Goal: Task Accomplishment & Management: Manage account settings

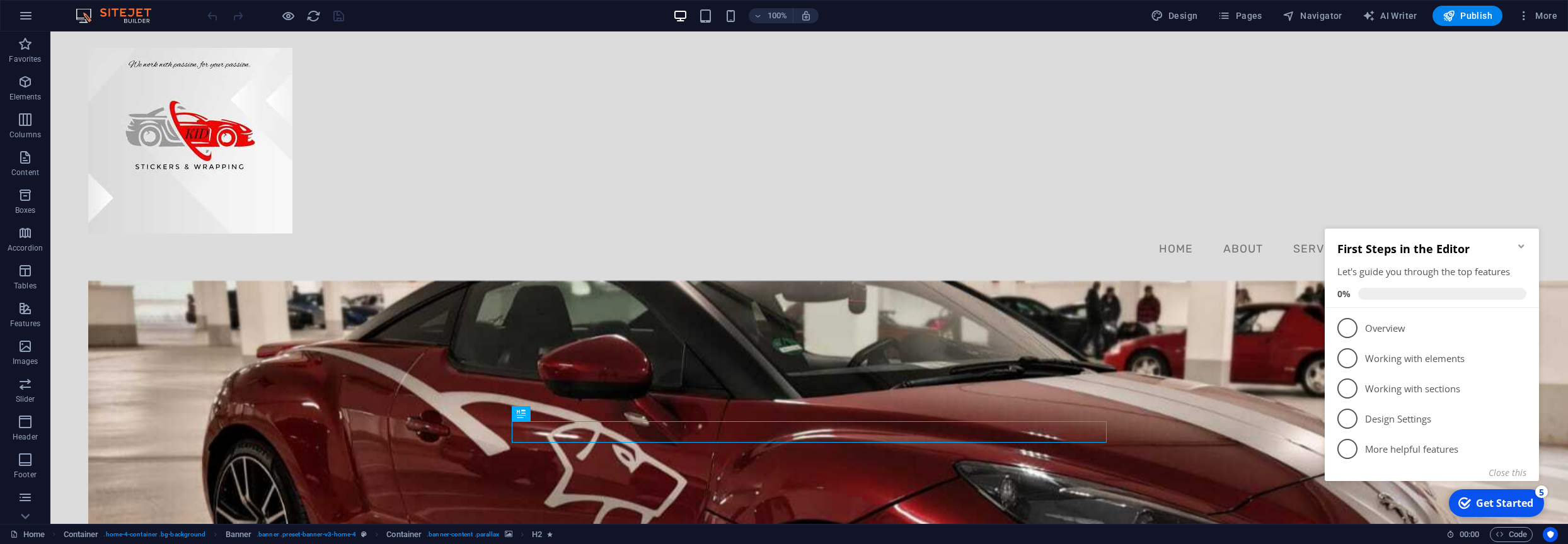
click at [1521, 246] on icon "Minimize checklist" at bounding box center [1520, 246] width 6 height 4
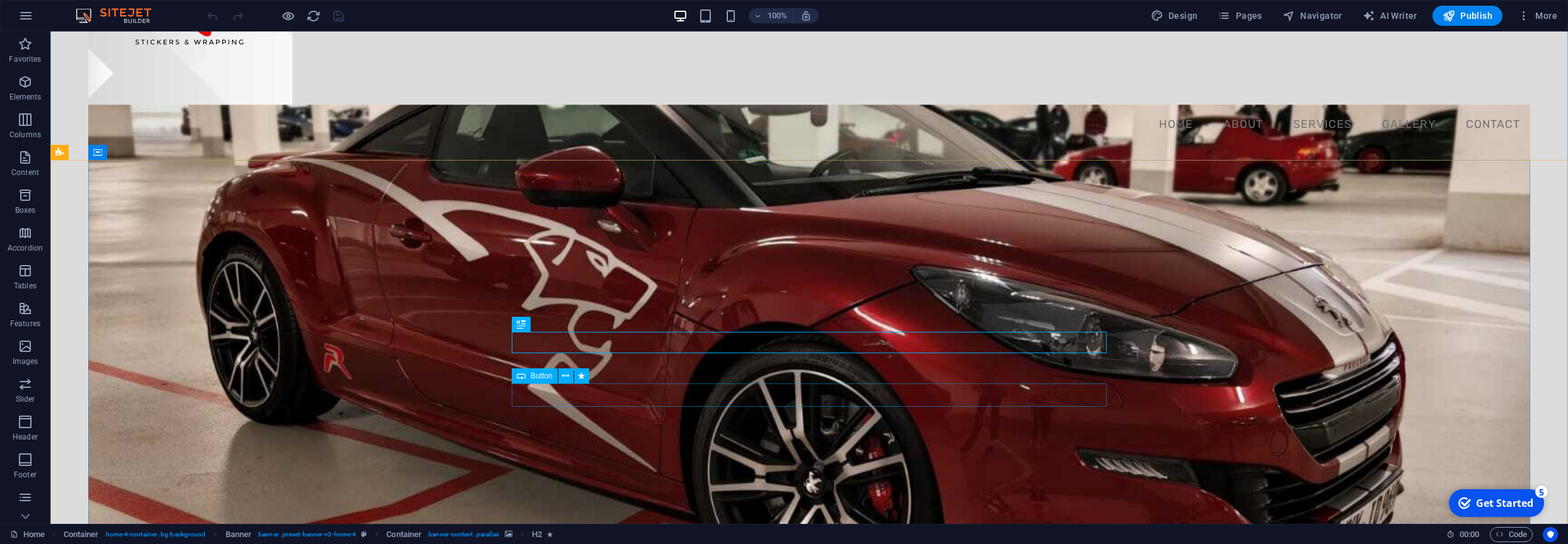
scroll to position [71, 0]
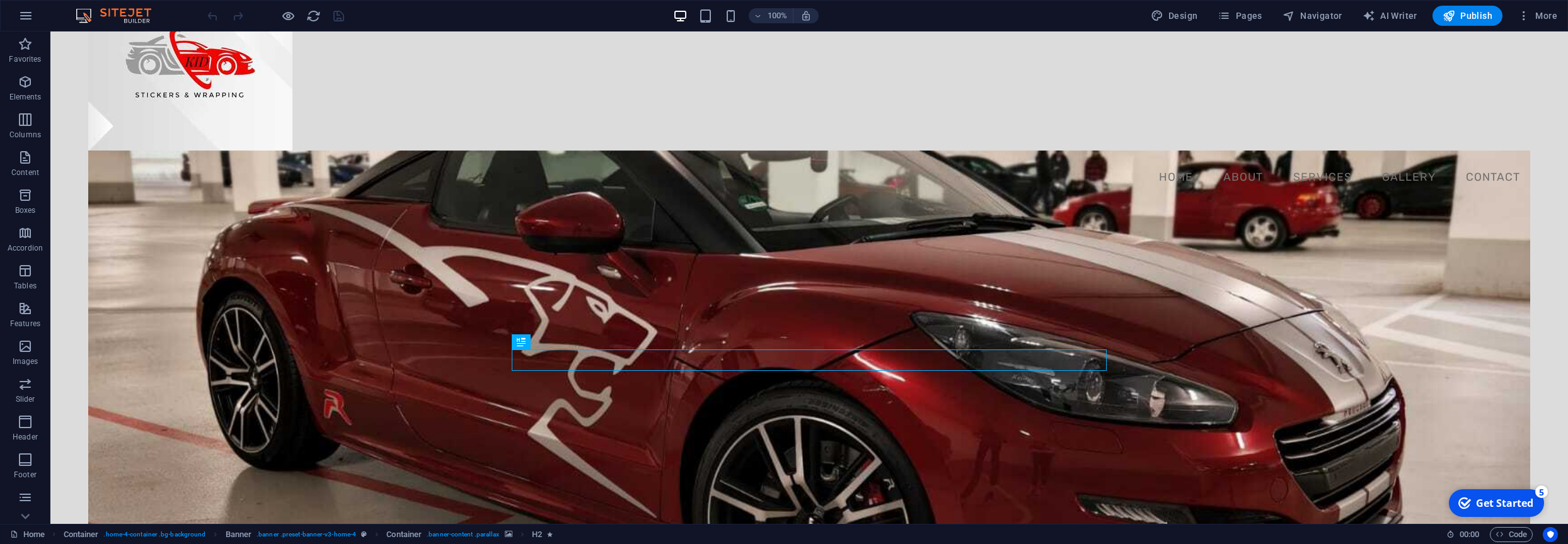
click at [391, 255] on figure at bounding box center [809, 375] width 1441 height 449
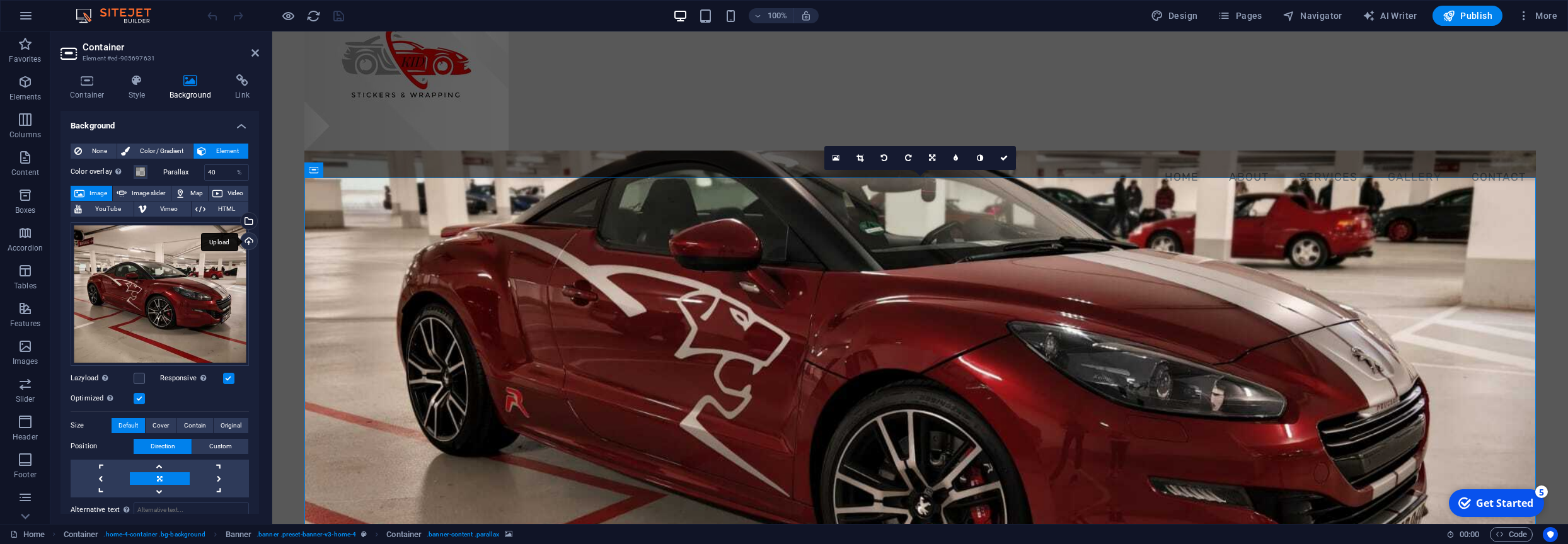
click at [249, 245] on div "Upload" at bounding box center [247, 243] width 19 height 19
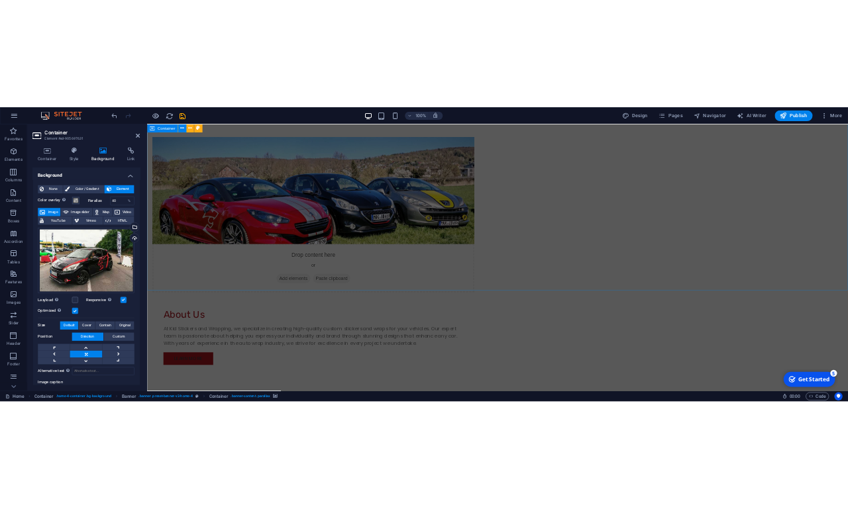
scroll to position [1359, 0]
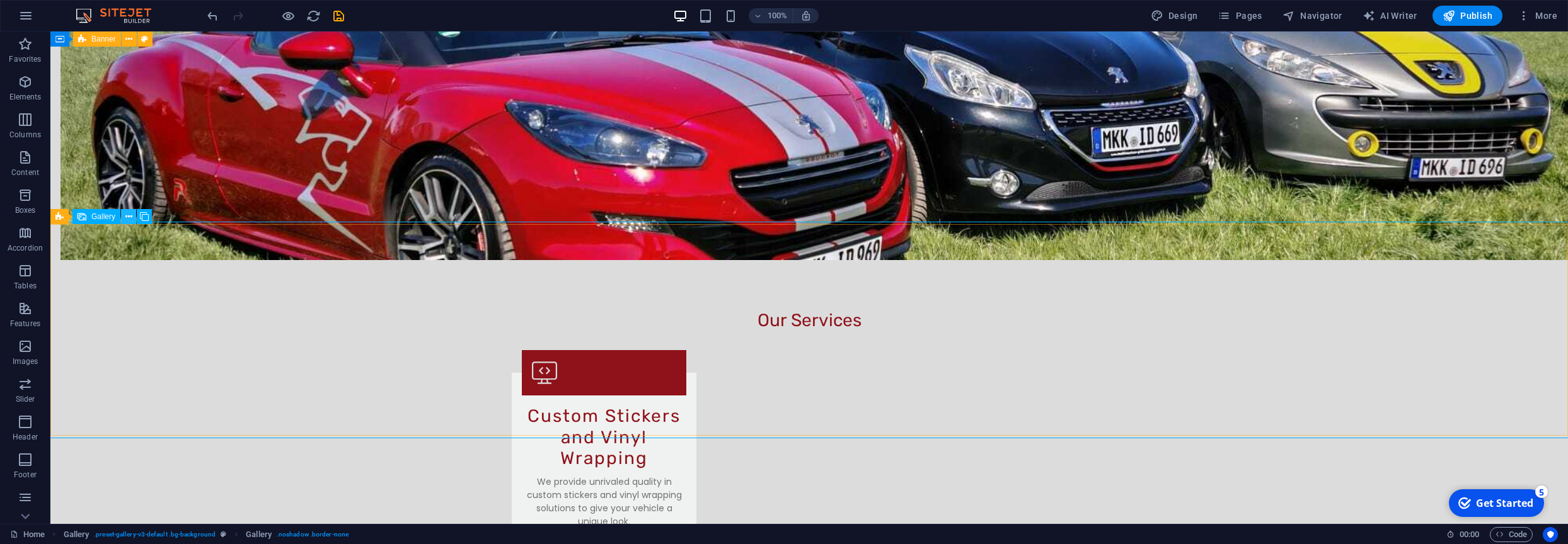
click at [129, 218] on icon at bounding box center [128, 217] width 7 height 13
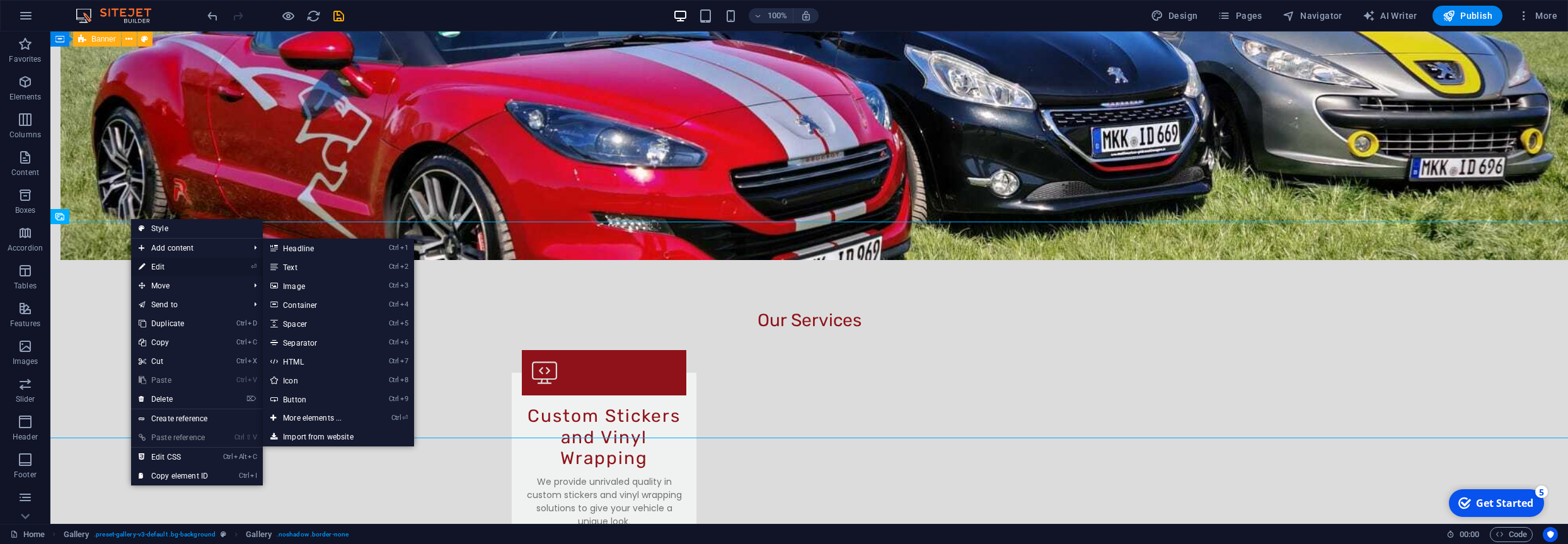
click at [157, 267] on link "⏎ Edit" at bounding box center [173, 267] width 85 height 19
select select "1"
select select "px"
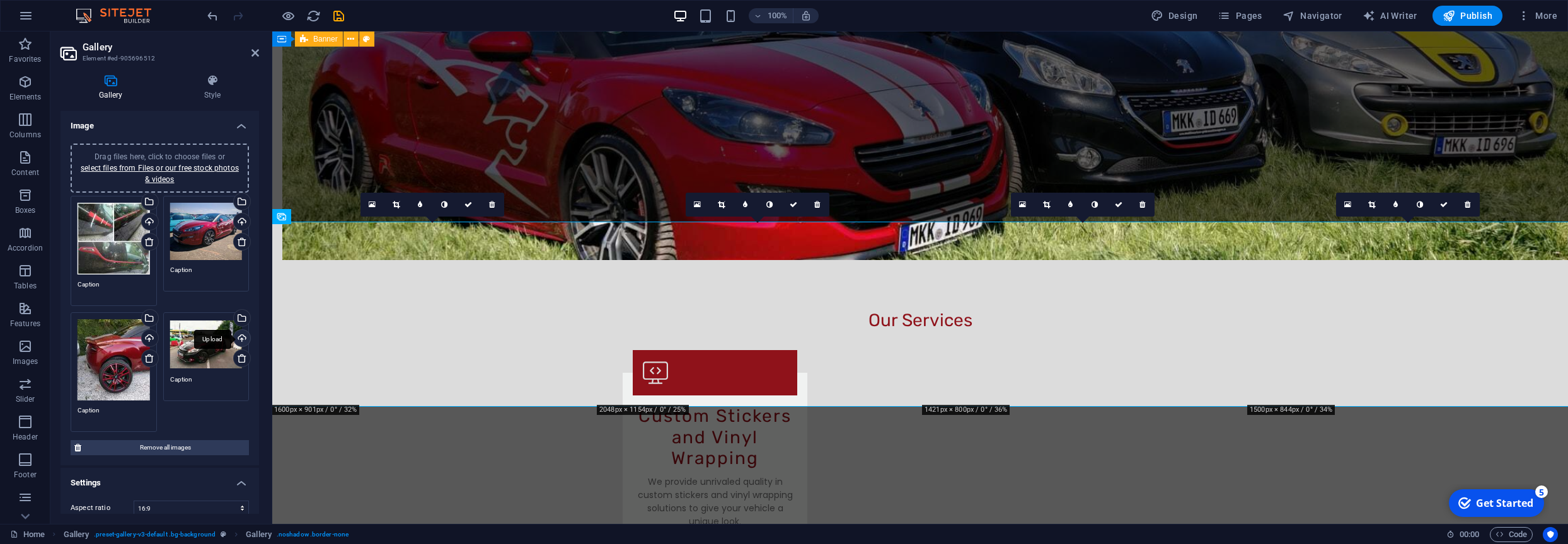
click at [244, 340] on div "Drag files here, click to choose files or select files from Files or our free s…" at bounding box center [160, 314] width 185 height 243
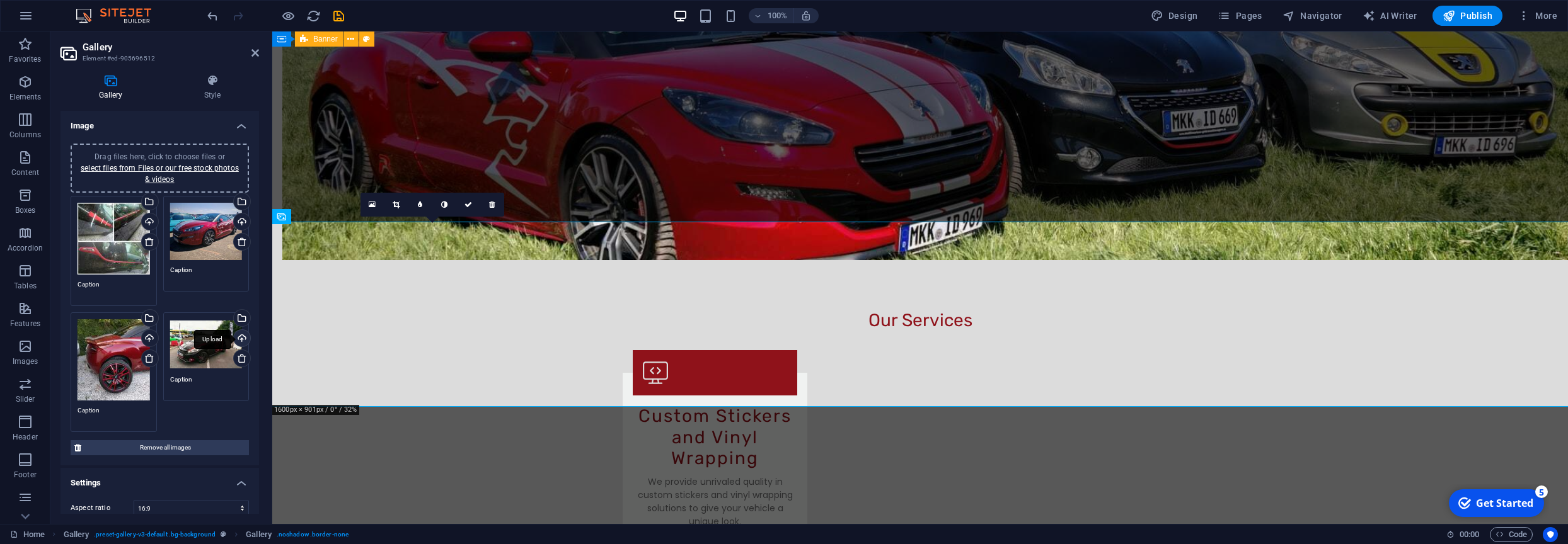
click at [242, 340] on div "Upload" at bounding box center [241, 340] width 19 height 19
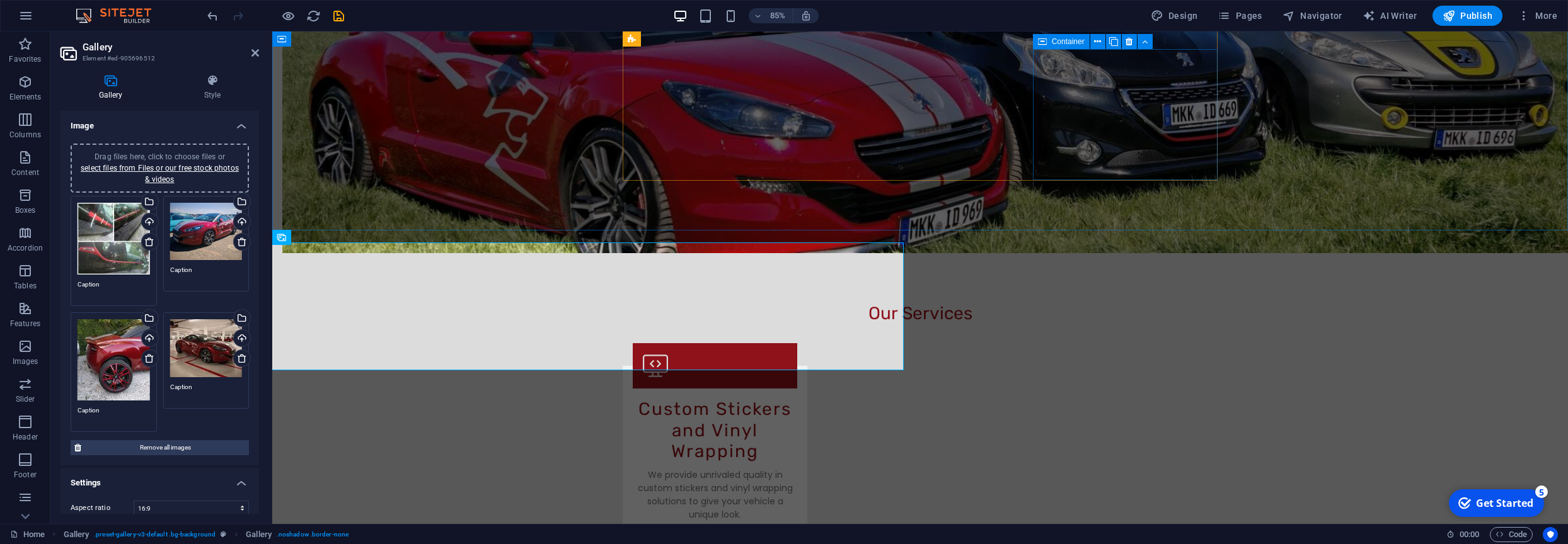
scroll to position [1286, 0]
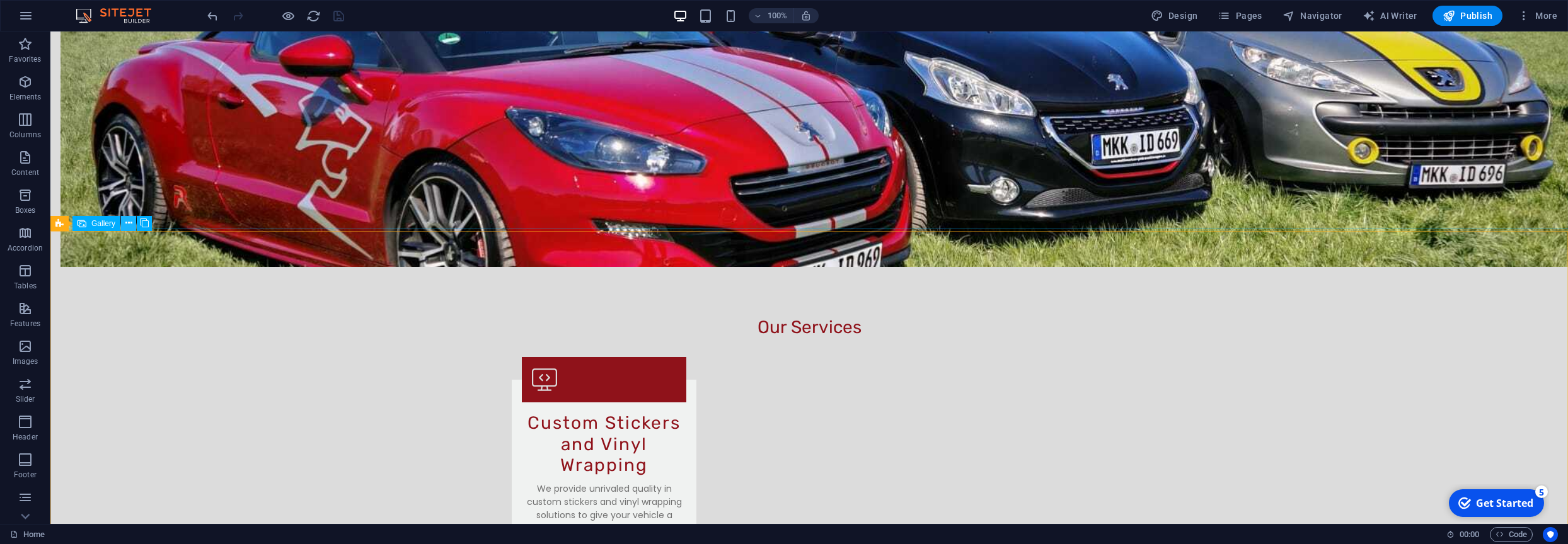
click at [133, 226] on button at bounding box center [128, 223] width 15 height 15
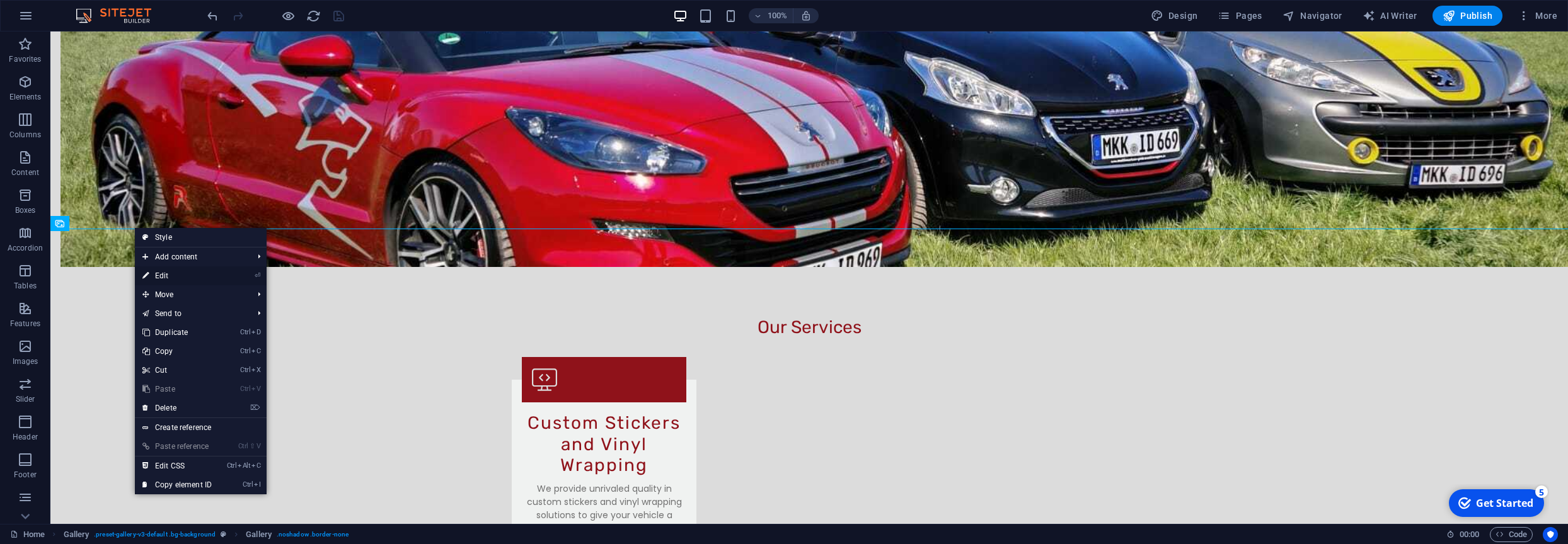
click at [173, 280] on link "⏎ Edit" at bounding box center [177, 276] width 85 height 19
select select "1"
select select "px"
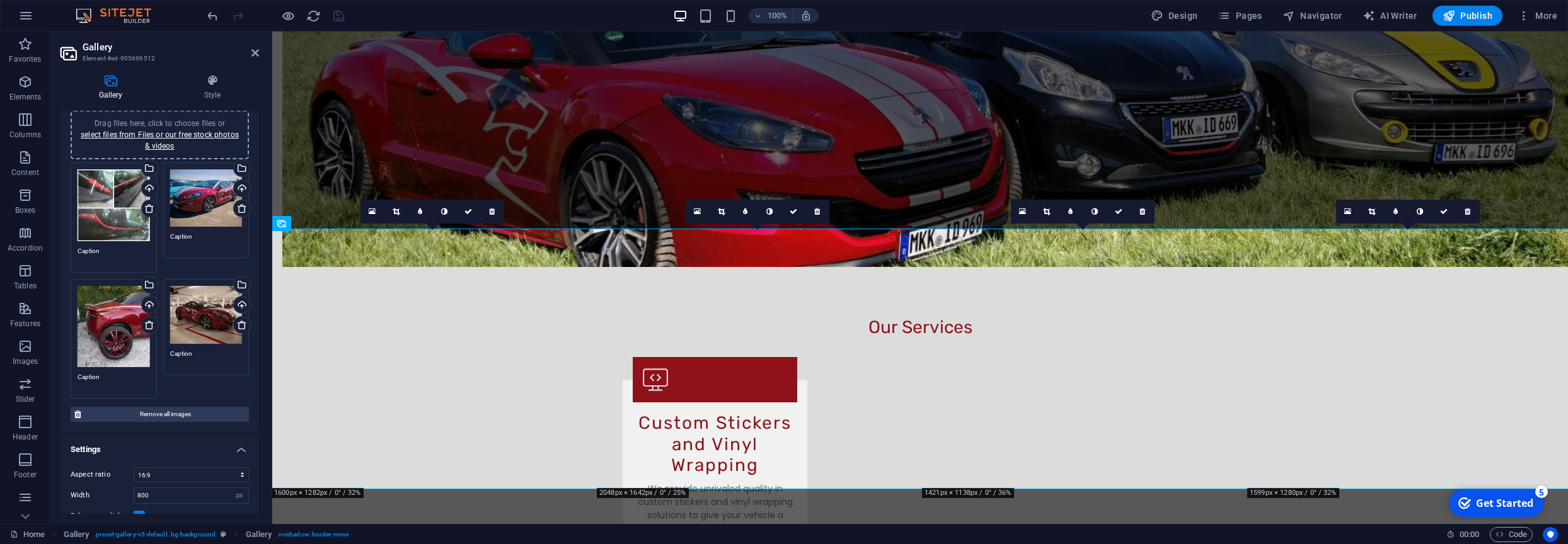
scroll to position [65, 0]
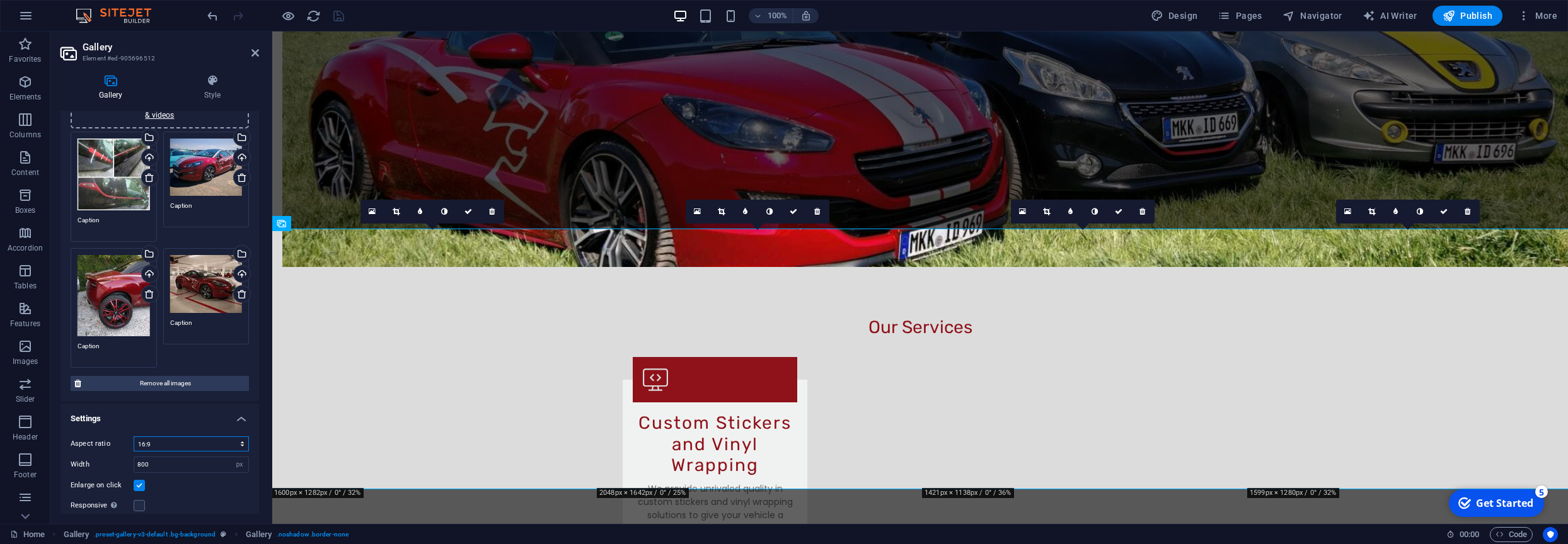
select select "3"
click option "4:3" at bounding box center [0, 0] width 0 height 0
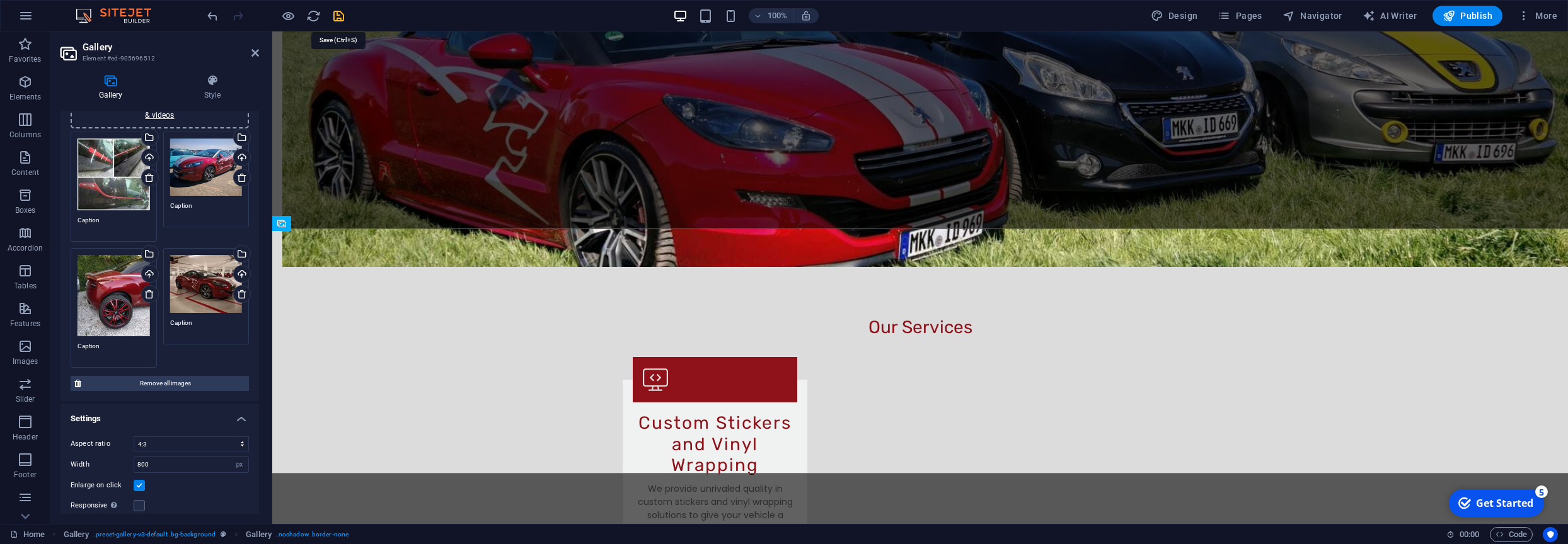
click at [343, 18] on icon "save" at bounding box center [338, 15] width 14 height 14
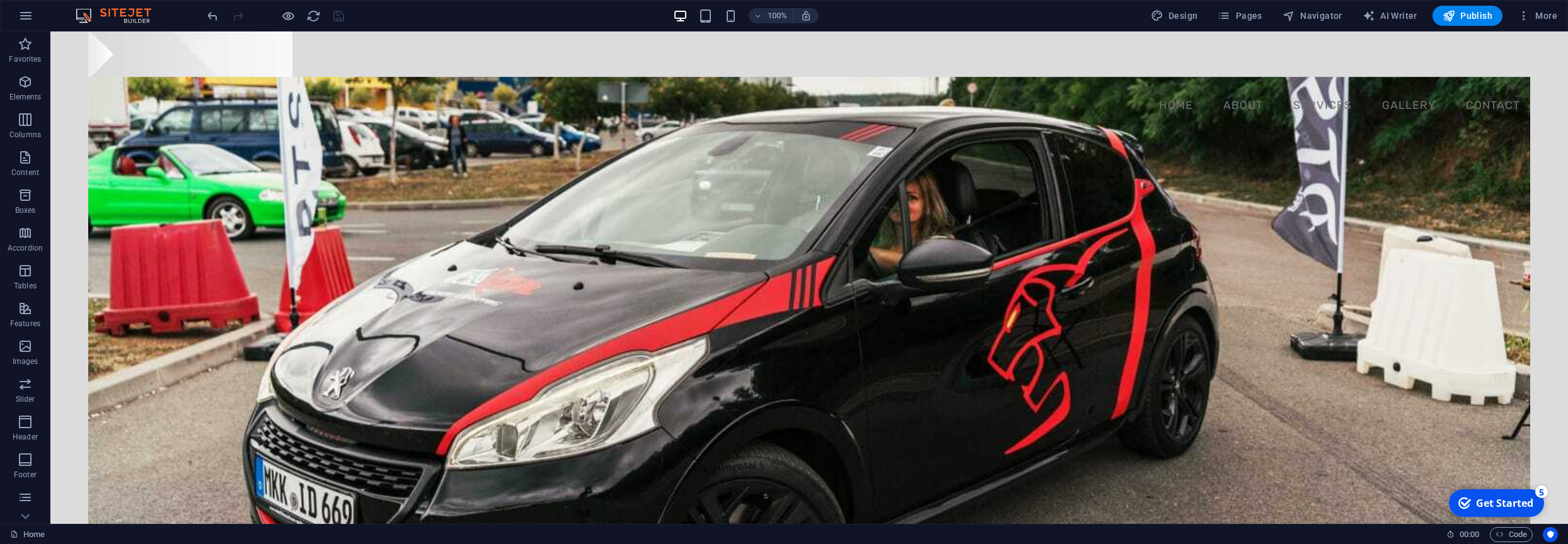
scroll to position [0, 0]
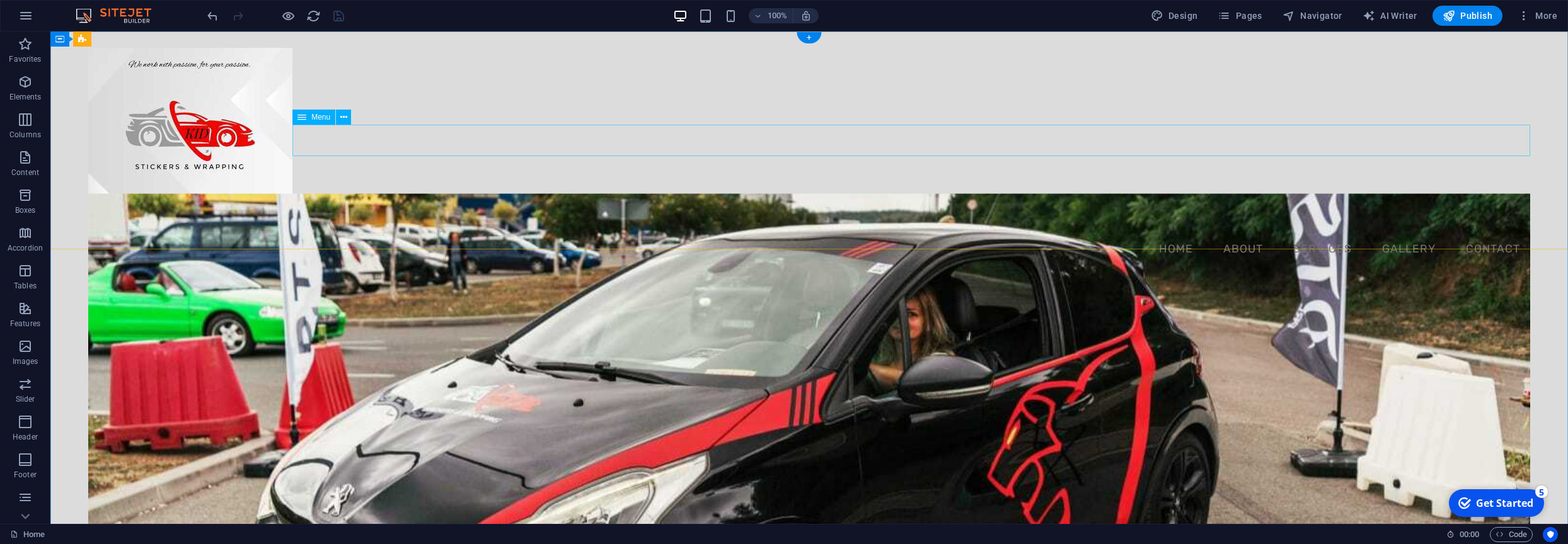
click at [1180, 234] on nav "Home About Services Gallery Contact" at bounding box center [809, 249] width 1441 height 31
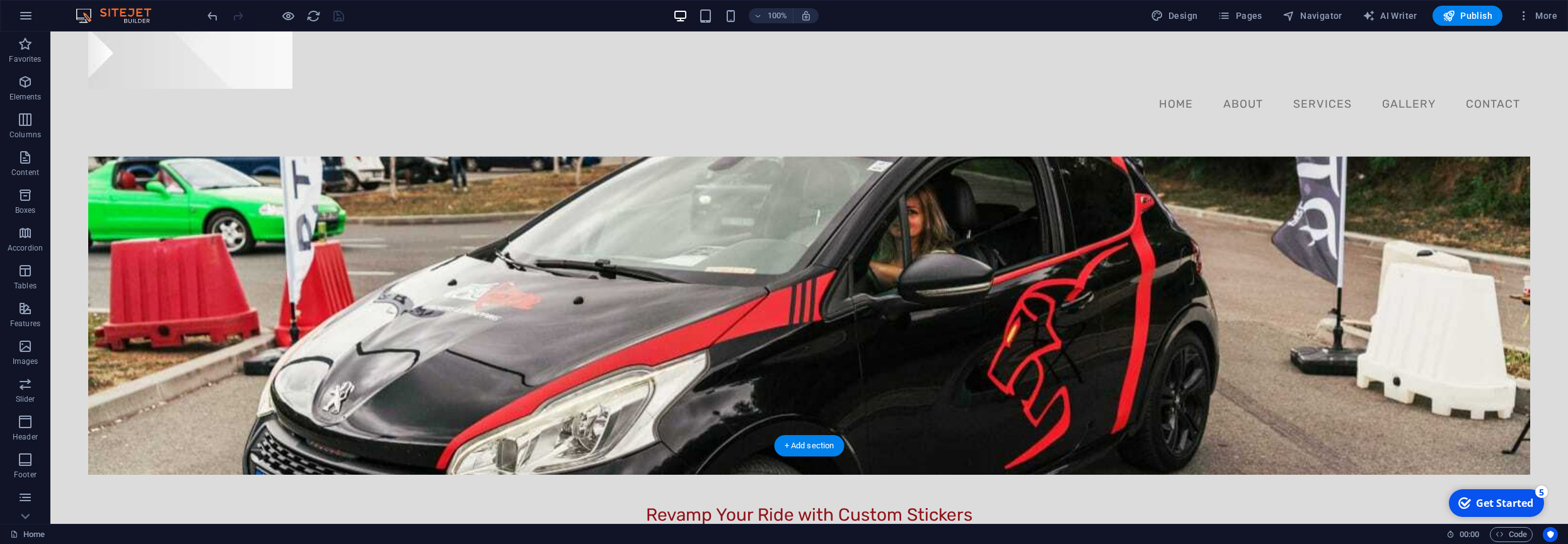
scroll to position [287, 0]
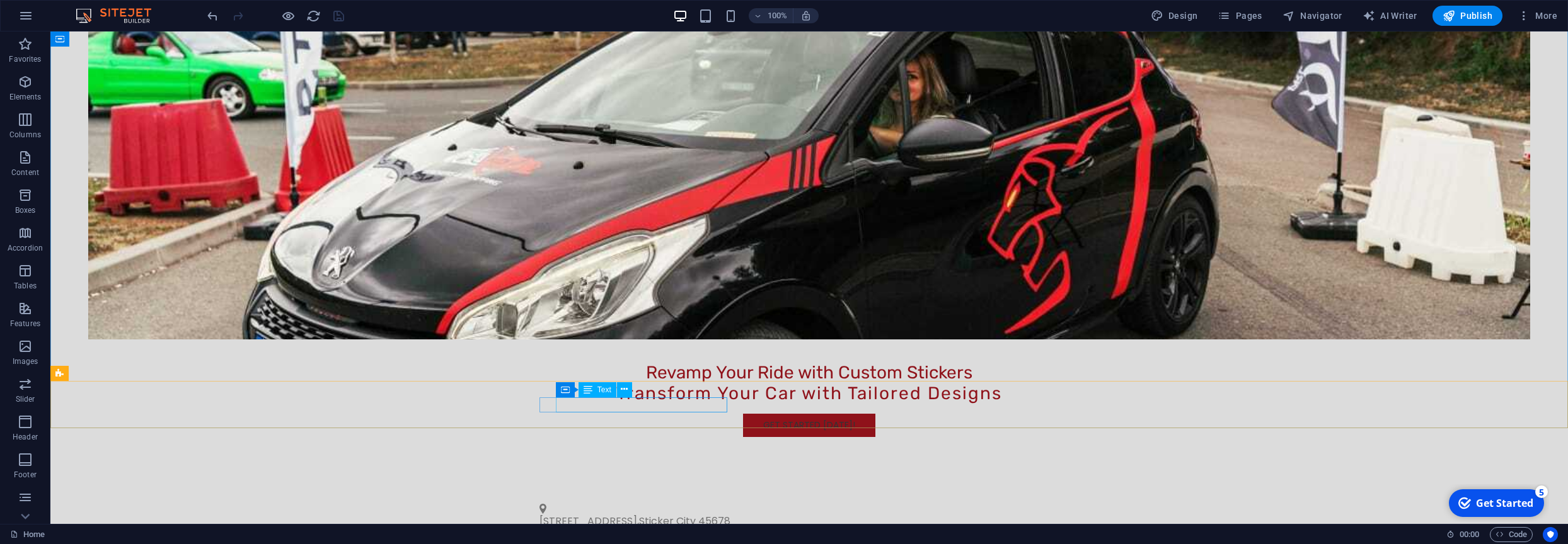
click at [601, 393] on span "Text" at bounding box center [604, 390] width 14 height 8
click at [624, 391] on icon at bounding box center [623, 390] width 7 height 13
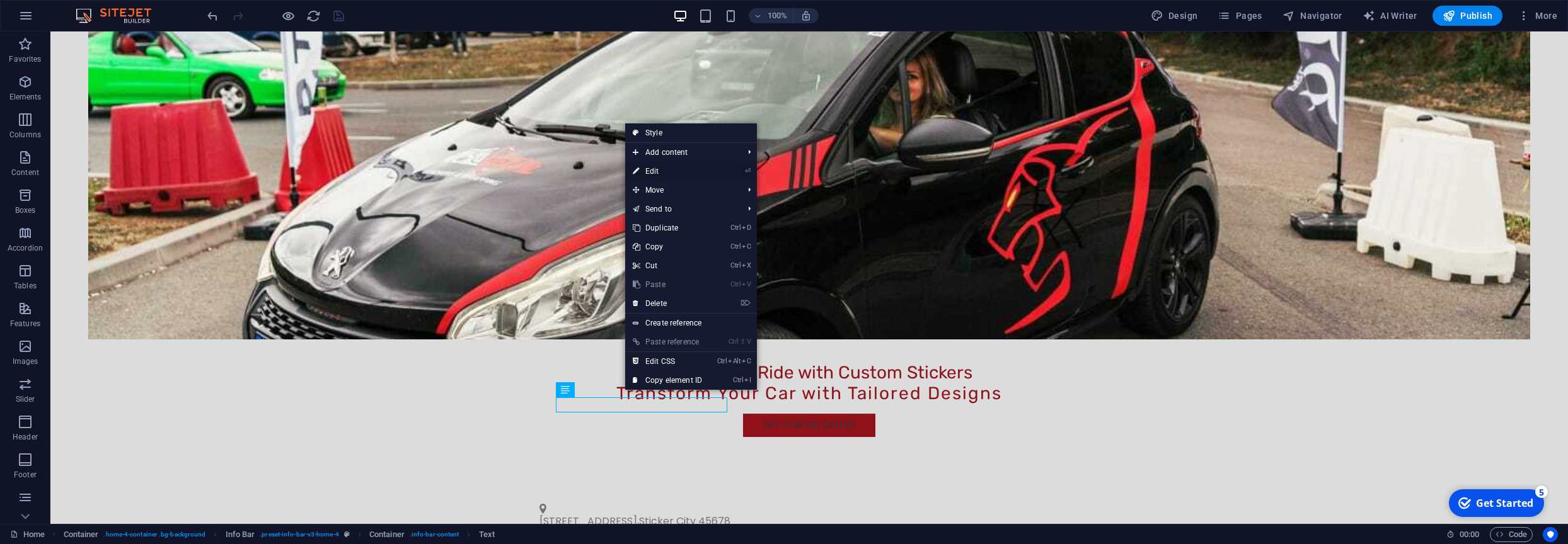
click at [667, 171] on link "⏎ Edit" at bounding box center [667, 171] width 85 height 19
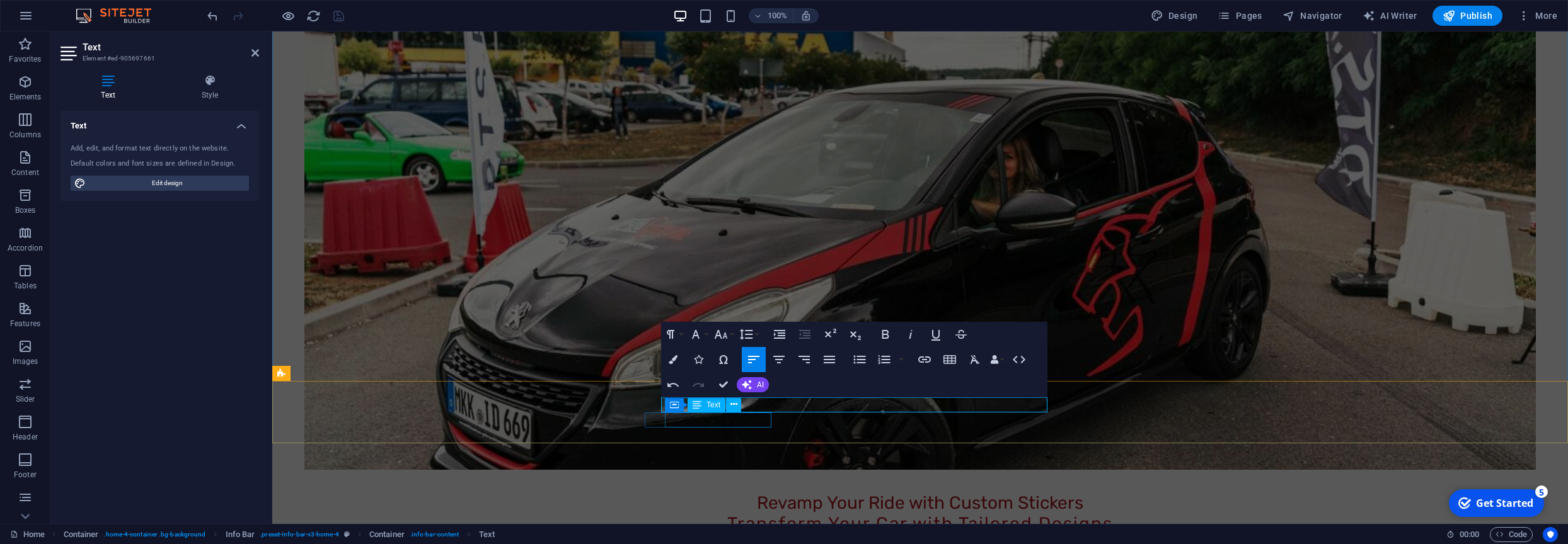
scroll to position [16, 3]
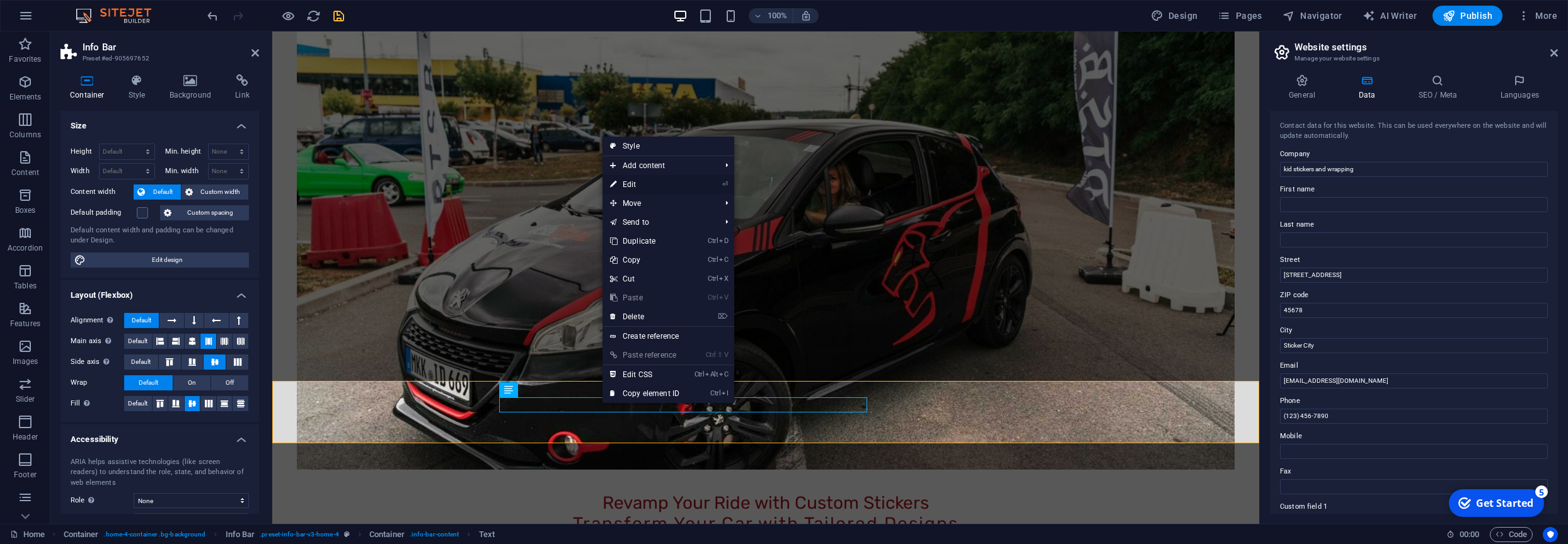
click at [631, 191] on link "⏎ Edit" at bounding box center [644, 185] width 85 height 19
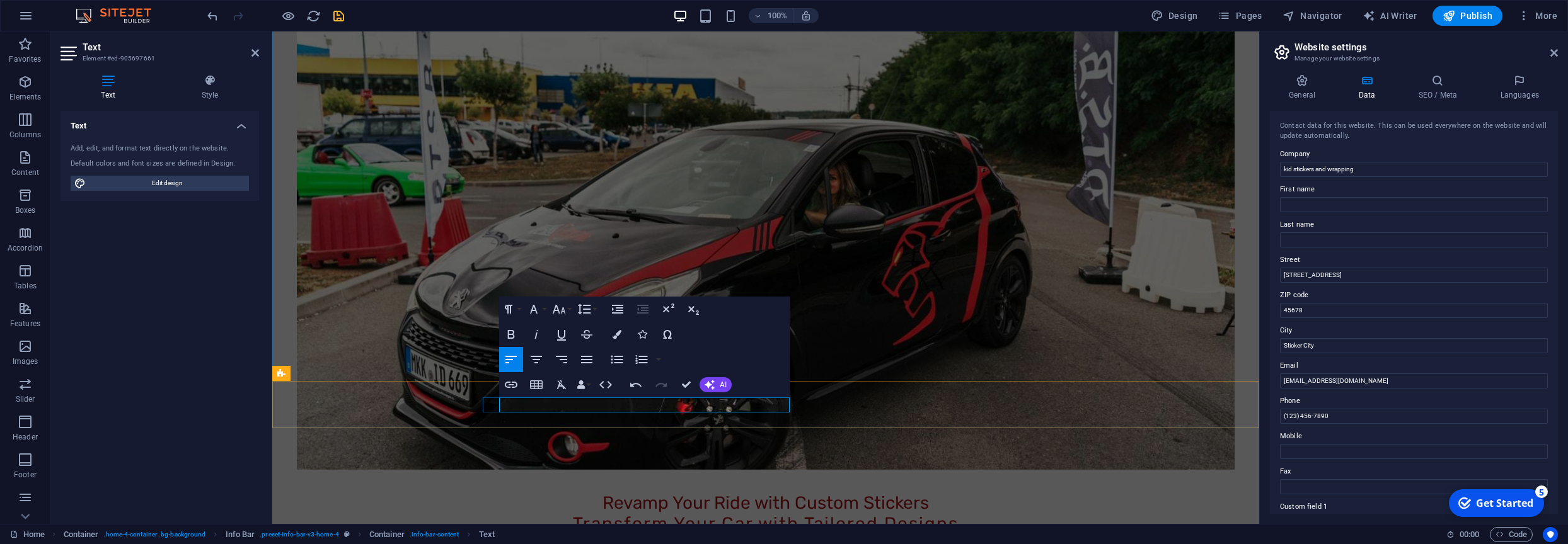
copy p "Clamecystrasse"
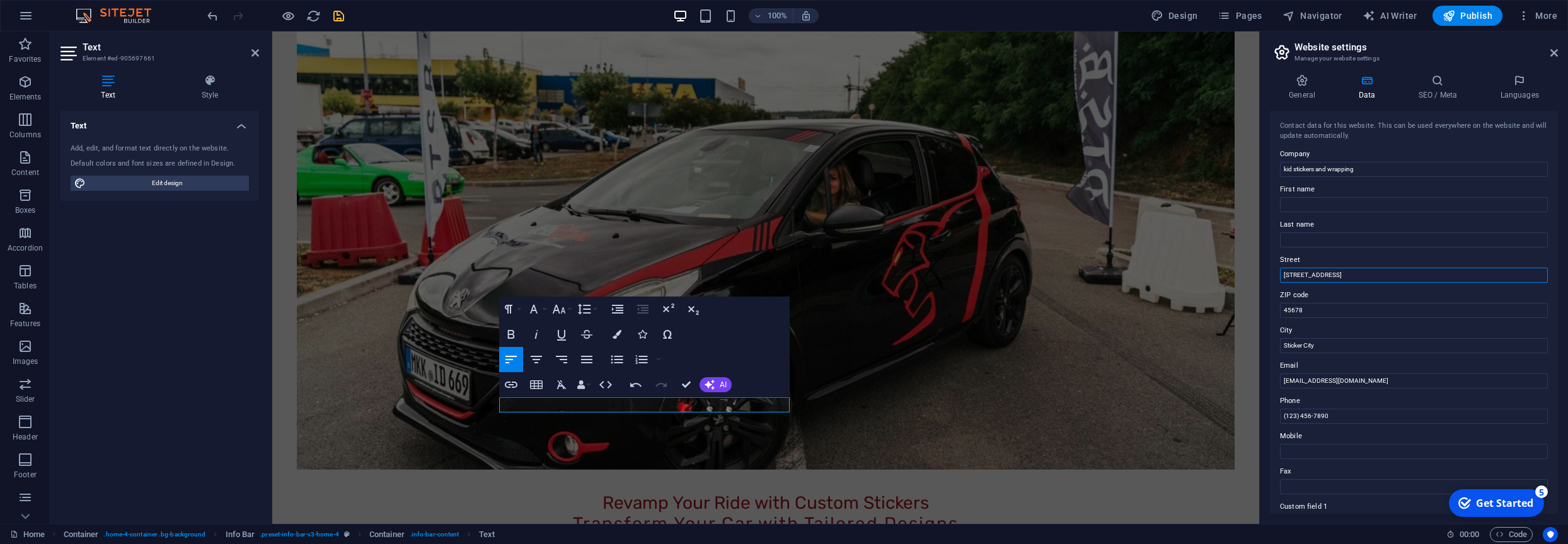
drag, startPoint x: 1340, startPoint y: 278, endPoint x: 1283, endPoint y: 275, distance: 57.1
click at [1283, 275] on input "[STREET_ADDRESS]" at bounding box center [1413, 275] width 267 height 15
type input "1"
paste input "Clamecystrasse"
type input "24 Clamecystrasse"
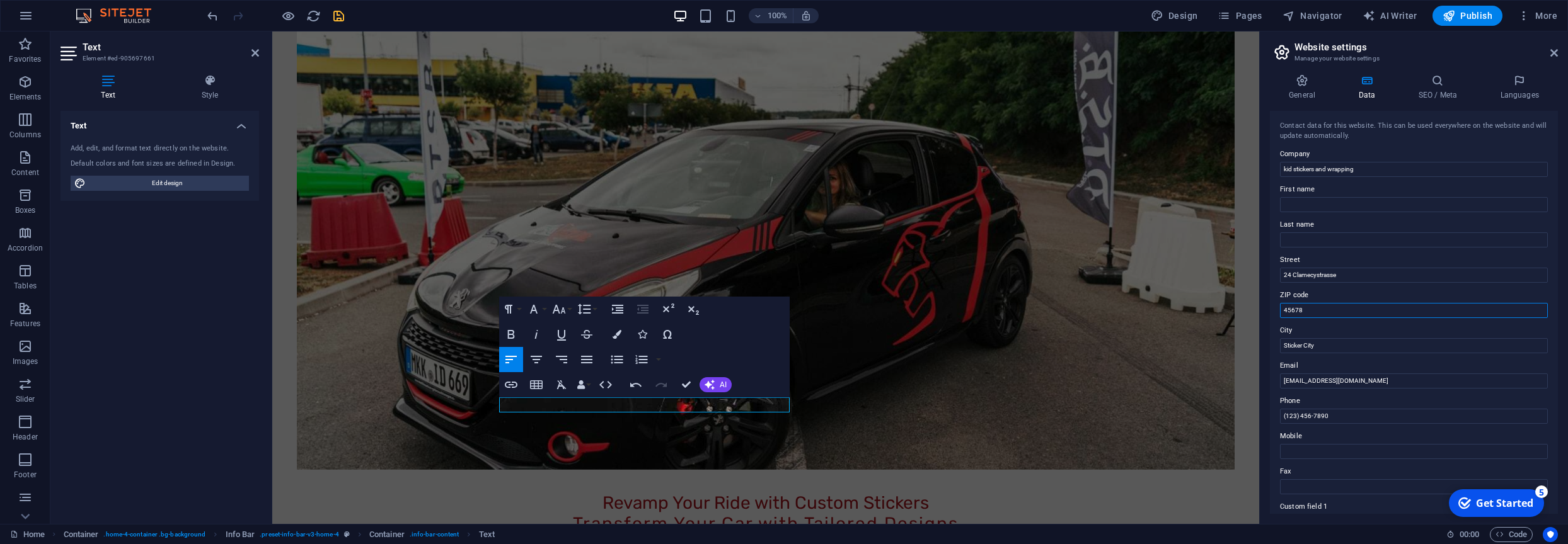
drag, startPoint x: 1309, startPoint y: 312, endPoint x: 1279, endPoint y: 309, distance: 30.1
click at [1280, 309] on input "45678" at bounding box center [1413, 311] width 267 height 15
type input "63571"
click at [1322, 346] on input "Sticker City" at bounding box center [1413, 346] width 267 height 15
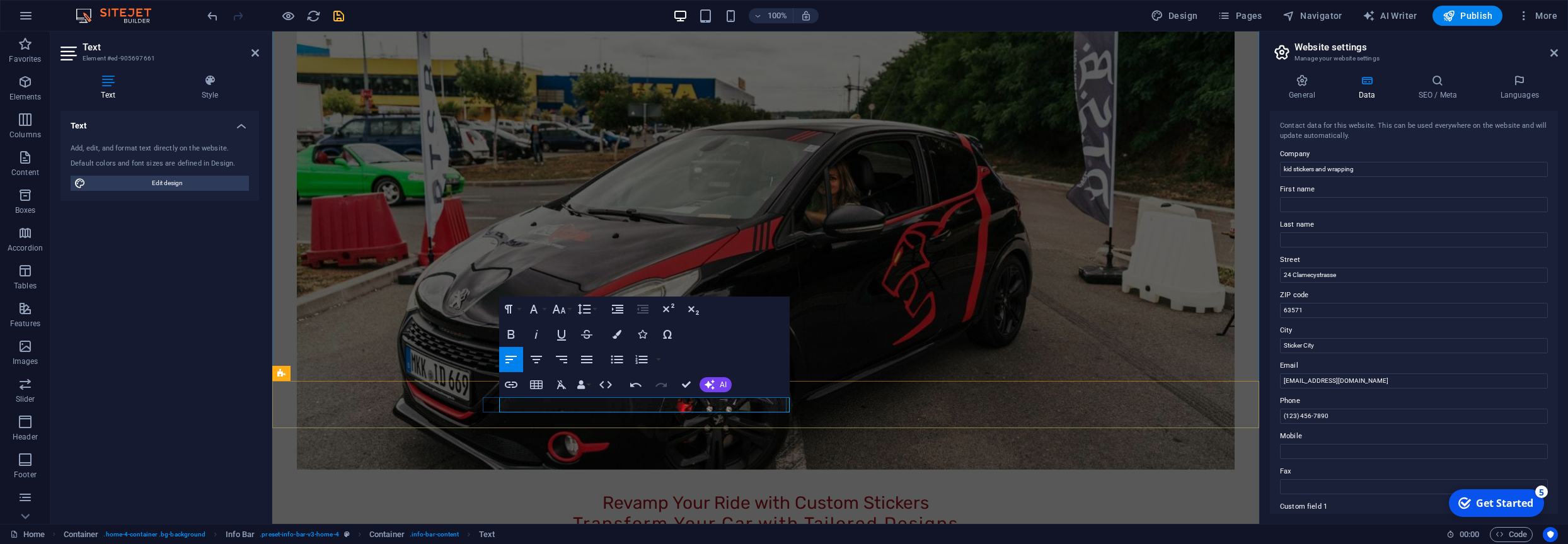
copy p "Gelnhausen"
drag, startPoint x: 1320, startPoint y: 349, endPoint x: 1277, endPoint y: 350, distance: 43.0
click at [1280, 350] on input "Sticker City" at bounding box center [1413, 346] width 267 height 15
paste input "Gelnhausen"
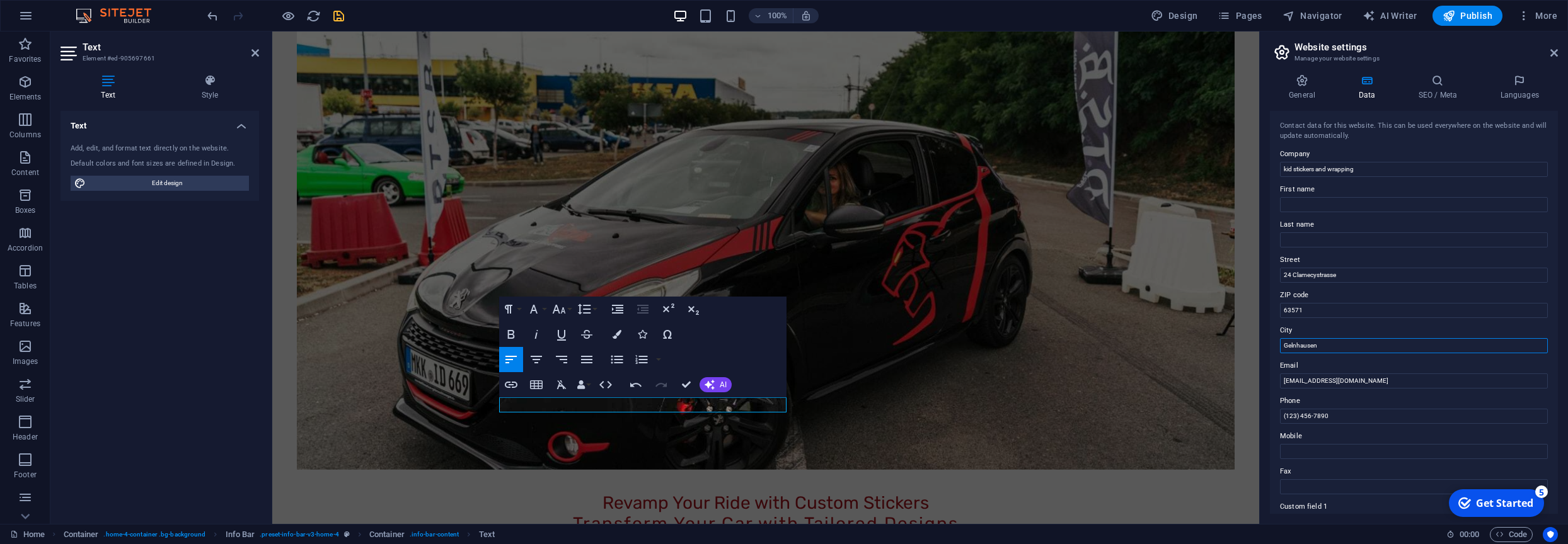
click at [725, 352] on div "Paragraph Format Normal Heading 1 Heading 2 Heading 3 Heading 4 Heading 5 Headi…" at bounding box center [643, 347] width 287 height 101
type input "Gelnhausen"
click at [1553, 55] on icon at bounding box center [1554, 52] width 8 height 10
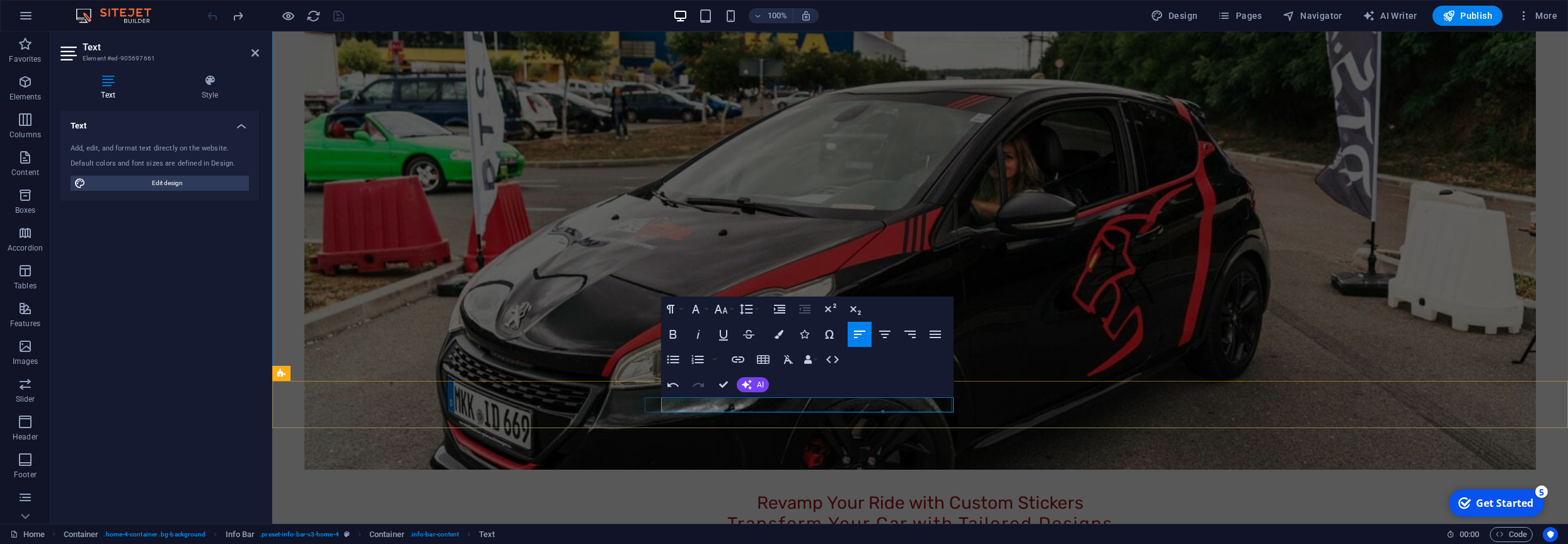
copy p "Gelnhausen"
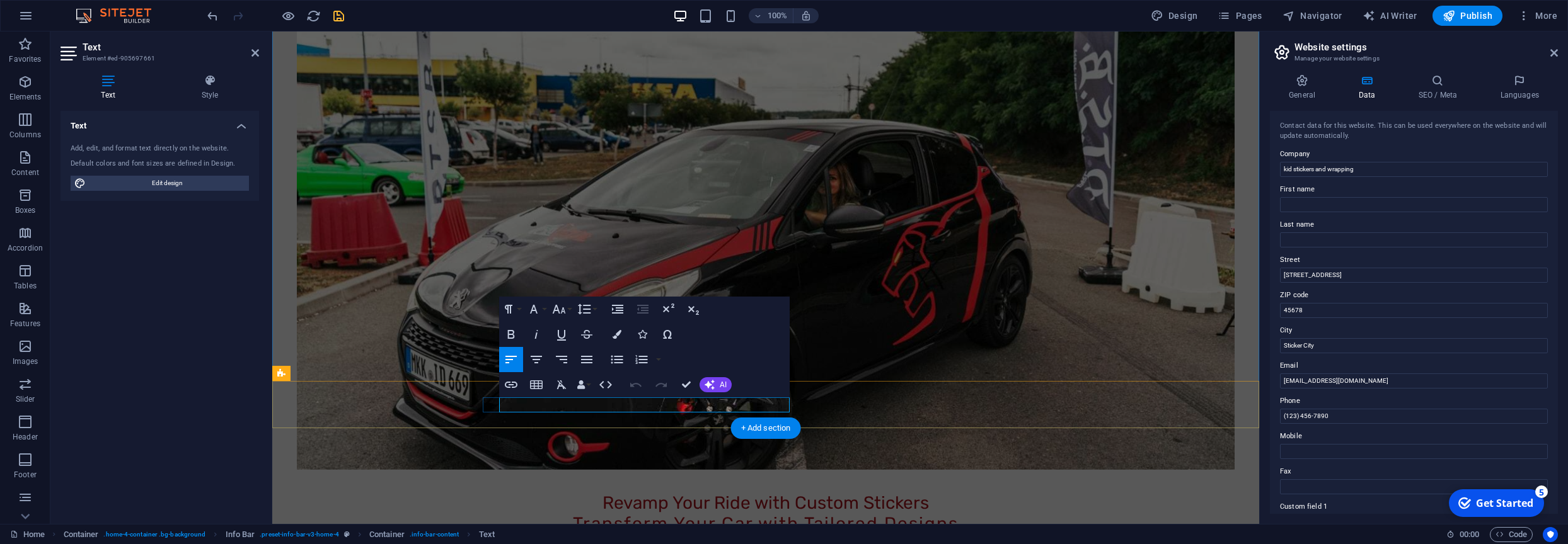
drag, startPoint x: 1324, startPoint y: 347, endPoint x: 1280, endPoint y: 348, distance: 44.0
click at [1280, 348] on input "Sticker City" at bounding box center [1413, 346] width 267 height 15
paste input "Gelnhausen"
type input "Gelnhausen"
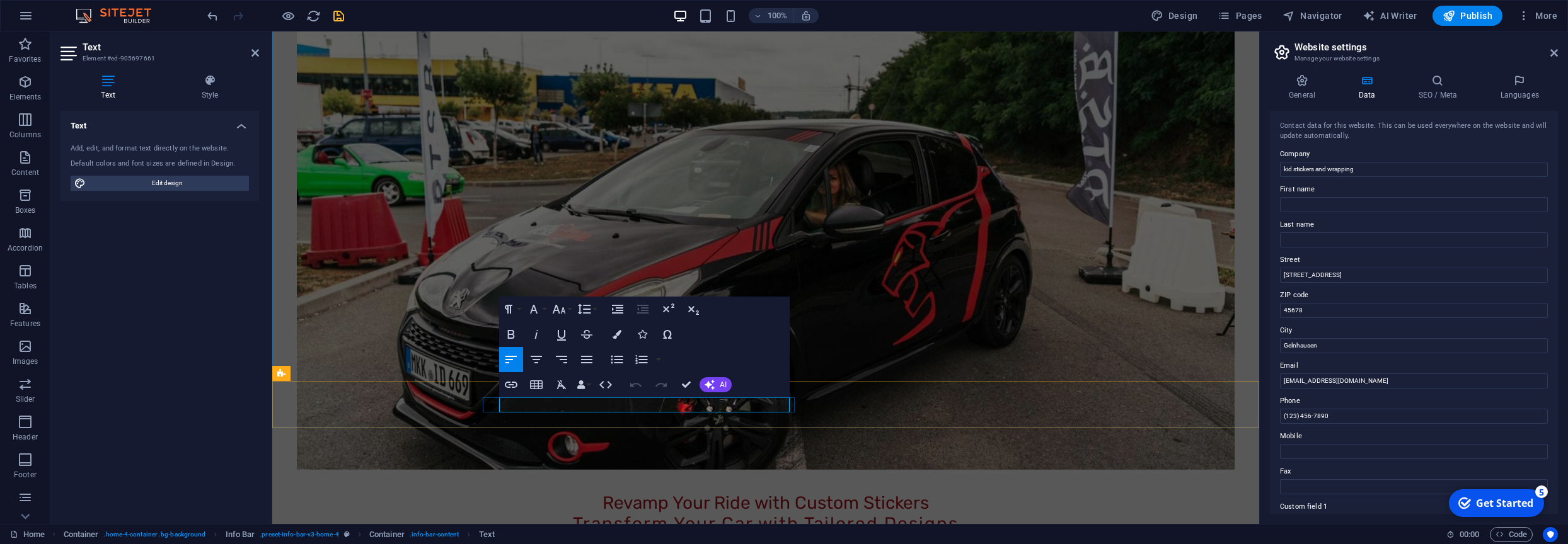
copy p "63571"
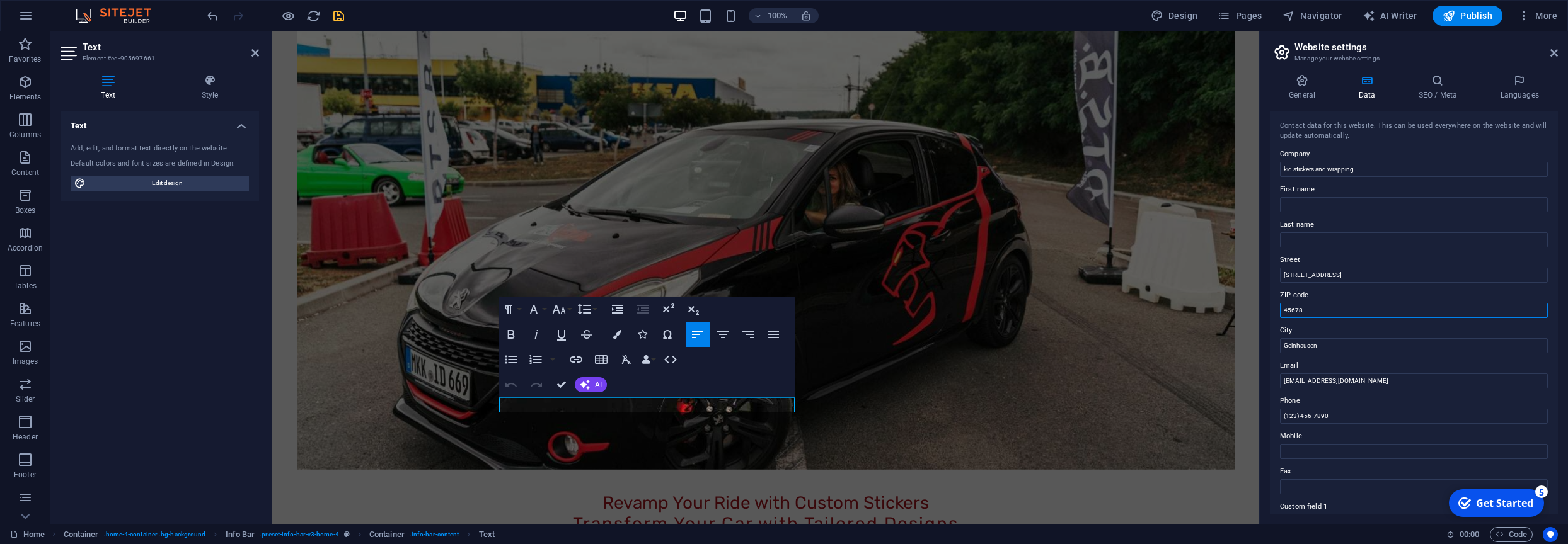
drag, startPoint x: 1305, startPoint y: 313, endPoint x: 1279, endPoint y: 309, distance: 26.3
click at [1280, 309] on input "45678" at bounding box center [1413, 311] width 267 height 15
type input "63571"
drag, startPoint x: 313, startPoint y: 21, endPoint x: 826, endPoint y: 273, distance: 571.6
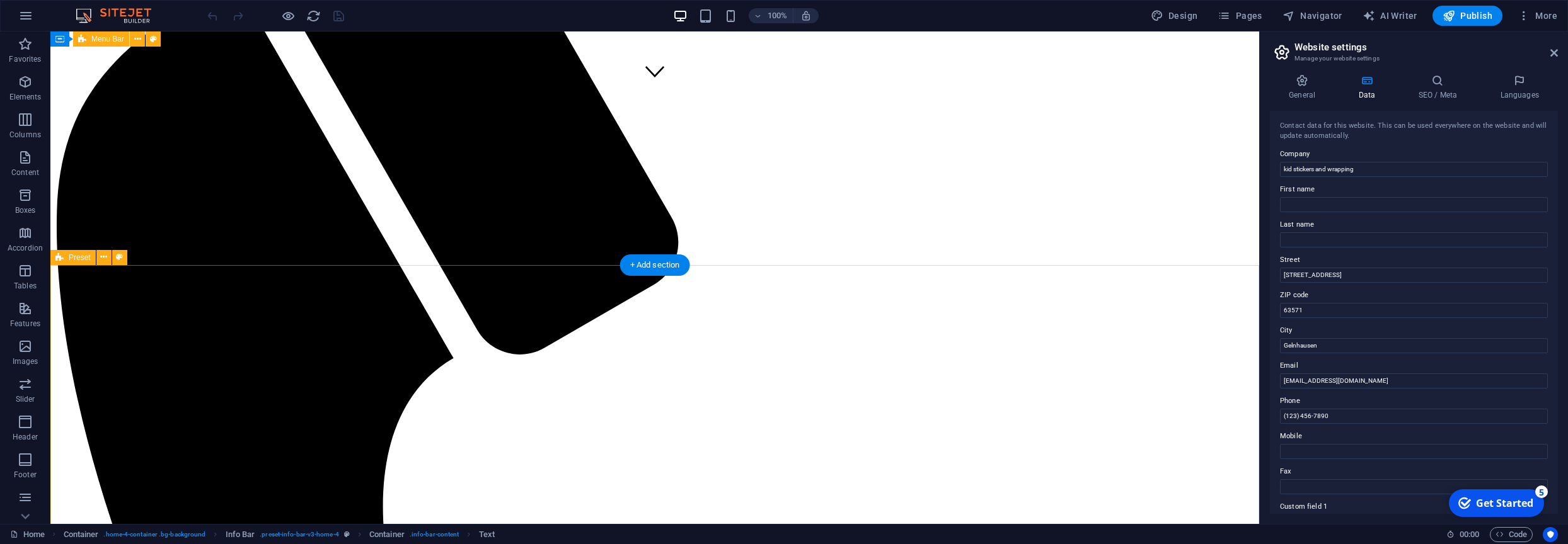
scroll to position [502, 0]
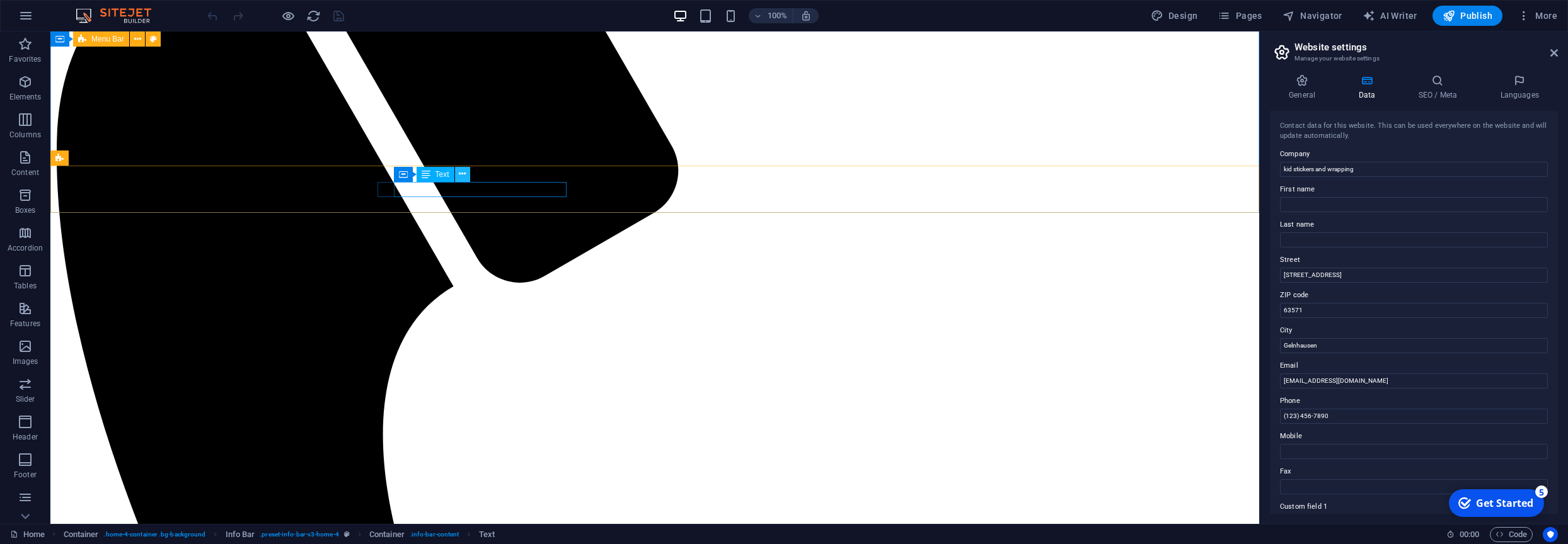
click at [463, 176] on icon at bounding box center [461, 174] width 7 height 13
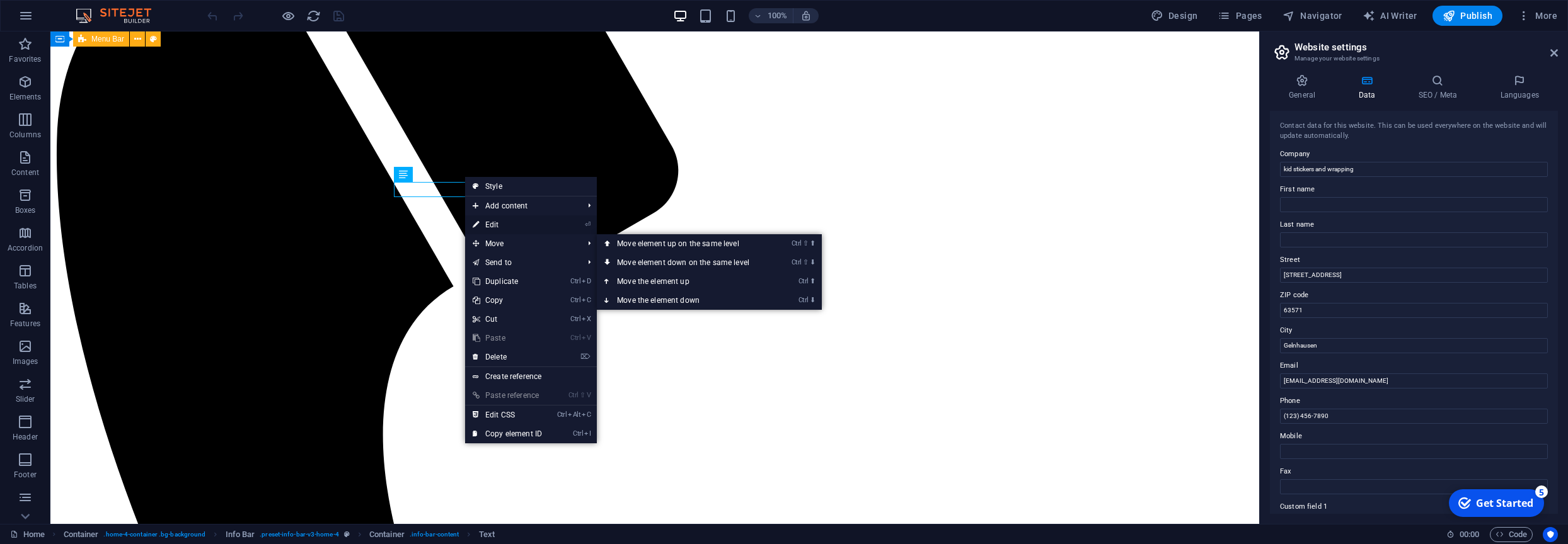
click at [500, 230] on link "⏎ Edit" at bounding box center [507, 224] width 85 height 19
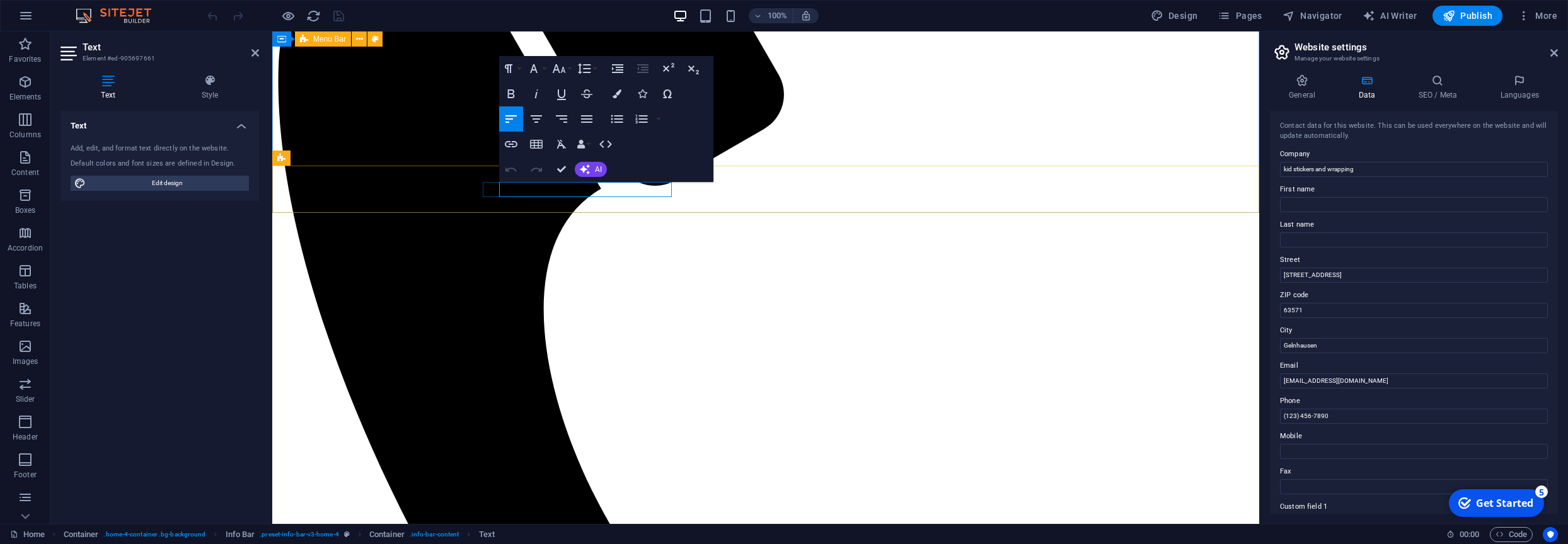
drag, startPoint x: 1345, startPoint y: 277, endPoint x: 1284, endPoint y: 275, distance: 61.0
click at [1284, 275] on input "[STREET_ADDRESS]" at bounding box center [1413, 275] width 267 height 15
paste input "clamecystrasse"
click at [1296, 277] on input "24 clamecystrasse" at bounding box center [1413, 275] width 267 height 15
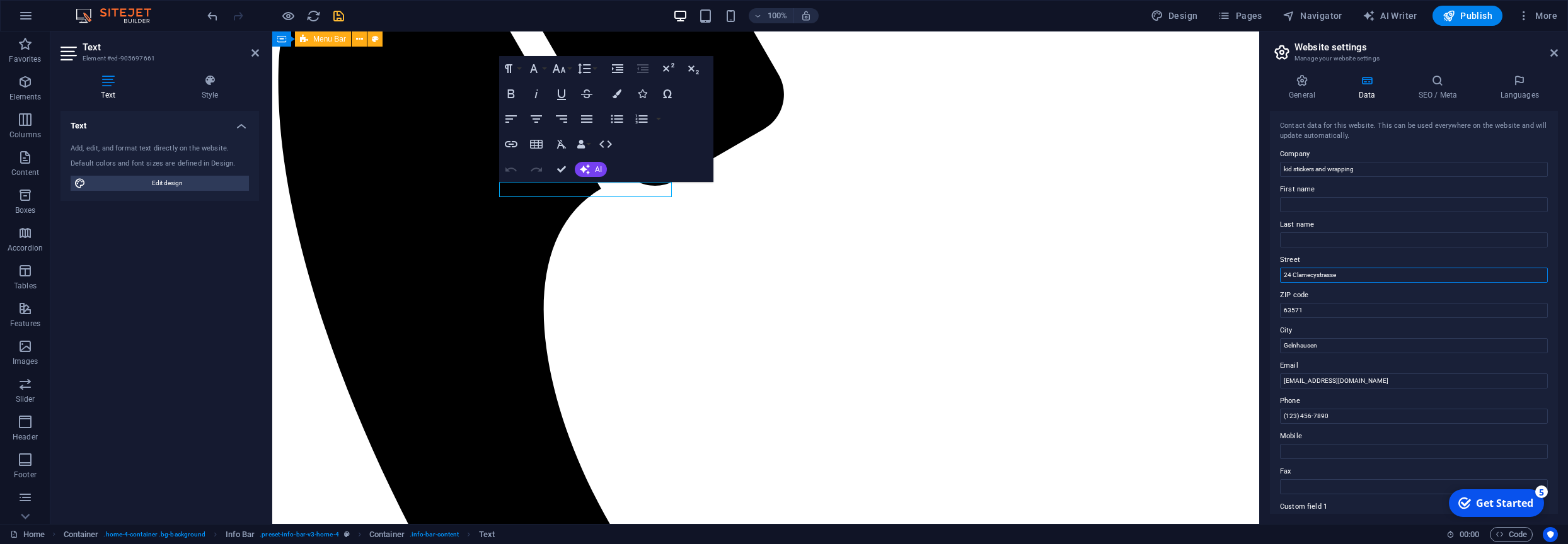
type input "24 Clamecystrasse"
click at [1357, 379] on input "[EMAIL_ADDRESS][DOMAIN_NAME]" at bounding box center [1413, 381] width 267 height 15
type input "[EMAIL_ADDRESS][DOMAIN_NAME]"
drag, startPoint x: 1337, startPoint y: 417, endPoint x: 1285, endPoint y: 417, distance: 52.0
click at [1285, 417] on input "(123) 456-7890" at bounding box center [1413, 417] width 267 height 15
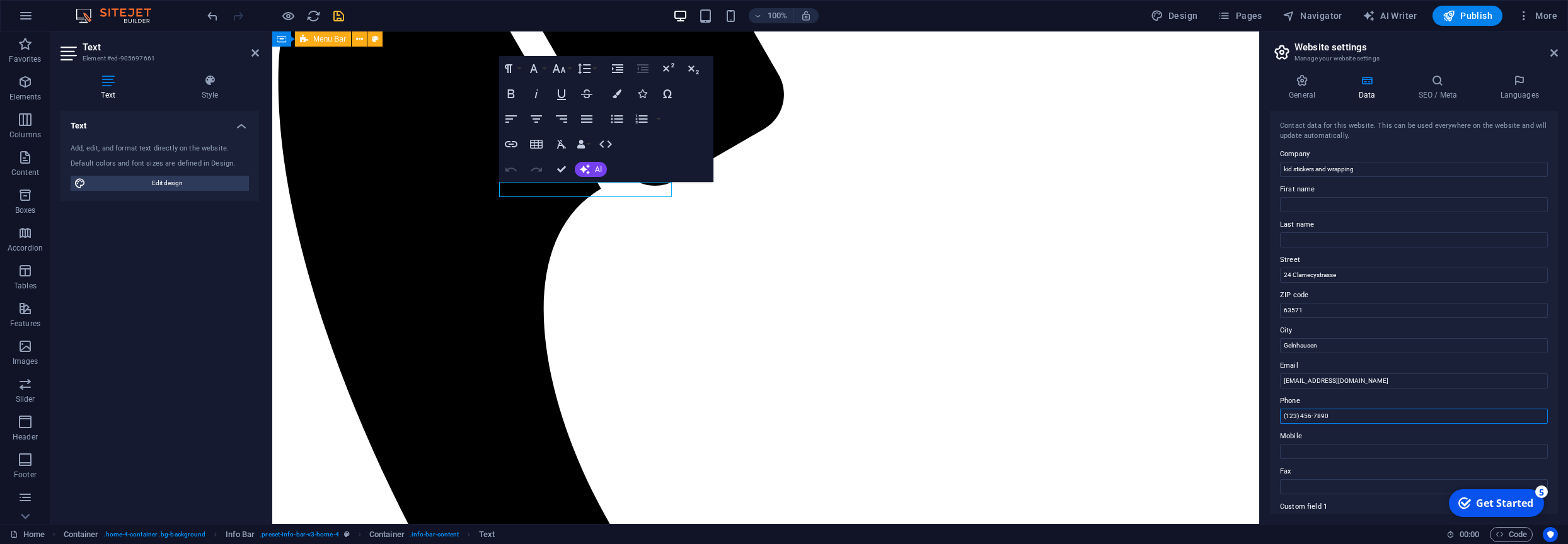
click at [1300, 416] on input "(123) 456-7890" at bounding box center [1413, 417] width 267 height 15
paste input "00491608755458"
type input "[PHONE_NUMBER]"
click at [339, 18] on icon "save" at bounding box center [338, 15] width 14 height 14
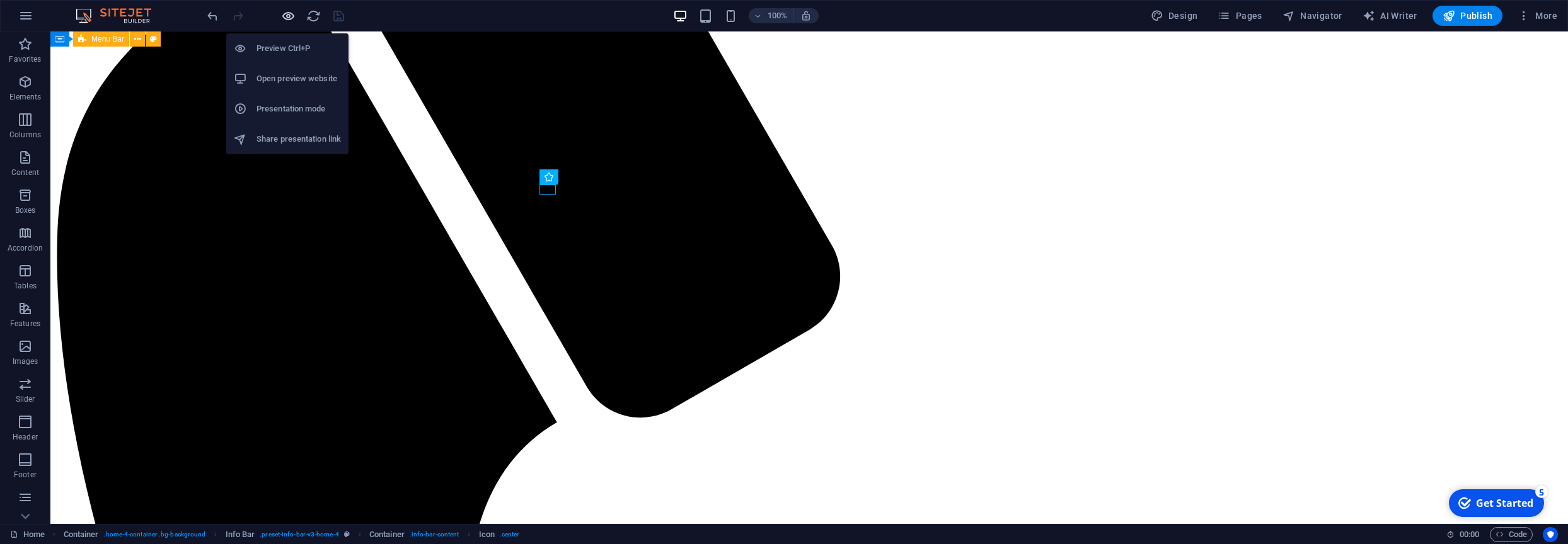
click at [290, 16] on icon "button" at bounding box center [287, 15] width 14 height 14
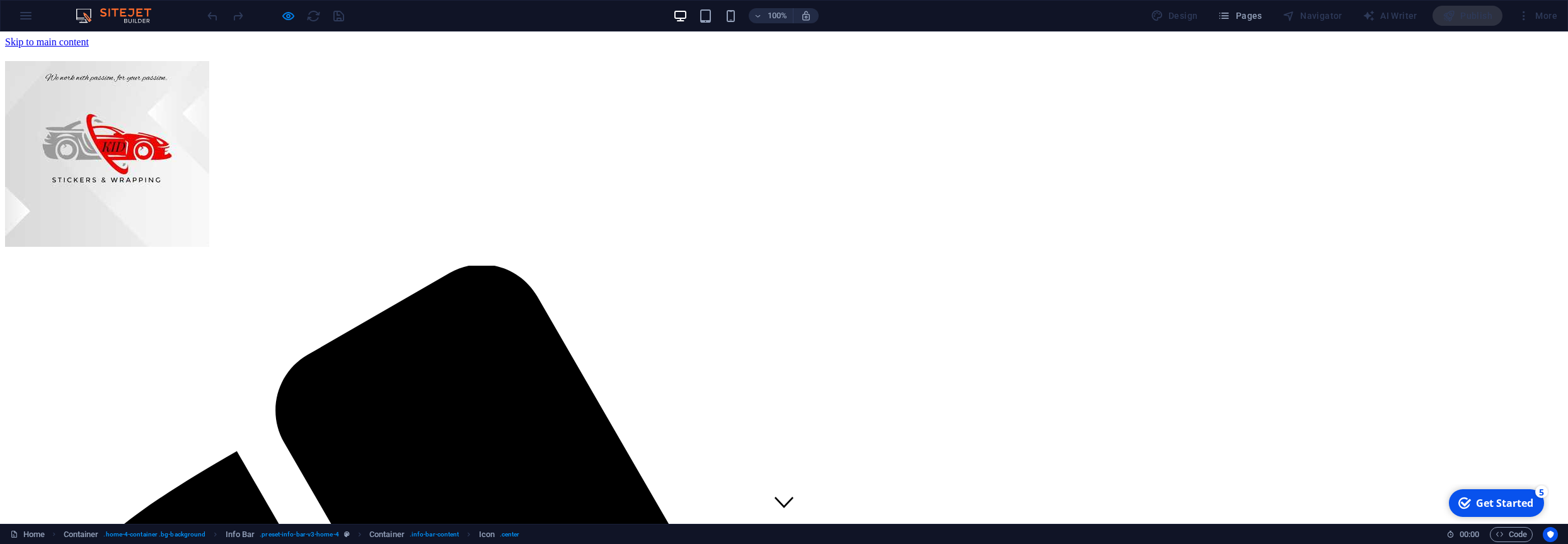
scroll to position [359, 0]
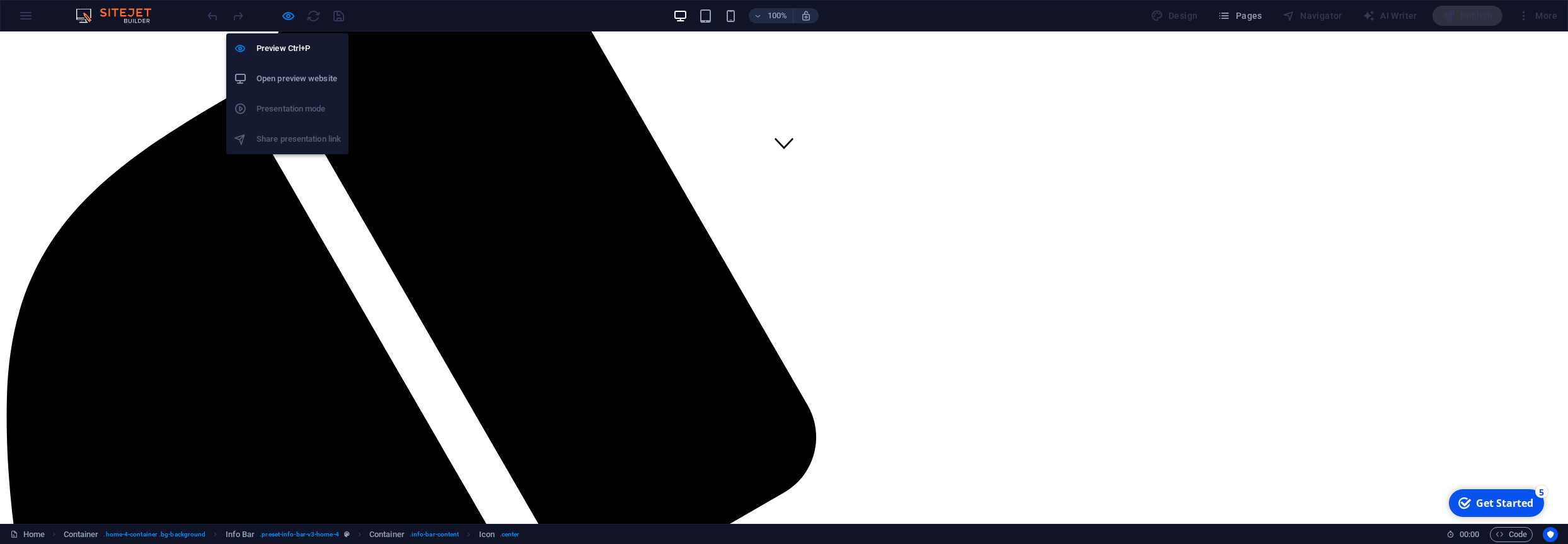
click at [297, 81] on h6 "Open preview website" at bounding box center [299, 79] width 85 height 15
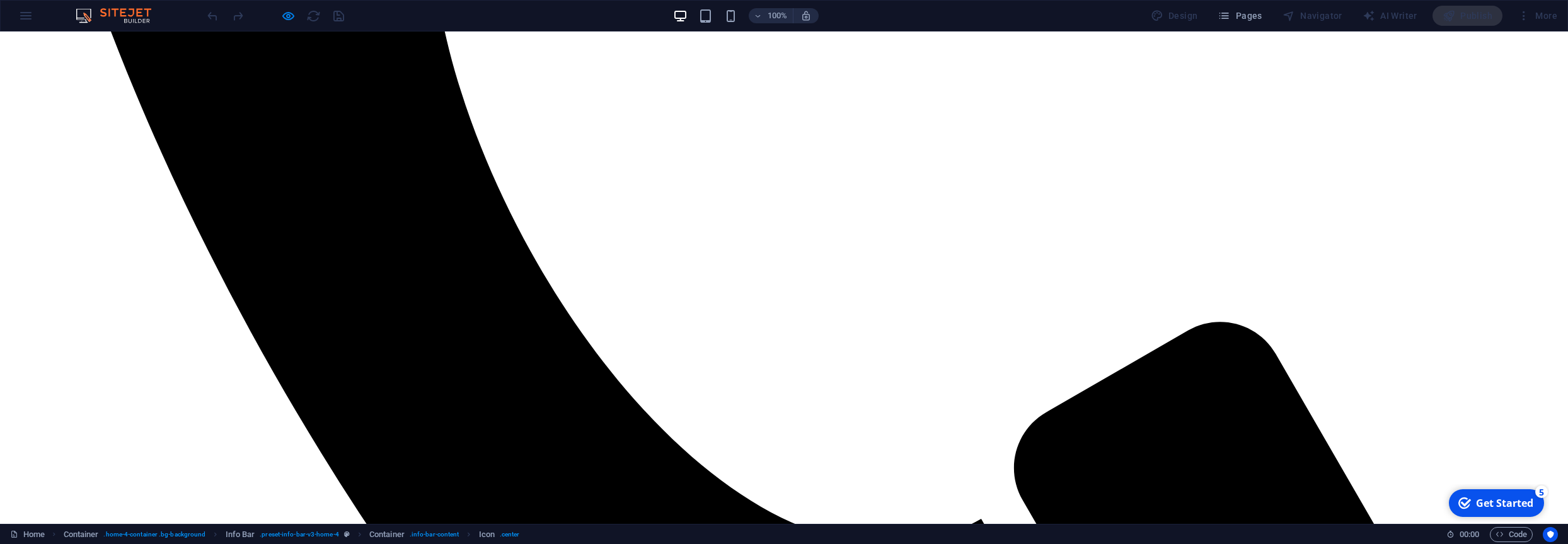
scroll to position [1292, 0]
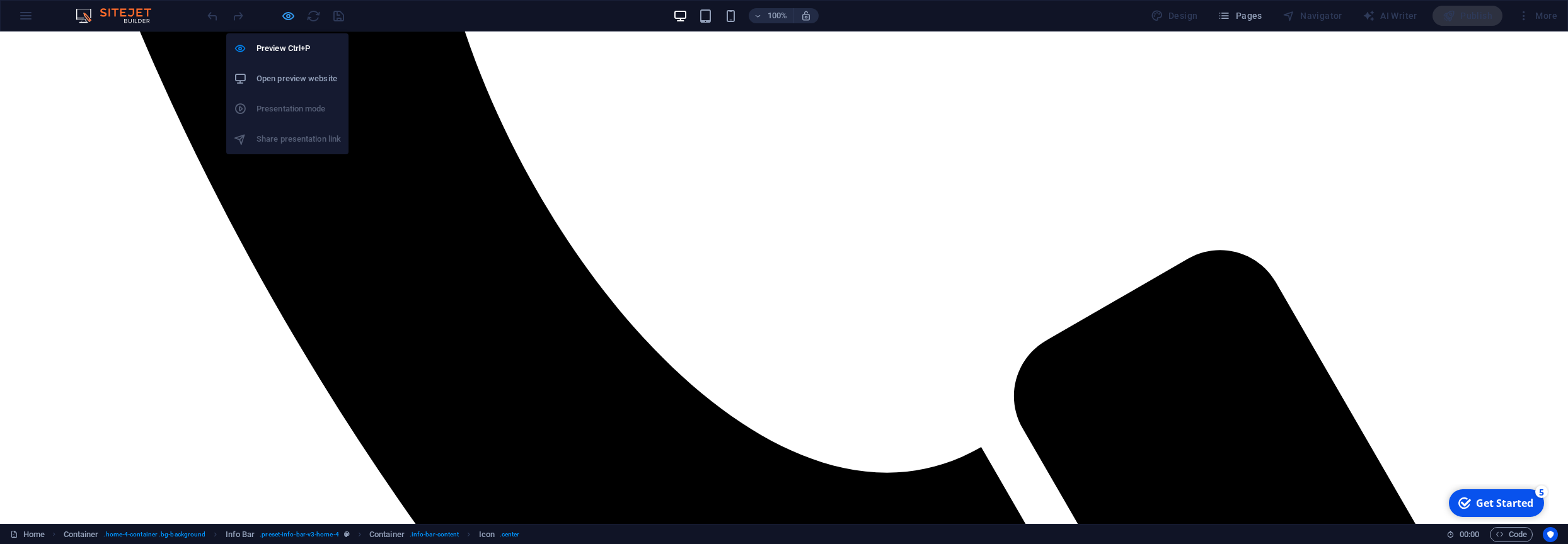
click at [287, 17] on icon "button" at bounding box center [287, 15] width 14 height 14
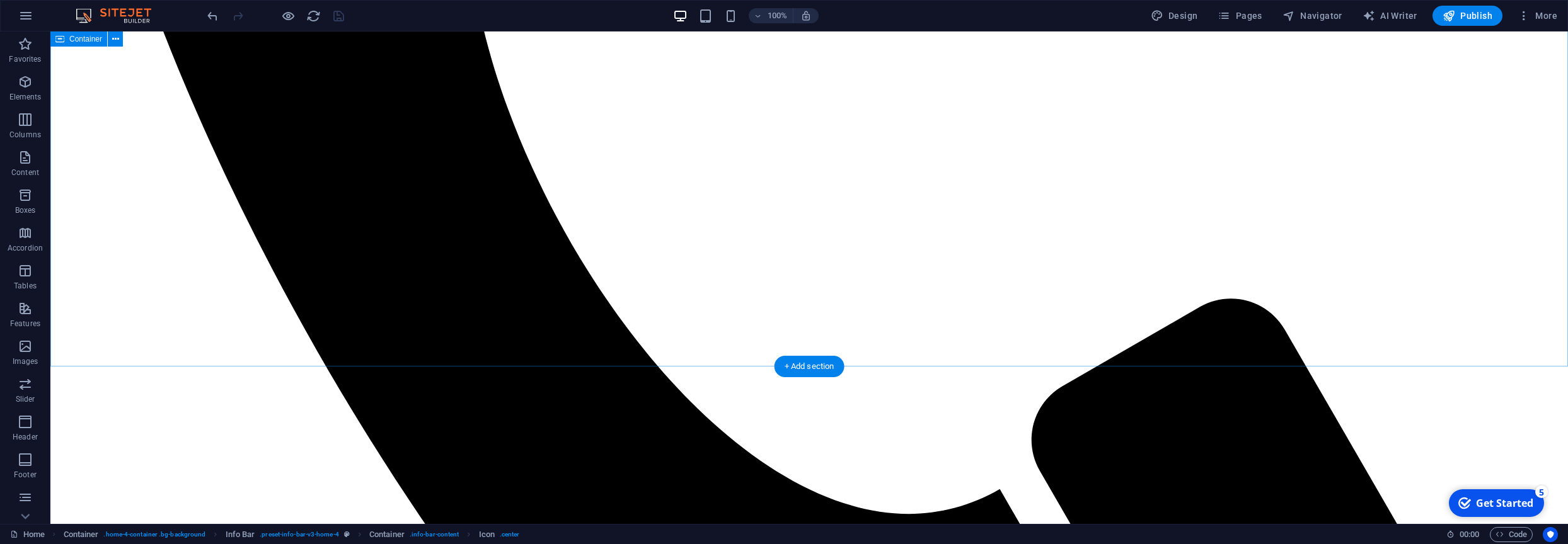
scroll to position [1204, 0]
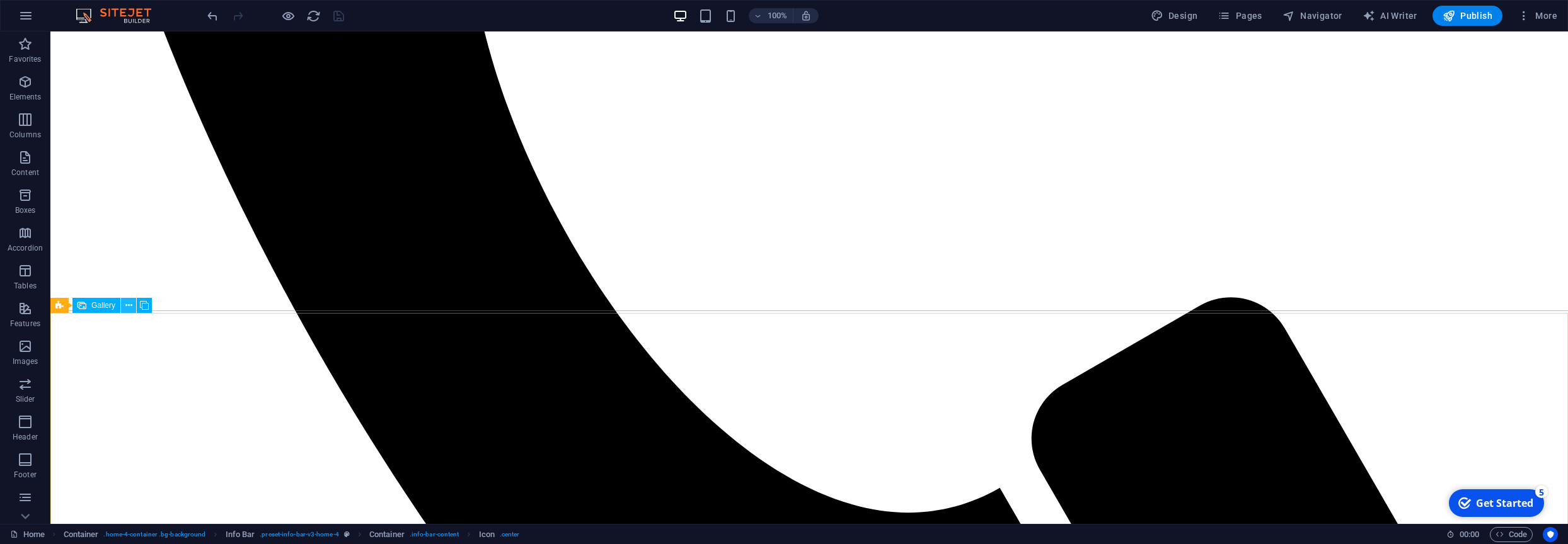
click at [129, 309] on icon at bounding box center [128, 306] width 7 height 13
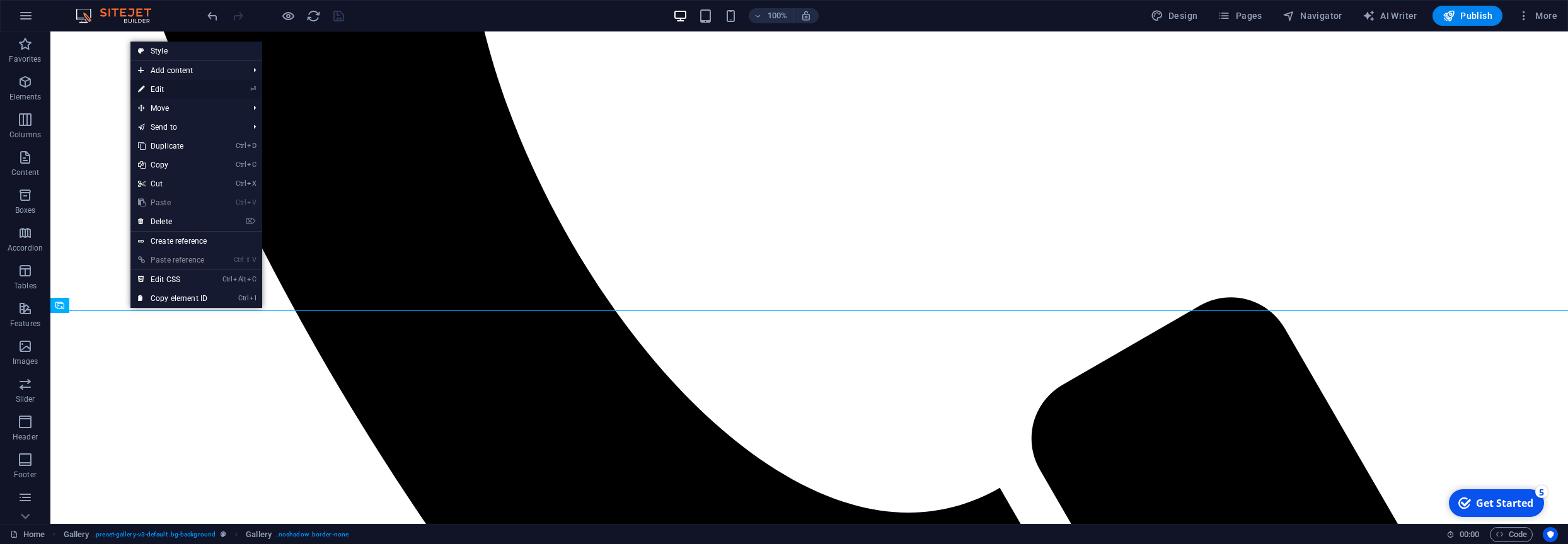
click at [185, 94] on link "⏎ Edit" at bounding box center [172, 89] width 85 height 19
select select "3"
select select "px"
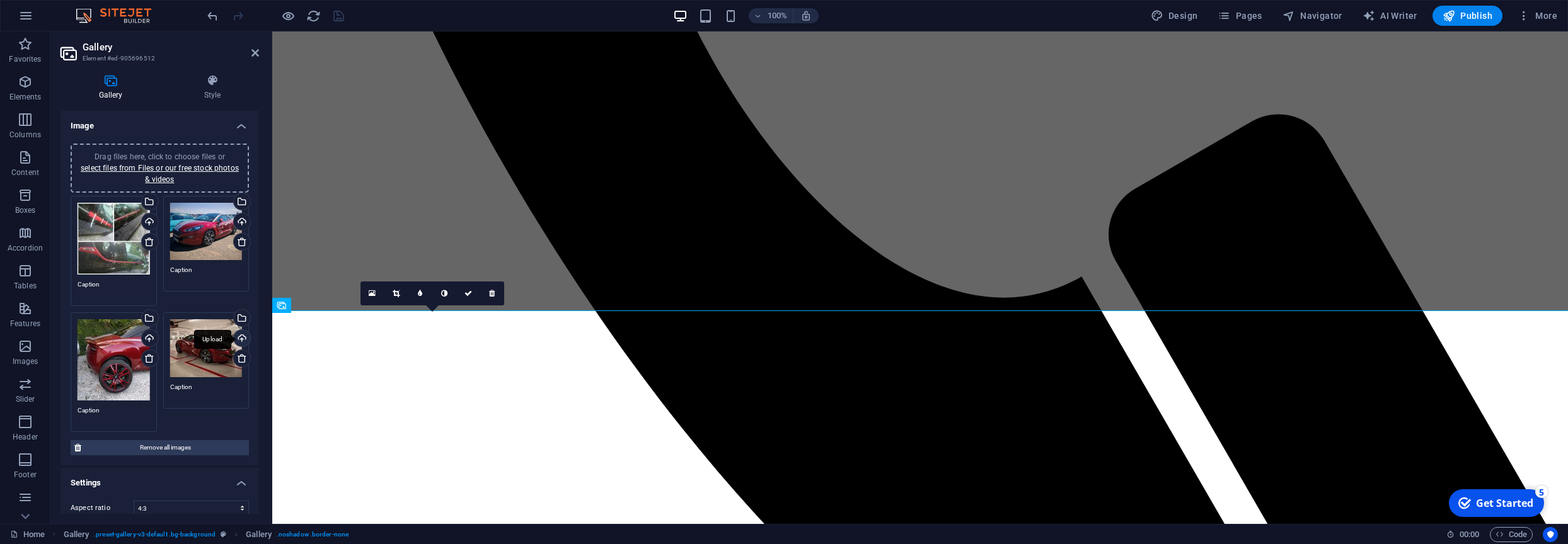
click at [244, 337] on div "Upload" at bounding box center [241, 340] width 19 height 19
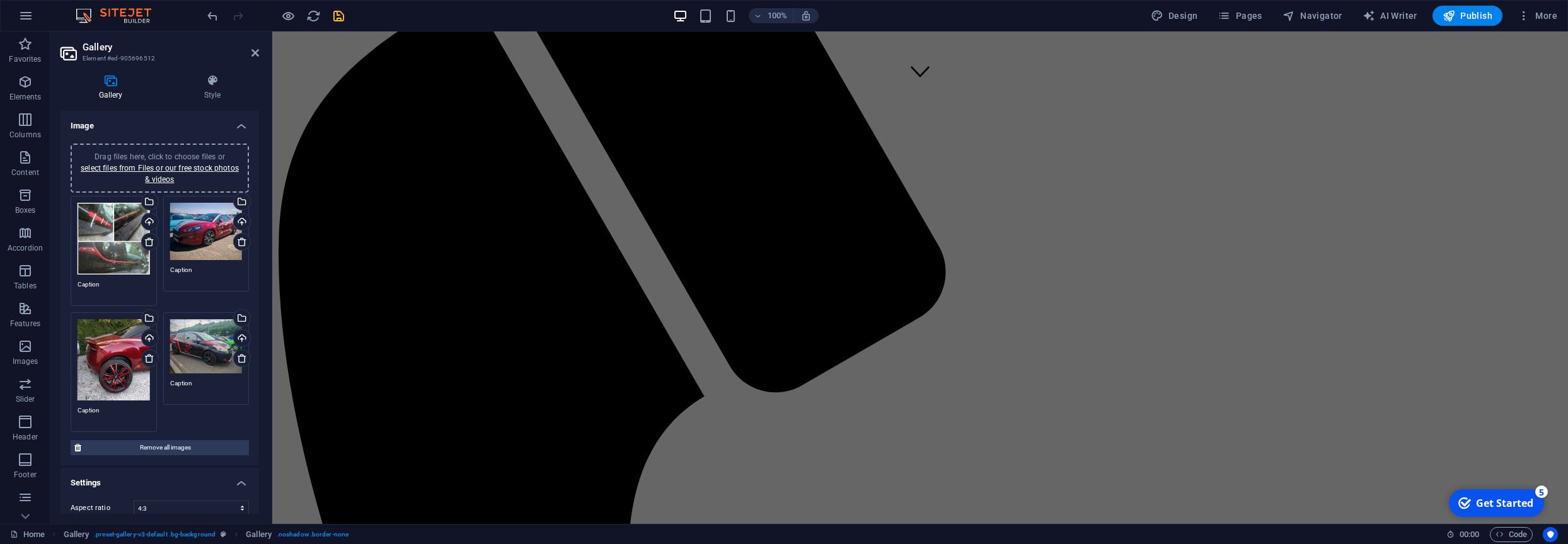
scroll to position [144, 0]
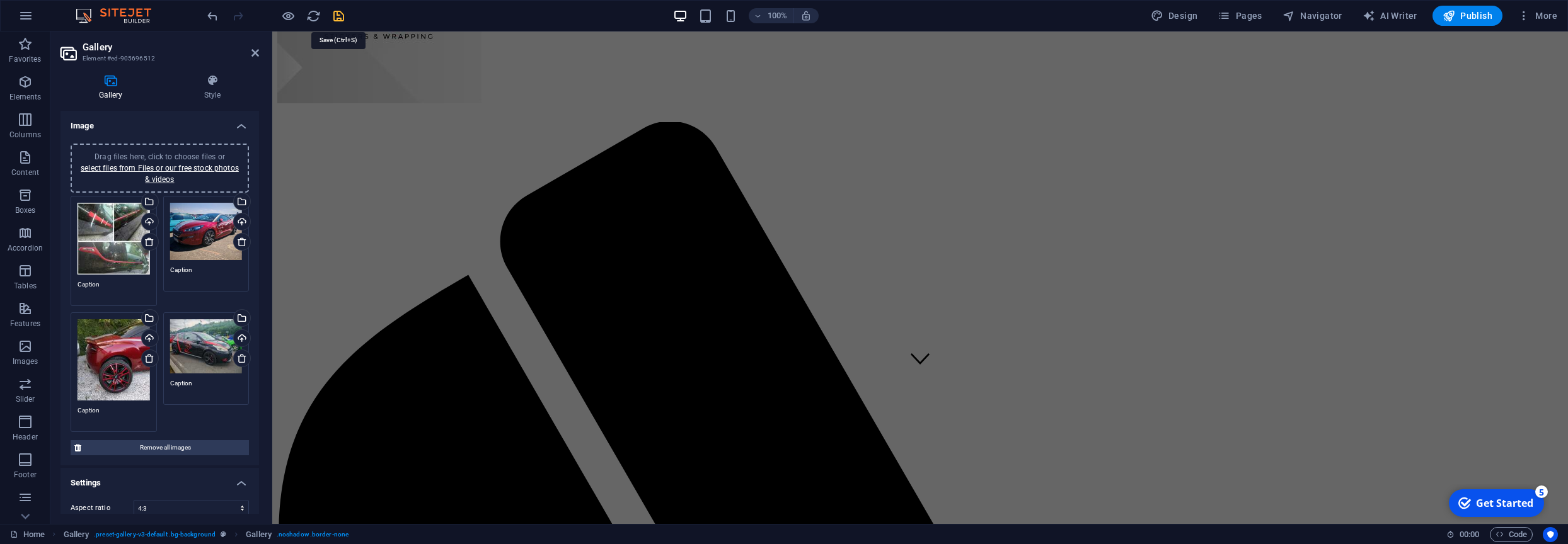
click at [336, 16] on icon "save" at bounding box center [338, 15] width 14 height 14
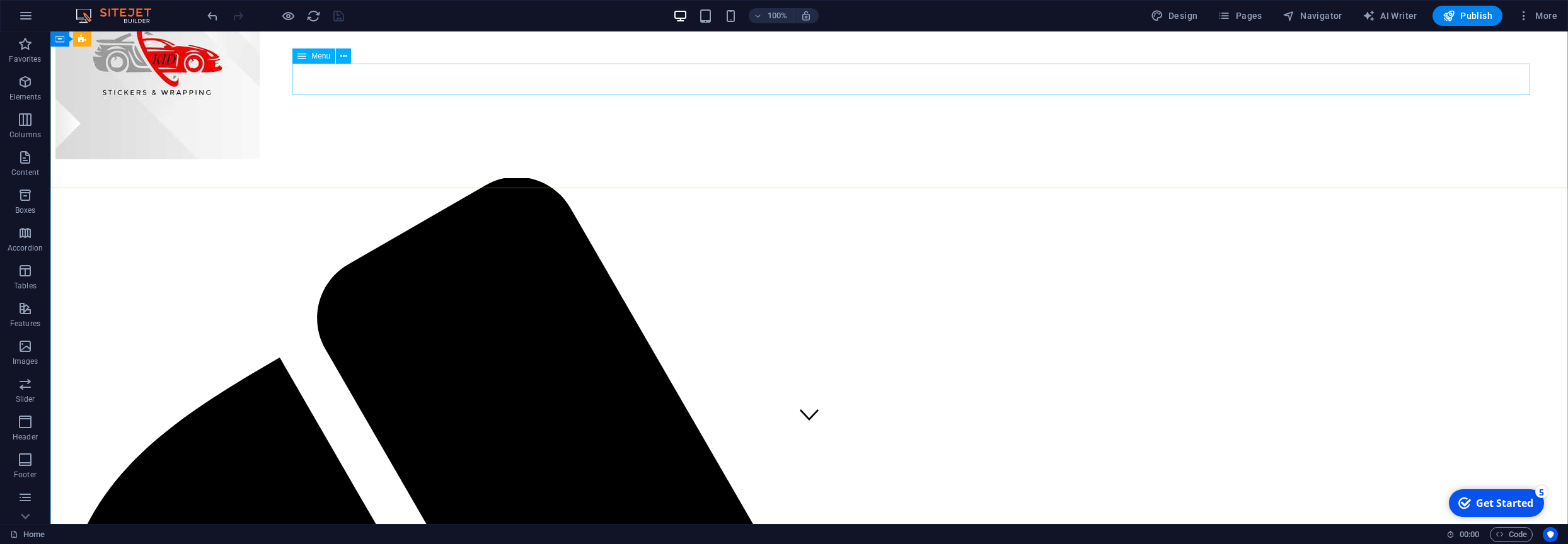
scroll to position [0, 0]
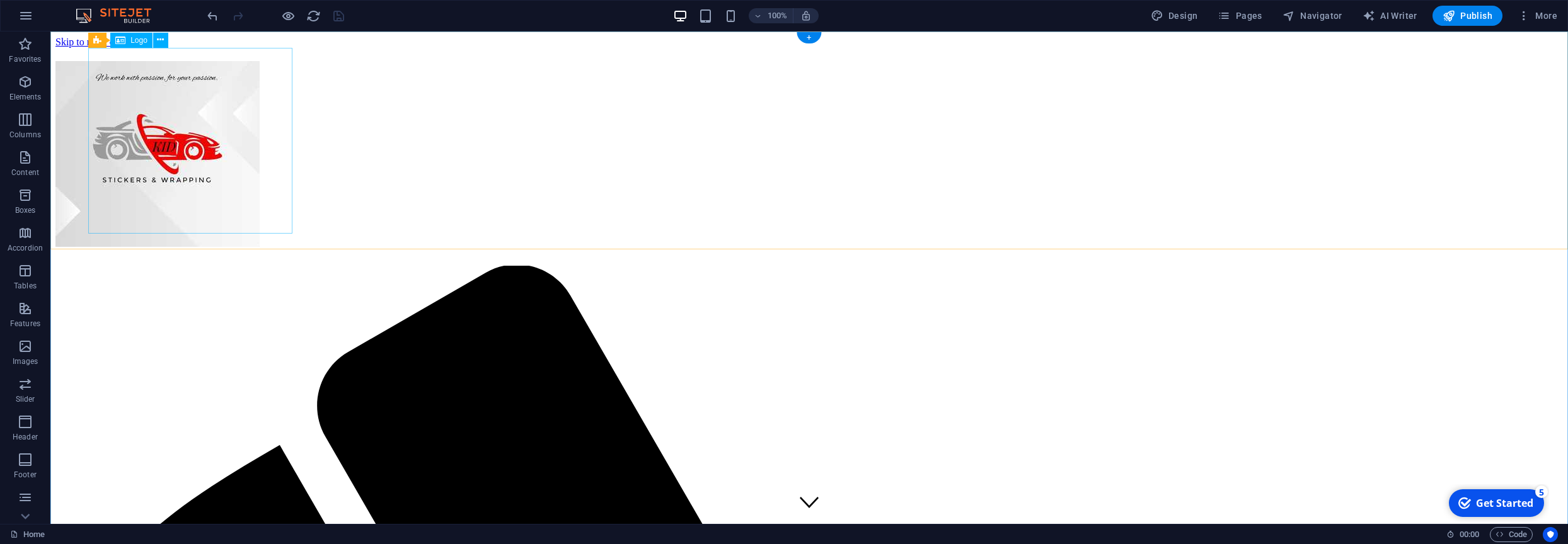
click at [222, 108] on div at bounding box center [809, 156] width 1507 height 191
click at [162, 44] on icon at bounding box center [160, 40] width 7 height 13
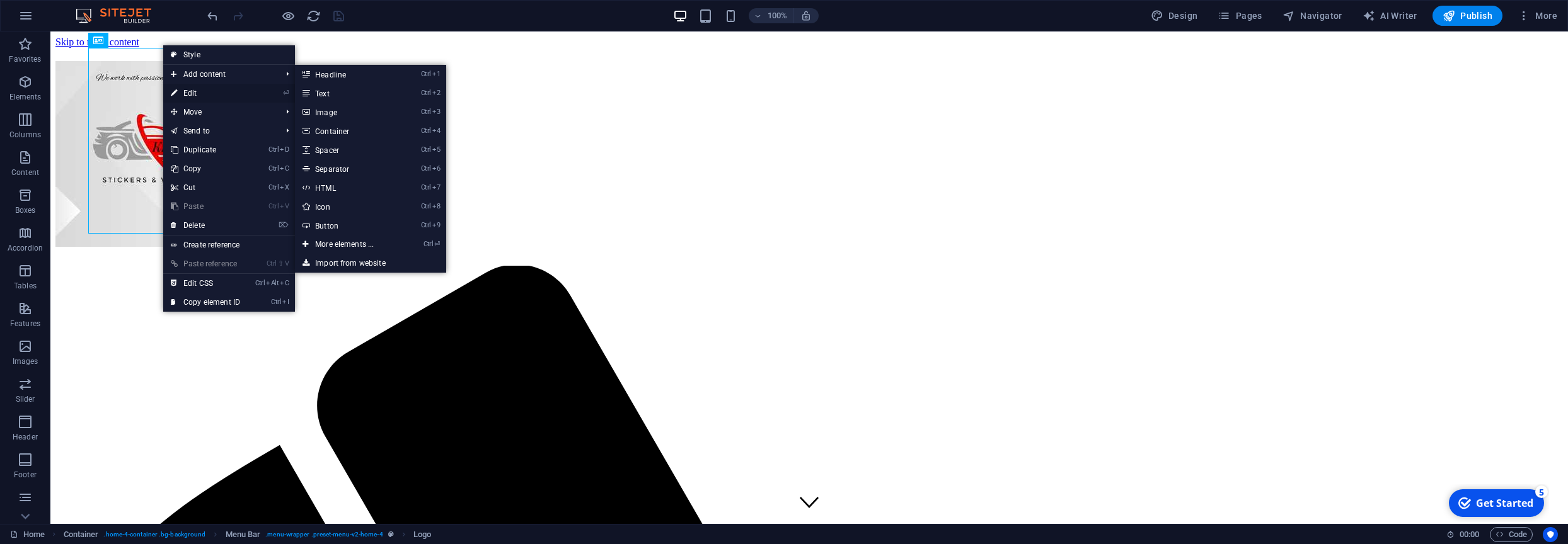
click at [196, 97] on link "⏎ Edit" at bounding box center [206, 93] width 85 height 19
select select "px"
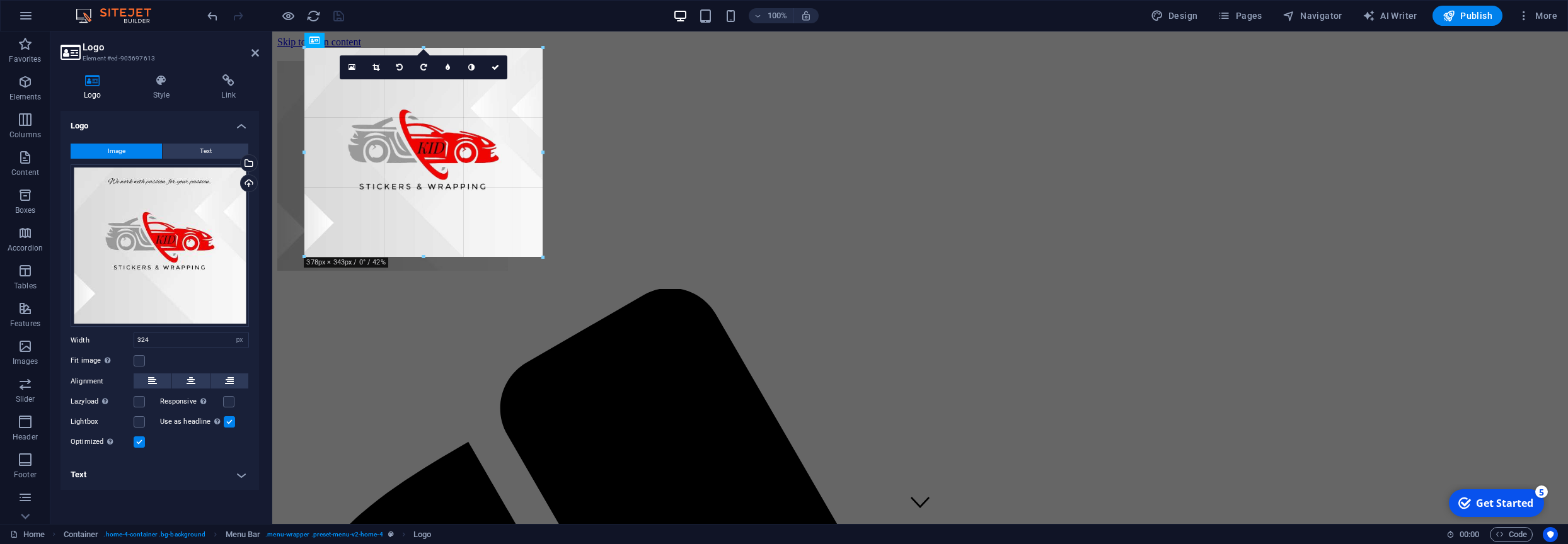
drag, startPoint x: 510, startPoint y: 143, endPoint x: 537, endPoint y: 164, distance: 34.2
type input "366"
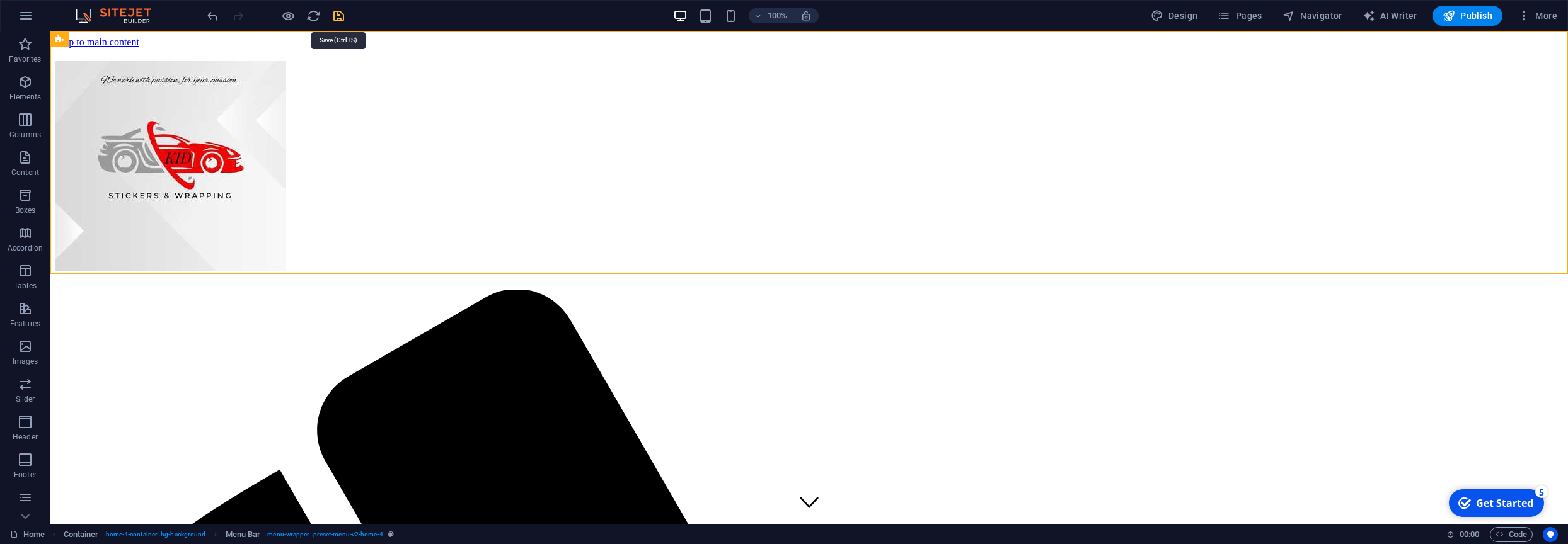
click at [343, 20] on icon "save" at bounding box center [338, 15] width 14 height 14
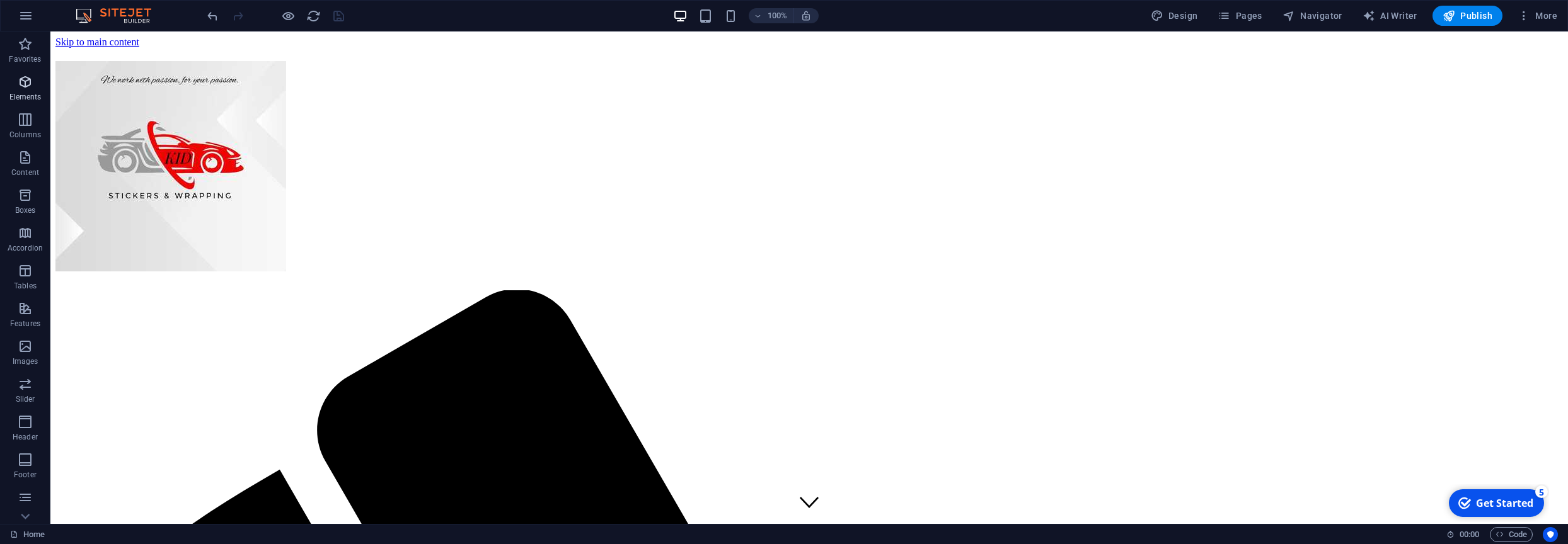
click at [24, 96] on p "Elements" at bounding box center [26, 97] width 32 height 10
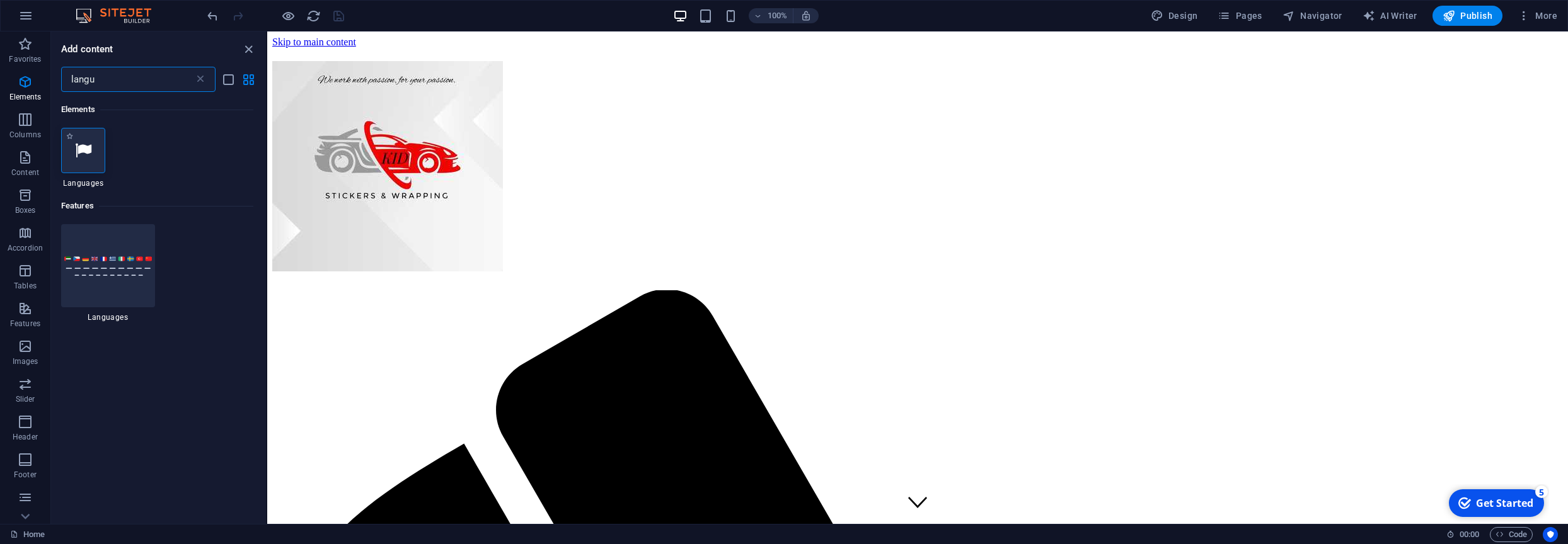
type input "langu"
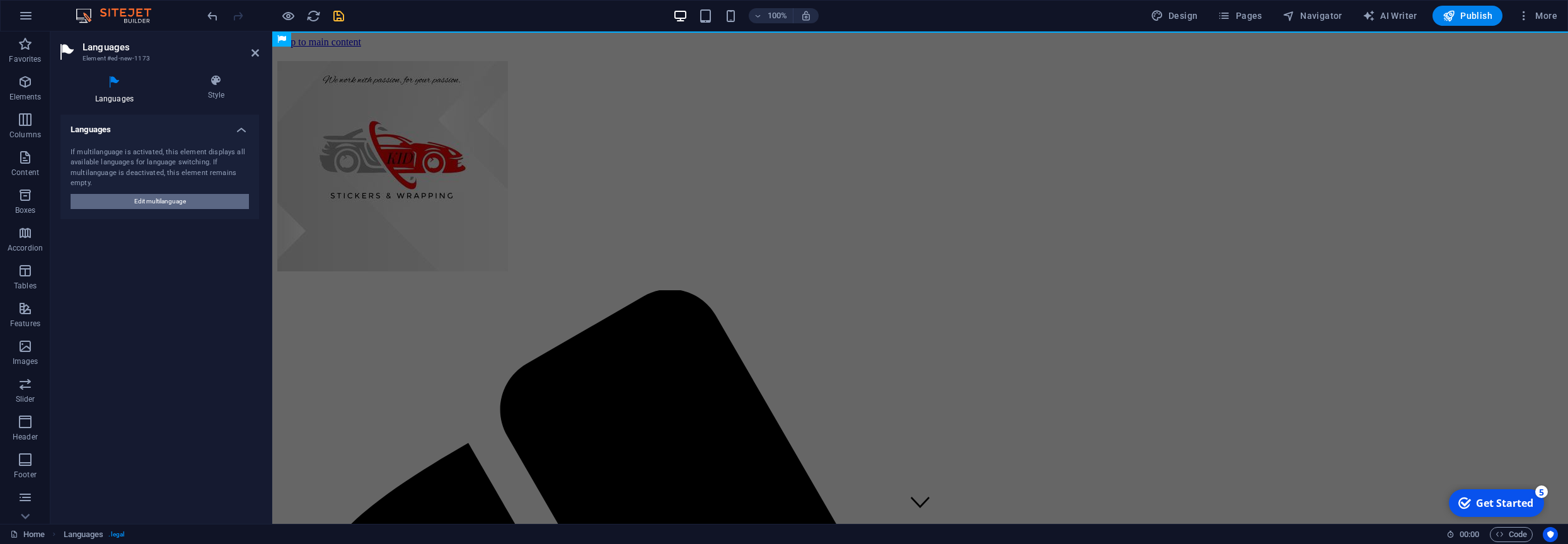
click at [152, 202] on span "Edit multilanguage" at bounding box center [160, 202] width 51 height 15
select select "41"
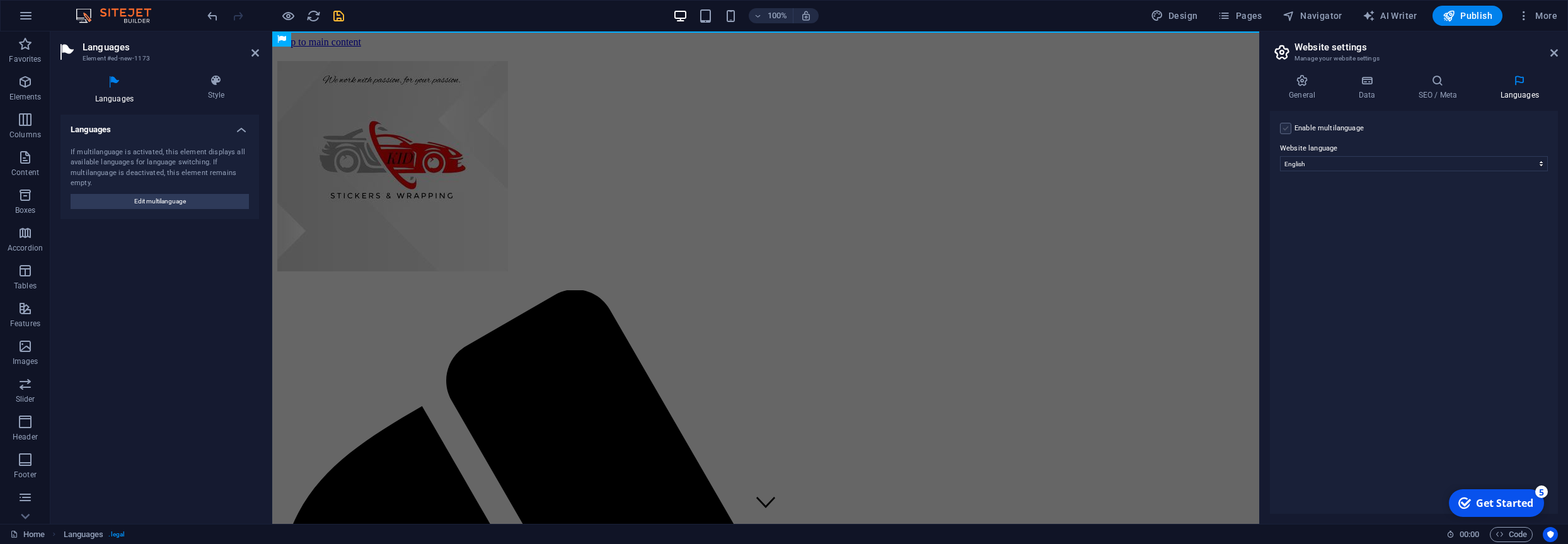
click at [1285, 129] on label at bounding box center [1285, 128] width 11 height 11
click at [0, 0] on input "Enable multilanguage To disable multilanguage delete all languages until only o…" at bounding box center [0, 0] width 0 height 0
click at [1309, 217] on select "Abkhazian Afar Afrikaans Akan Albanian Amharic Arabic Aragonese Armenian Assame…" at bounding box center [1414, 224] width 210 height 15
select select "55"
click option "German" at bounding box center [0, 0] width 0 height 0
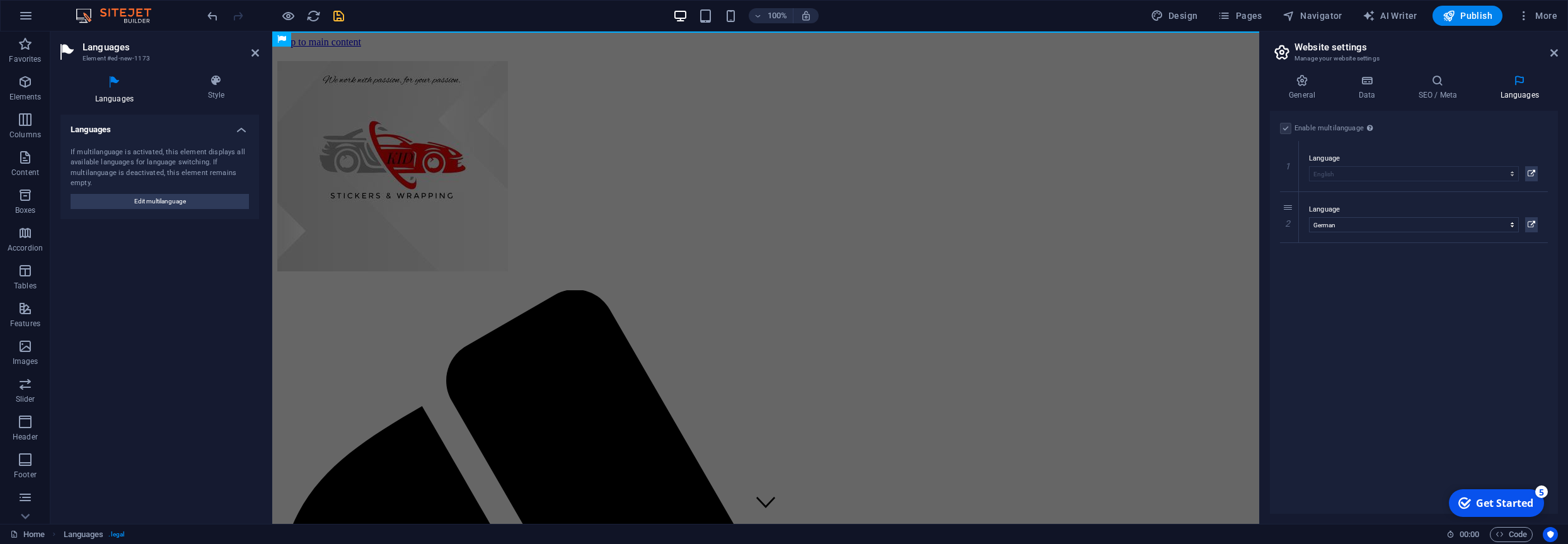
click at [339, 17] on icon "save" at bounding box center [338, 15] width 14 height 14
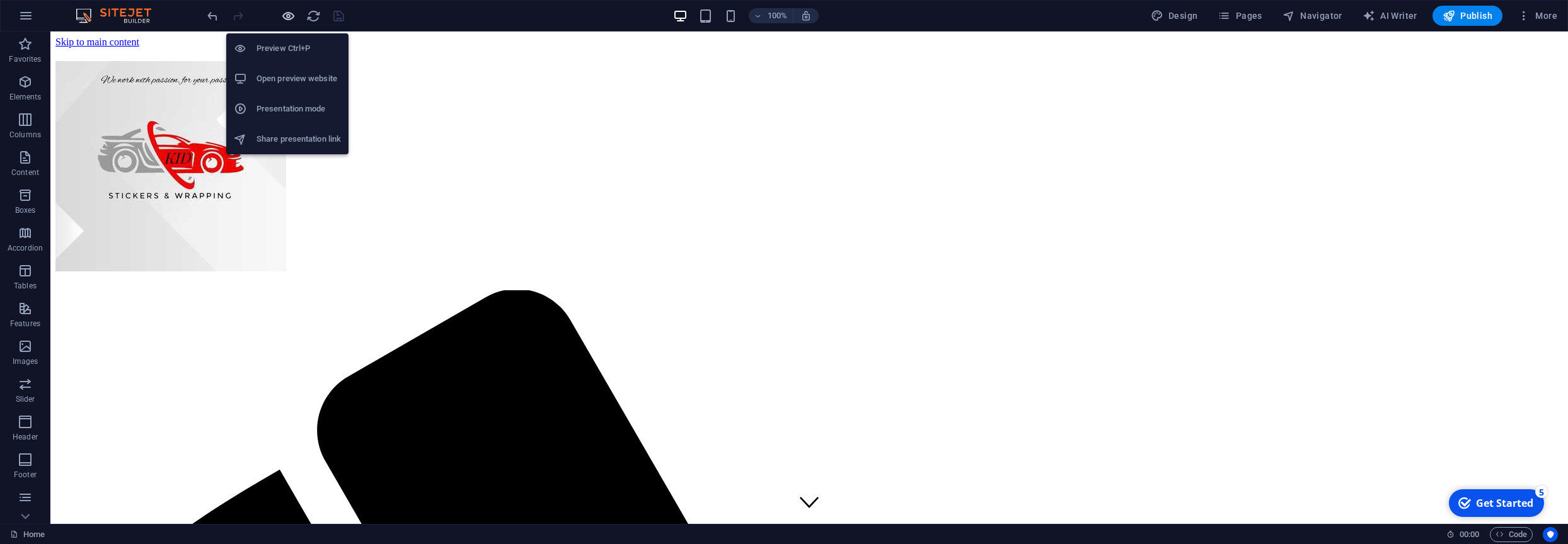
click at [288, 18] on icon "button" at bounding box center [287, 15] width 14 height 14
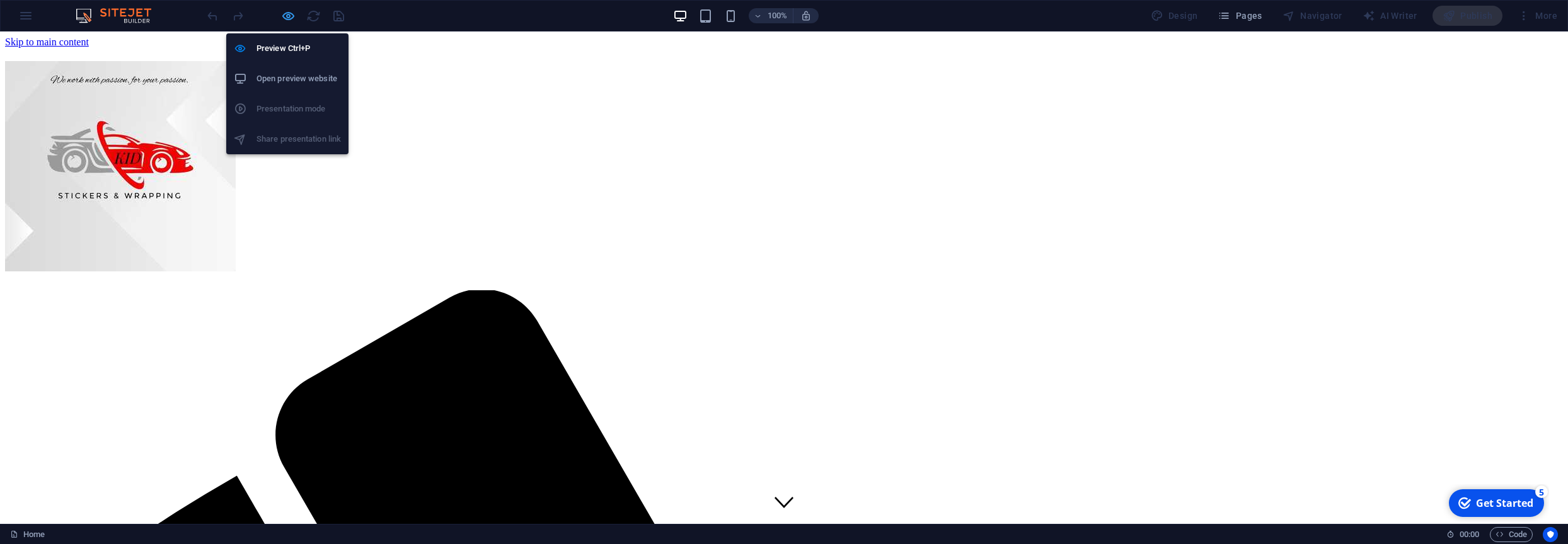
click at [287, 21] on icon "button" at bounding box center [287, 15] width 14 height 14
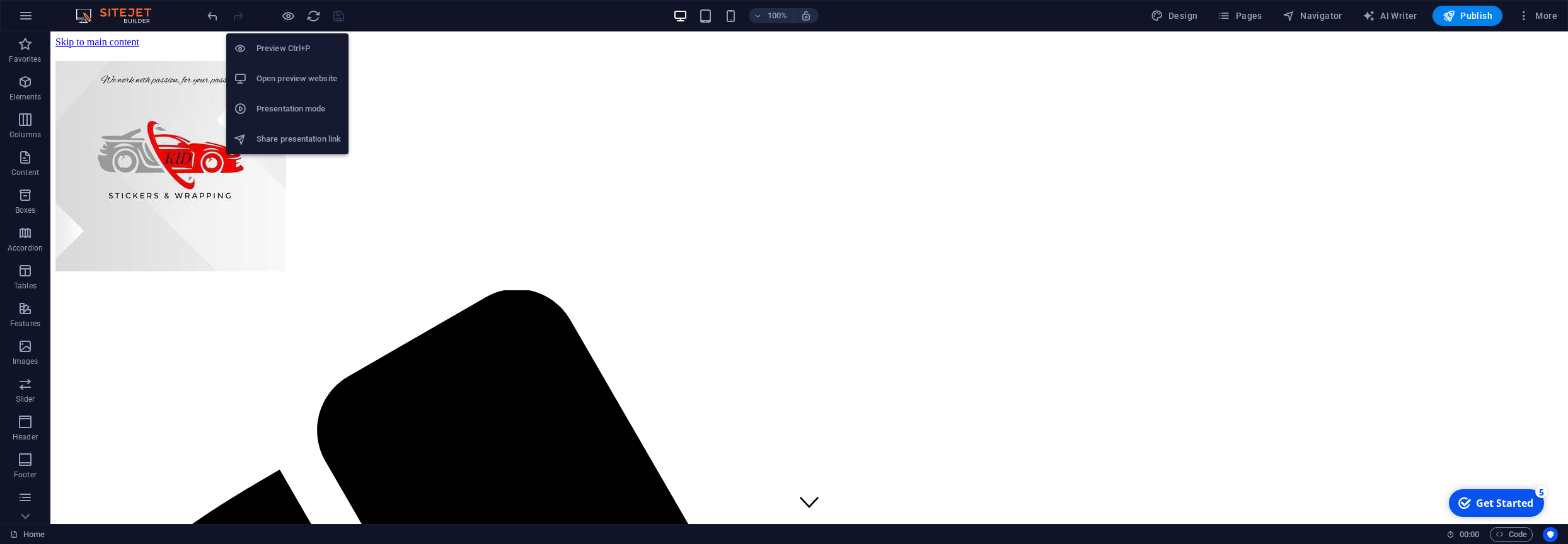
click at [313, 85] on h6 "Open preview website" at bounding box center [299, 79] width 85 height 15
click at [291, 18] on icon "button" at bounding box center [287, 15] width 14 height 14
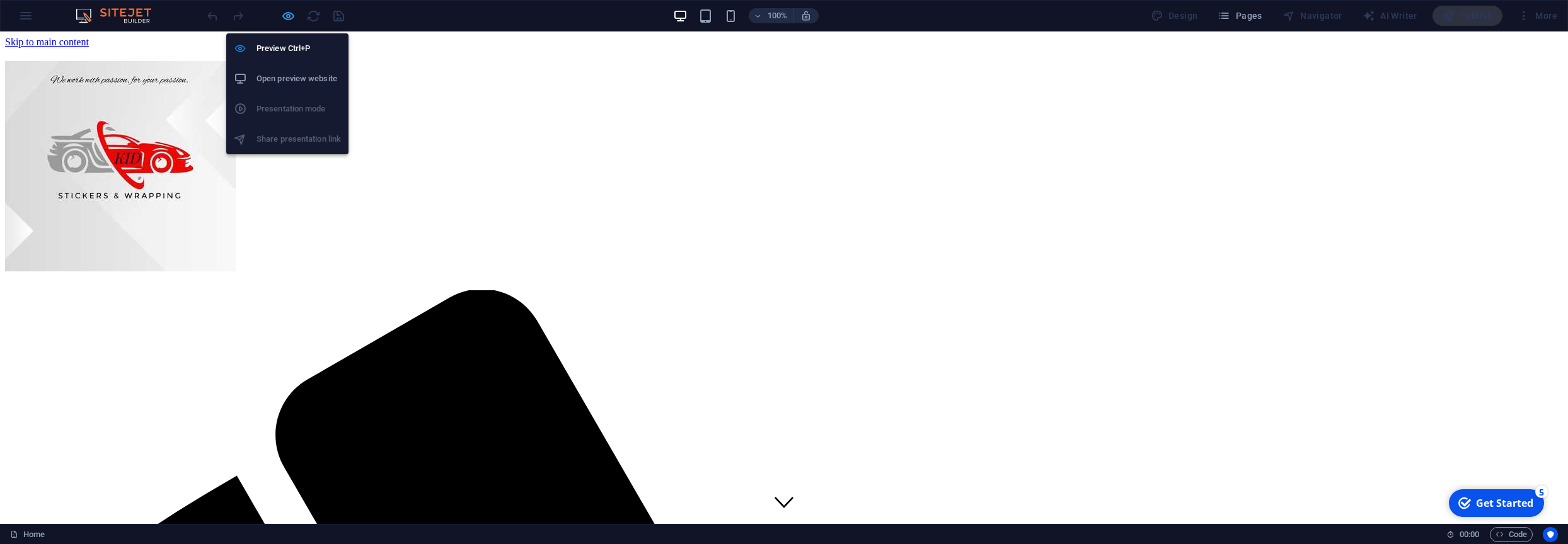
click at [291, 18] on icon "button" at bounding box center [287, 15] width 14 height 14
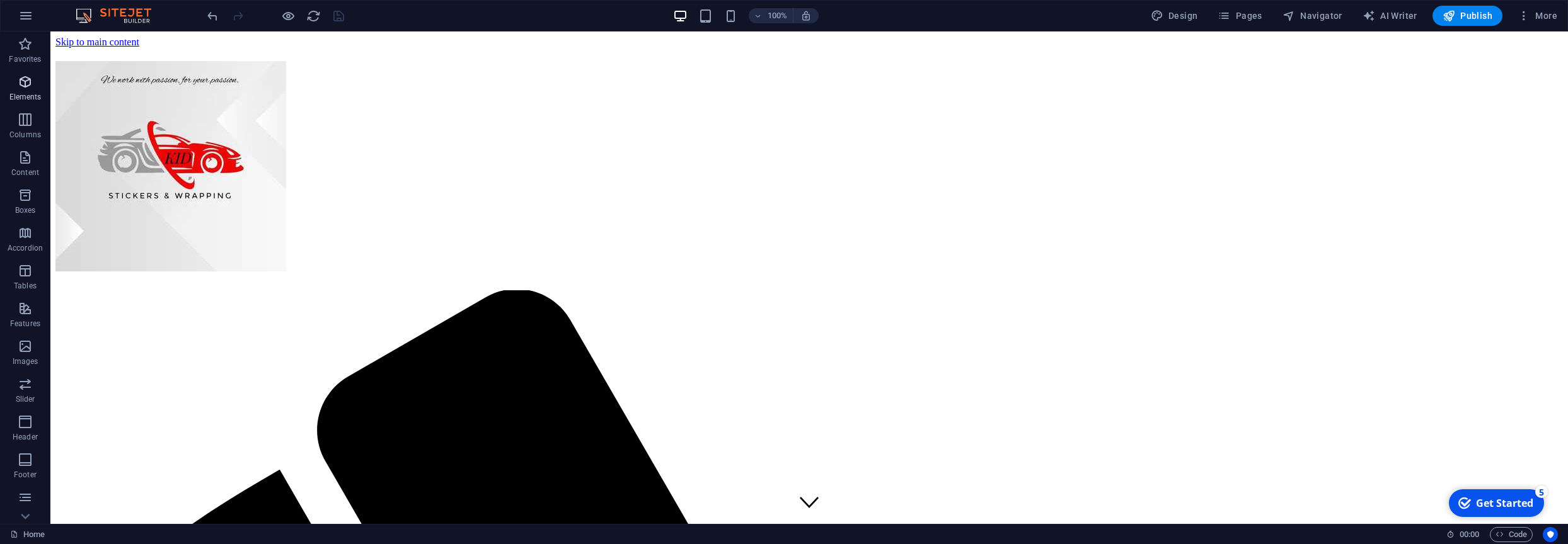
click at [29, 92] on p "Elements" at bounding box center [26, 97] width 32 height 10
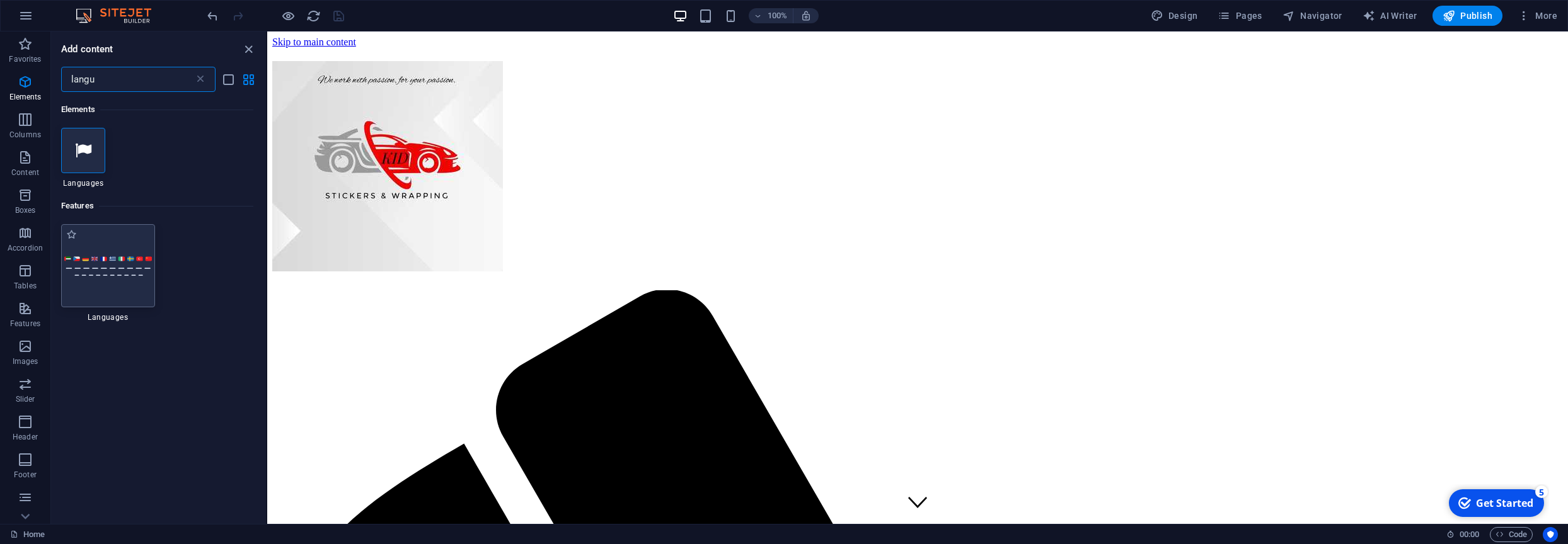
type input "langu"
click at [114, 280] on div at bounding box center [108, 265] width 94 height 83
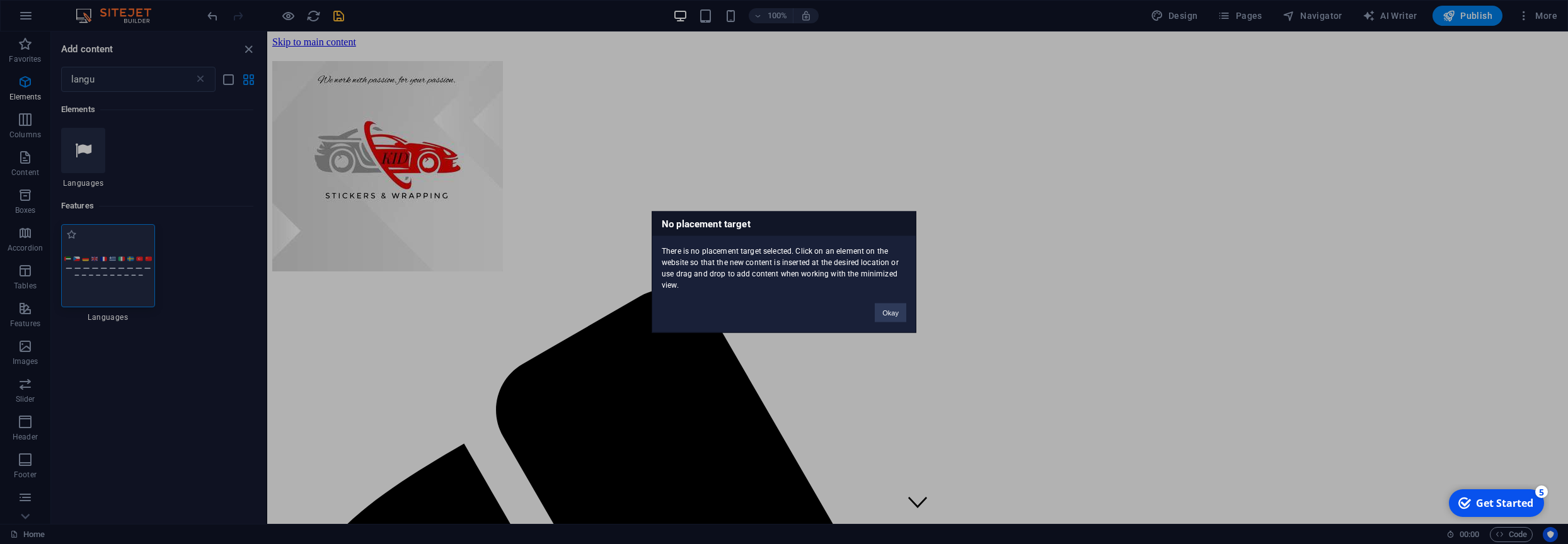
click at [120, 257] on div "No placement target There is no placement target selected. Click on an element …" at bounding box center [784, 272] width 1568 height 544
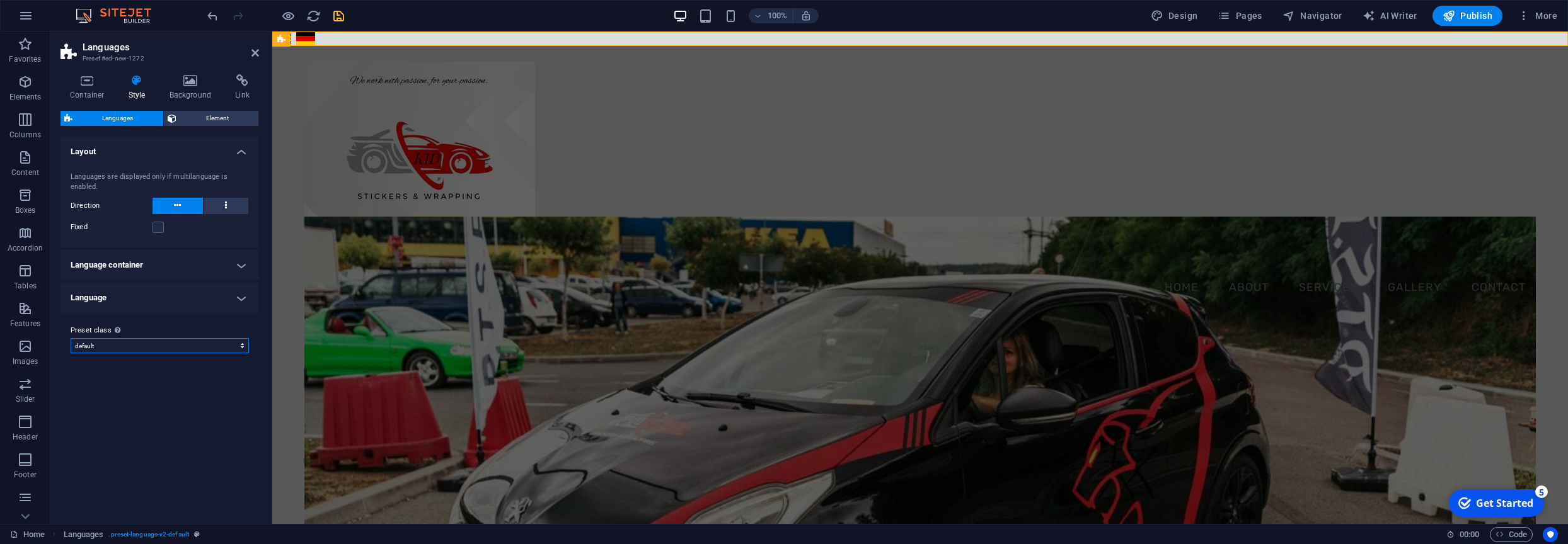
click at [70, 339] on select "default Add preset class" at bounding box center [159, 346] width 178 height 15
click at [167, 348] on select "default Add preset class" at bounding box center [159, 346] width 178 height 15
click at [237, 301] on h4 "Language" at bounding box center [160, 298] width 199 height 30
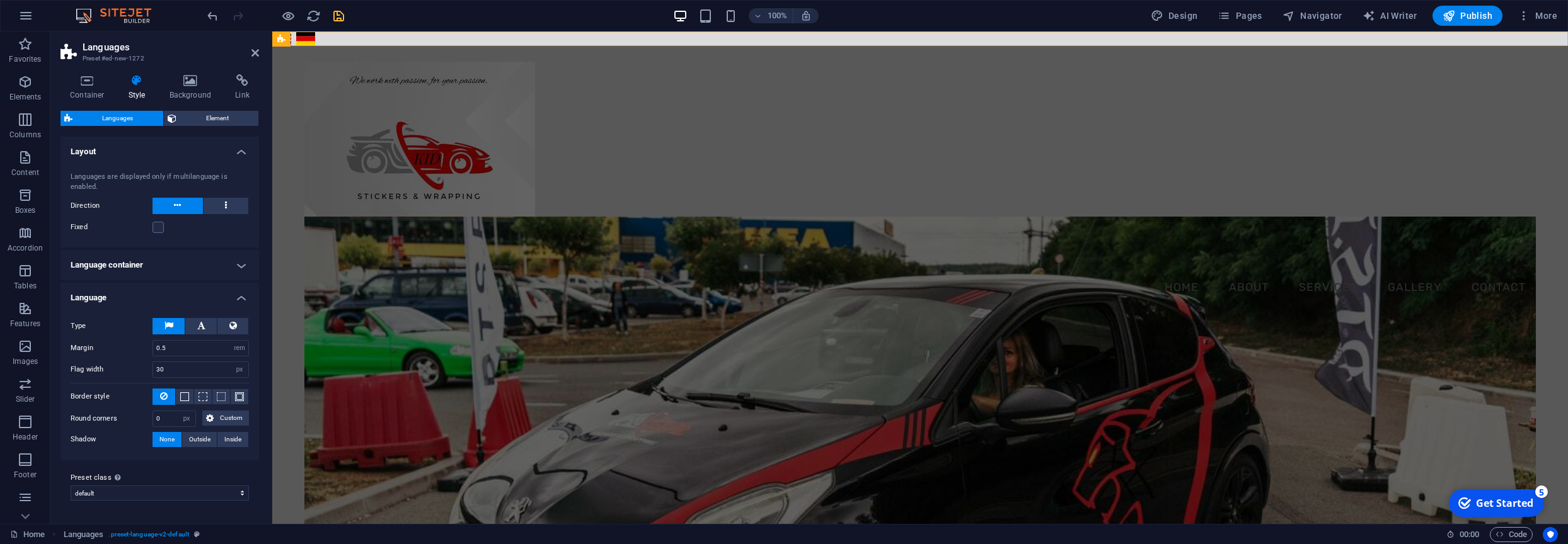
click at [237, 301] on h4 "Language" at bounding box center [160, 294] width 199 height 23
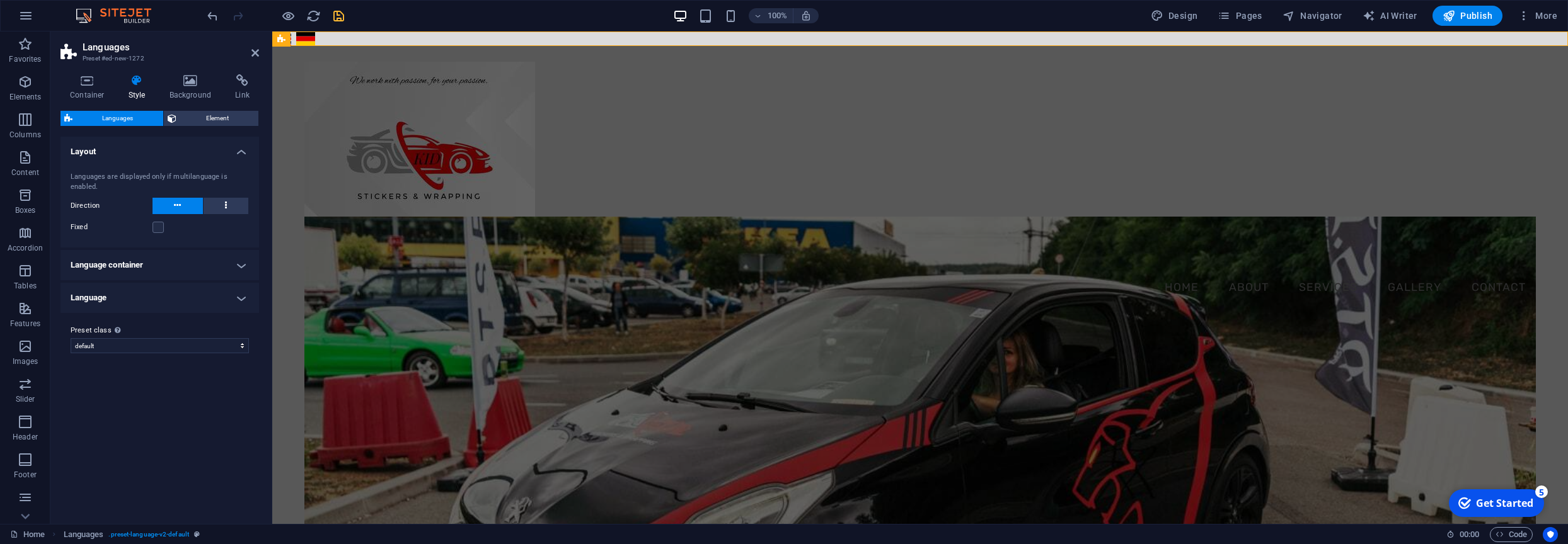
click at [241, 268] on h4 "Language container" at bounding box center [160, 265] width 199 height 30
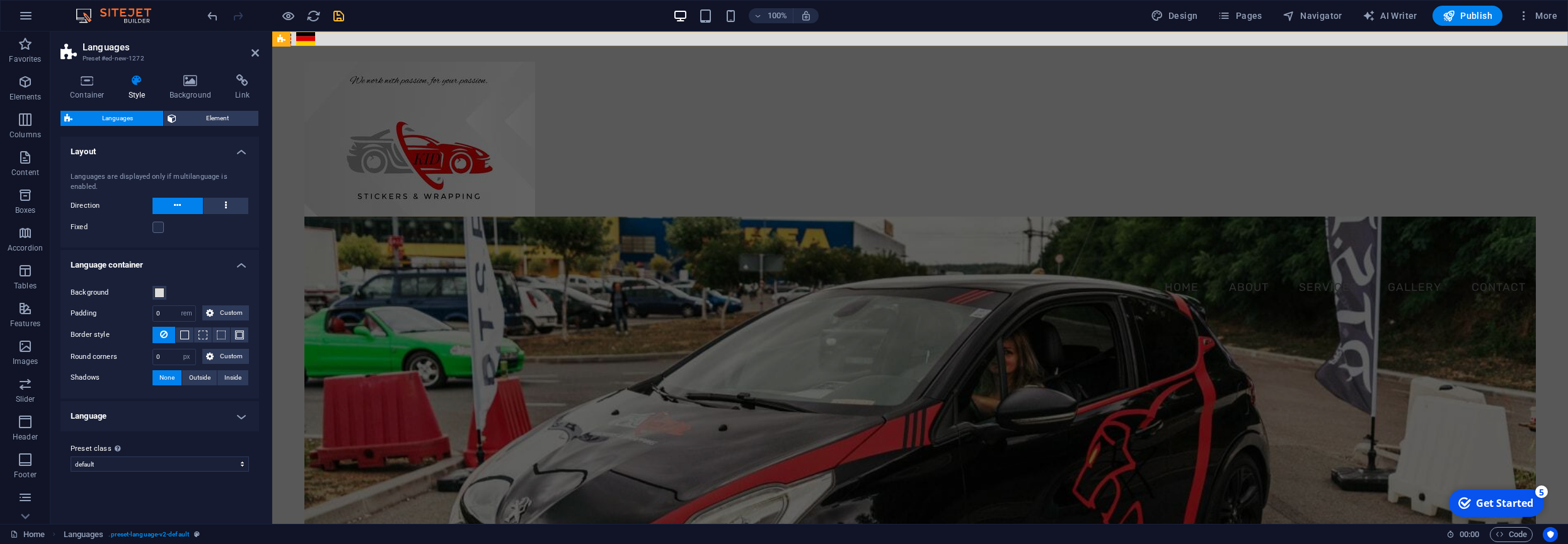
click at [240, 268] on h4 "Language container" at bounding box center [160, 262] width 199 height 23
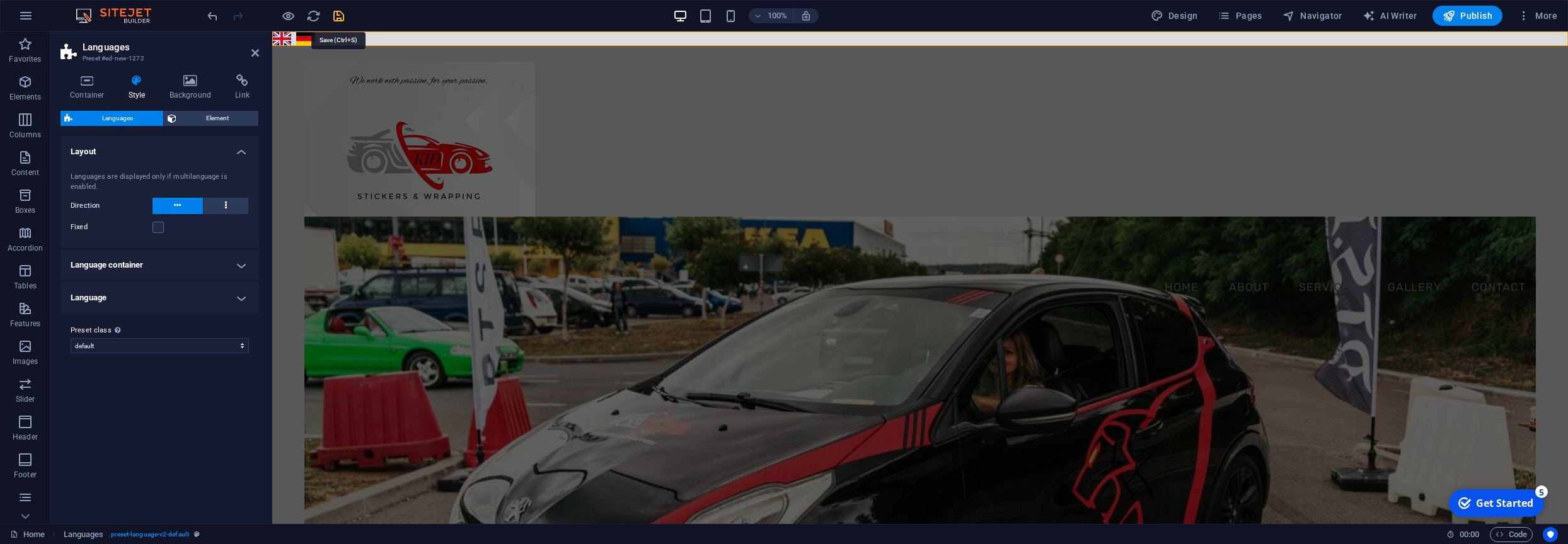
click at [337, 18] on icon "save" at bounding box center [338, 15] width 14 height 14
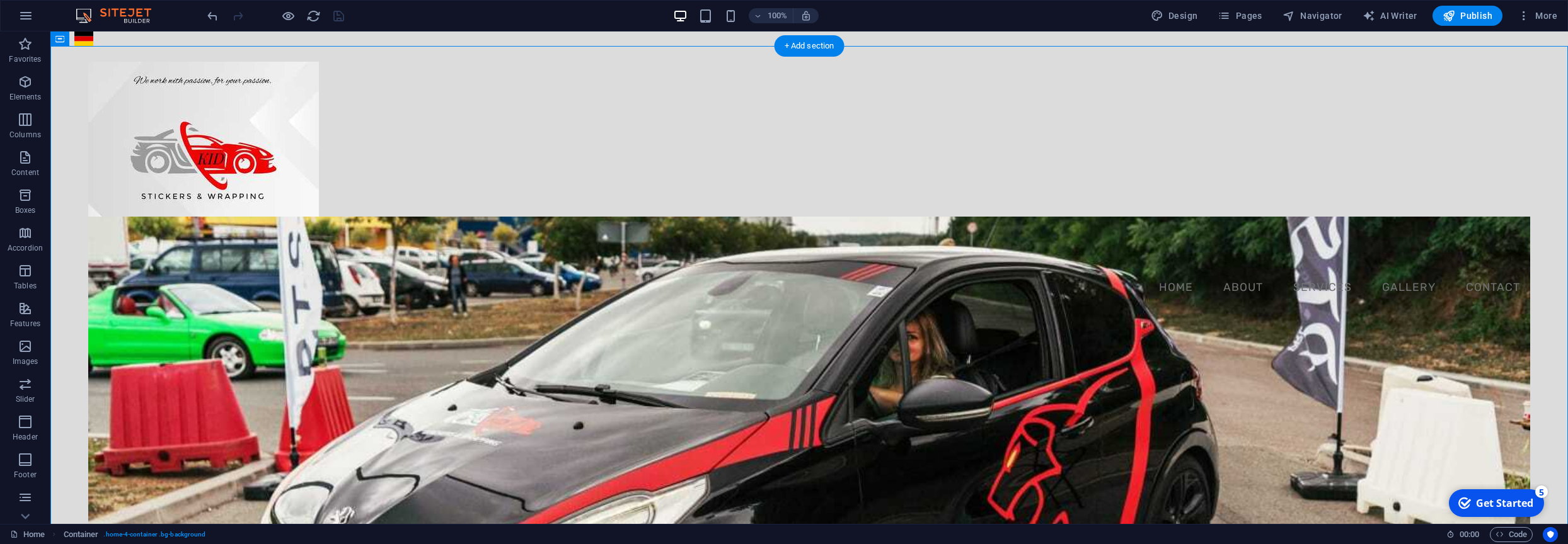
drag, startPoint x: 143, startPoint y: 70, endPoint x: 125, endPoint y: 63, distance: 19.3
drag, startPoint x: 108, startPoint y: 69, endPoint x: 63, endPoint y: 58, distance: 46.3
click at [115, 40] on icon at bounding box center [115, 39] width 7 height 13
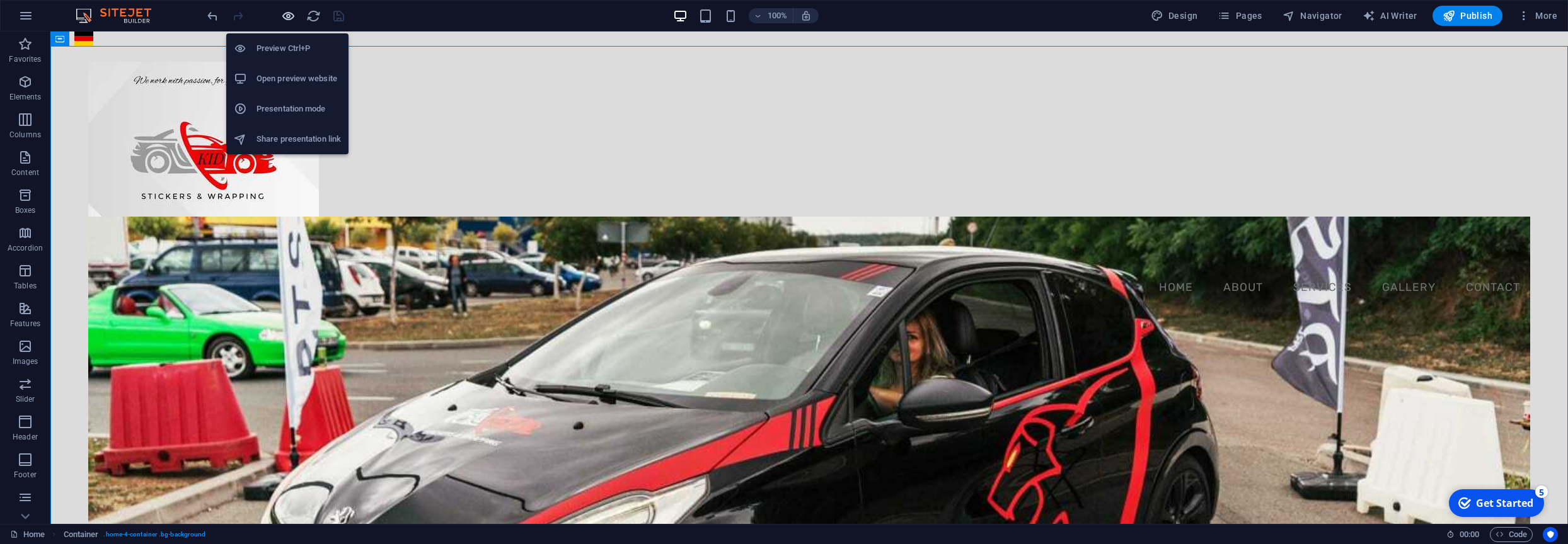
drag, startPoint x: 286, startPoint y: 16, endPoint x: 438, endPoint y: 87, distance: 167.8
click at [286, 16] on icon "button" at bounding box center [287, 15] width 14 height 14
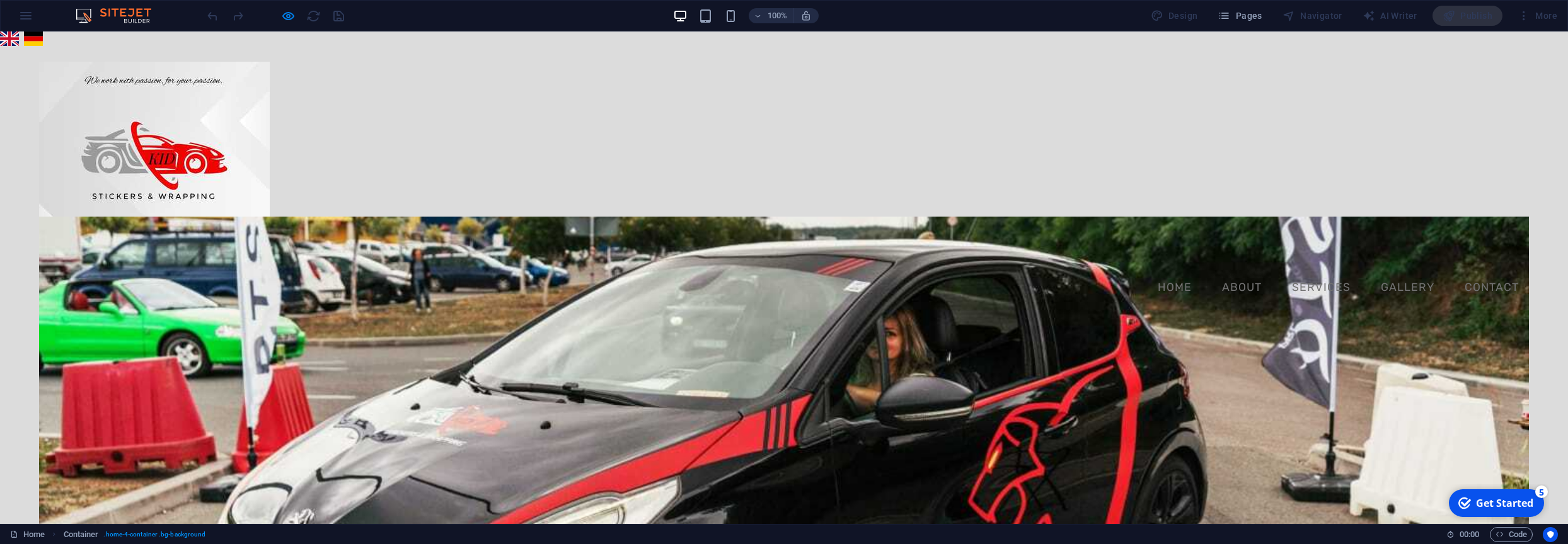
click at [40, 42] on link "Deutsch" at bounding box center [33, 38] width 19 height 14
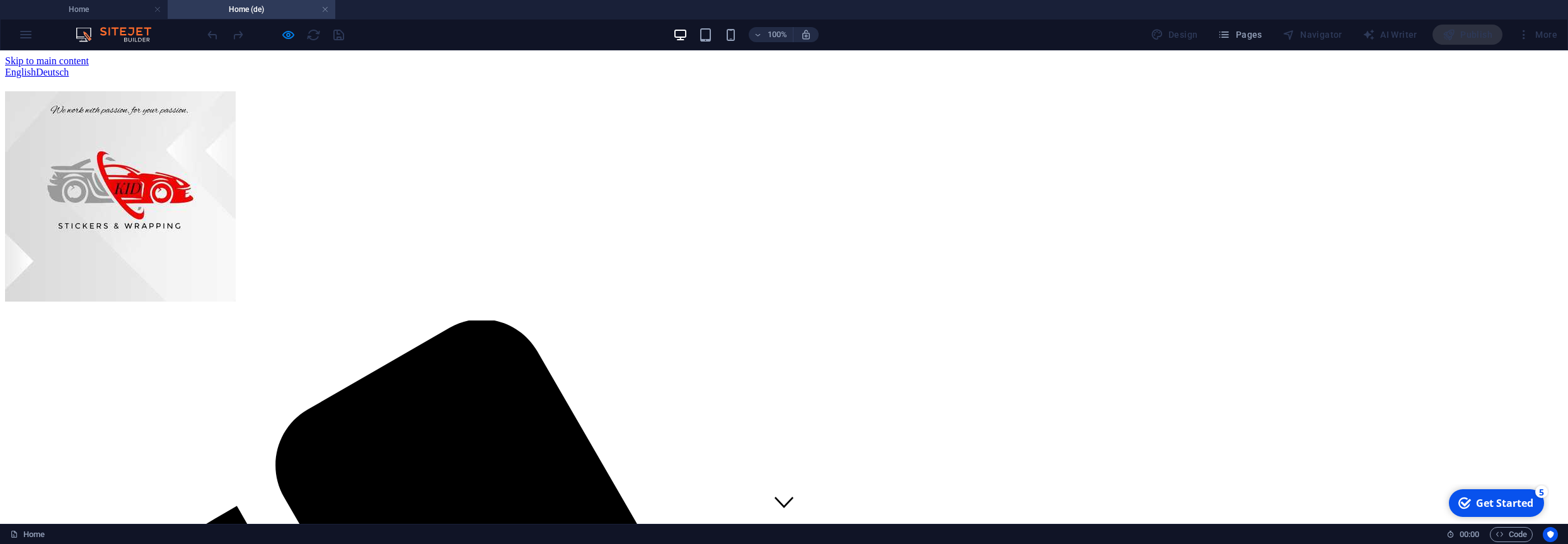
click at [37, 67] on div "English Deutsch" at bounding box center [783, 72] width 1558 height 11
click at [245, 14] on h4 "Home (de)" at bounding box center [251, 10] width 167 height 14
click at [323, 10] on link at bounding box center [325, 10] width 8 height 12
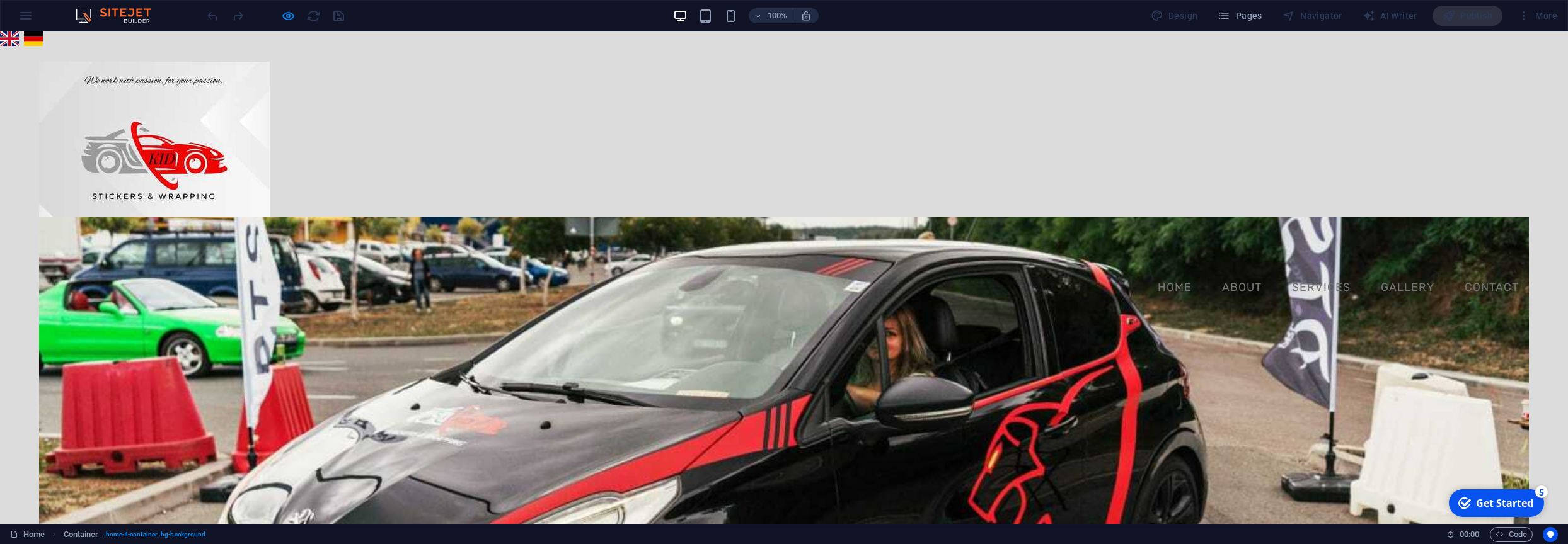
click at [10, 42] on link "English" at bounding box center [10, 38] width 19 height 14
click at [114, 18] on img at bounding box center [119, 16] width 94 height 15
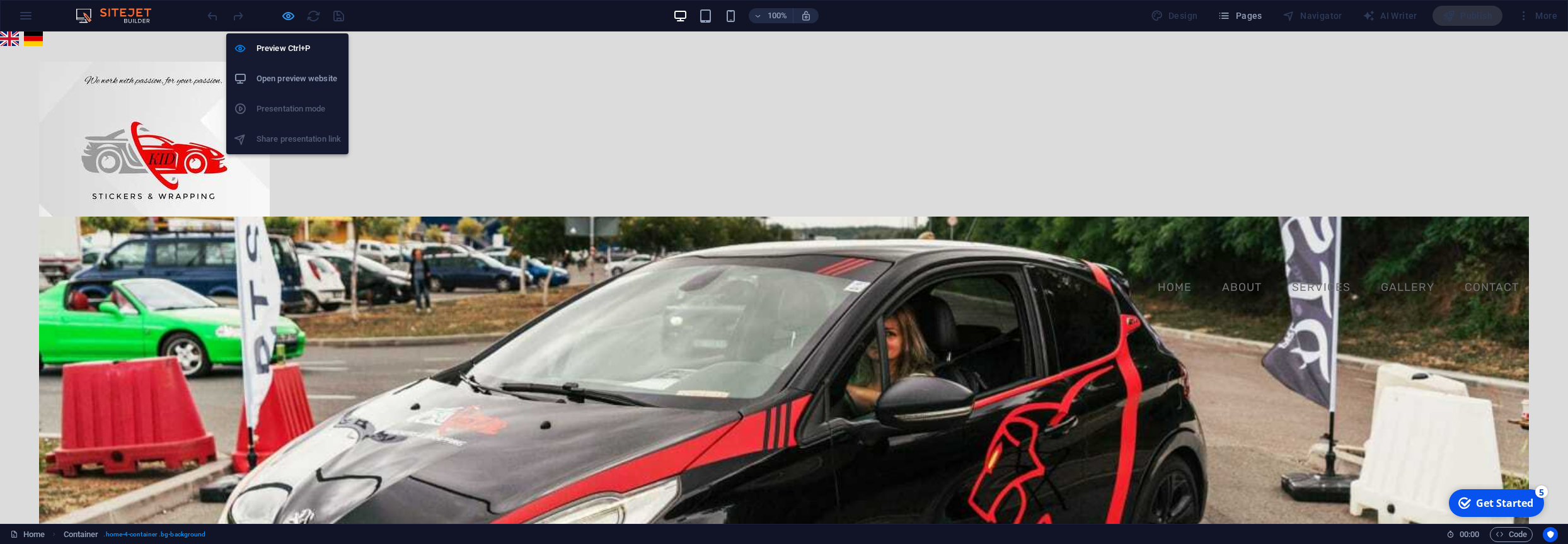
click at [288, 16] on icon "button" at bounding box center [287, 15] width 14 height 14
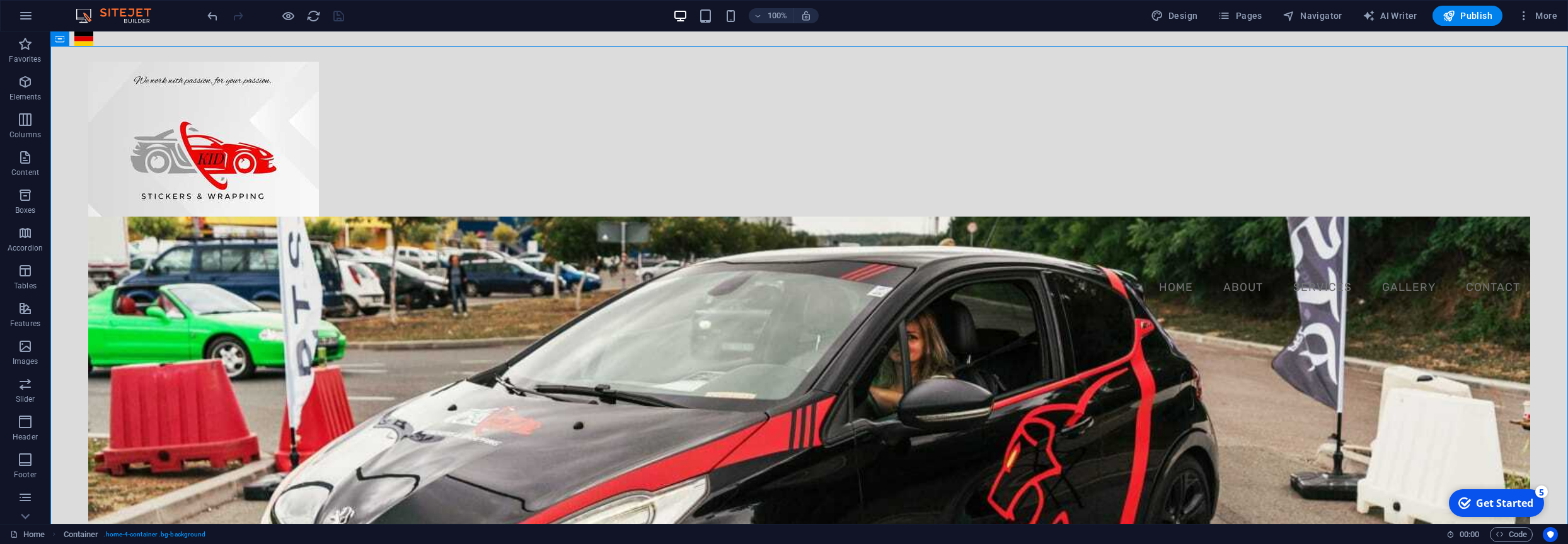
click at [108, 14] on img at bounding box center [119, 16] width 94 height 15
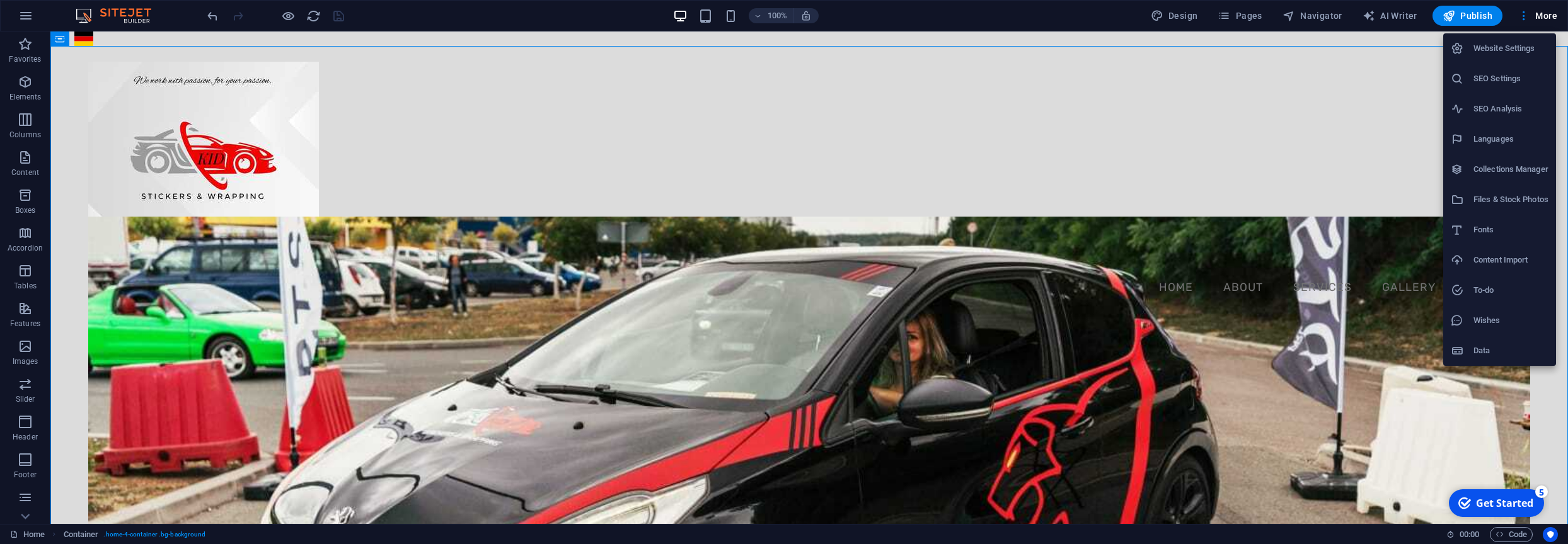
click at [1498, 139] on h6 "Languages" at bounding box center [1510, 139] width 75 height 15
select select "41"
select select "55"
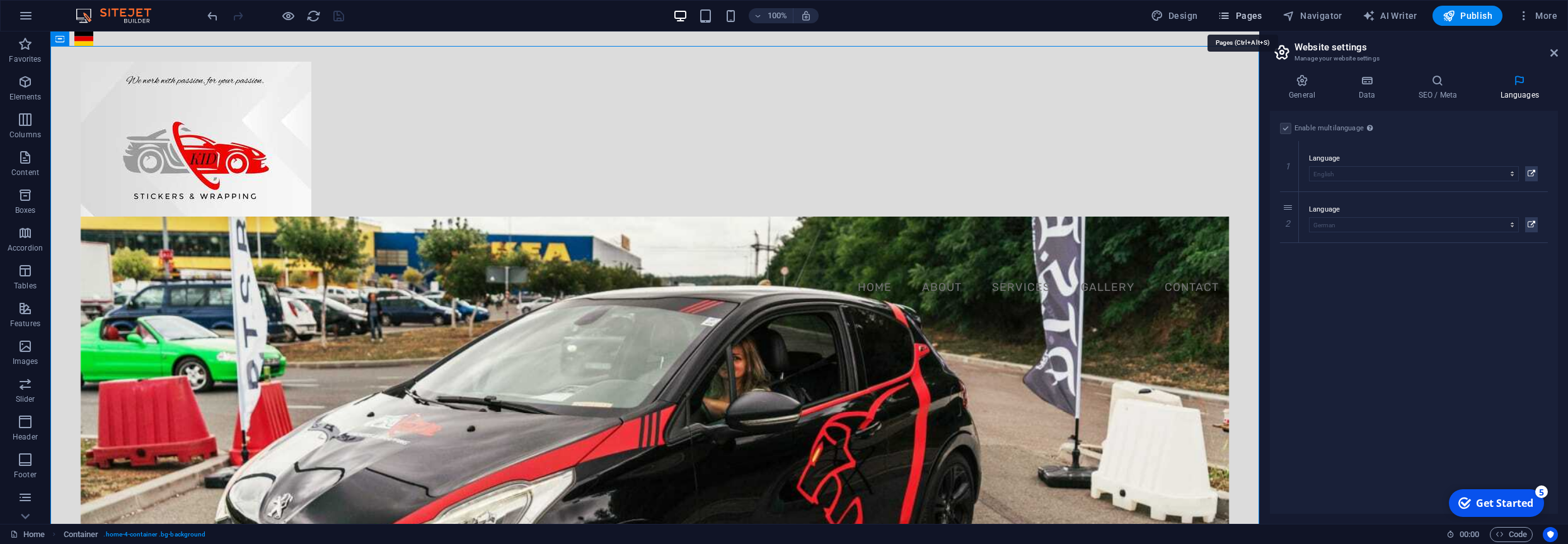
click at [1246, 18] on span "Pages" at bounding box center [1240, 15] width 44 height 12
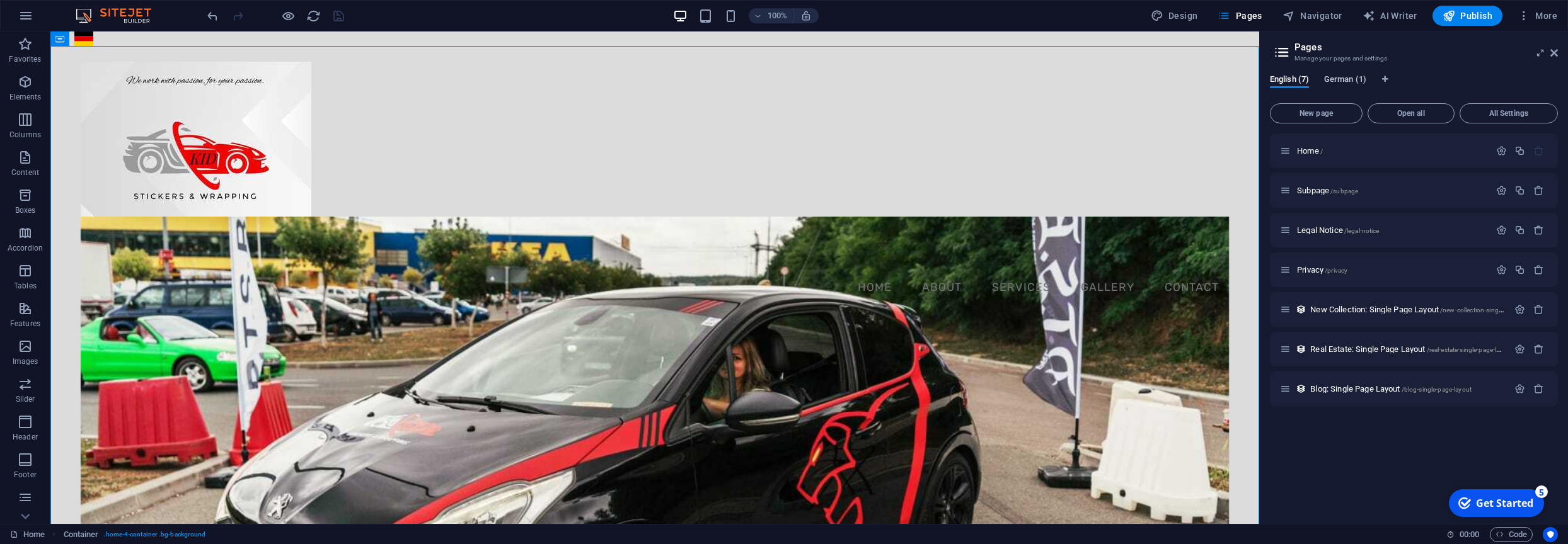
click at [1351, 82] on span "German (1)" at bounding box center [1344, 80] width 42 height 18
click at [1380, 195] on div "Subpage /subpage Translate" at bounding box center [1413, 190] width 288 height 34
click at [1286, 193] on div "Subpage /subpage Translate" at bounding box center [1413, 190] width 288 height 34
click at [1286, 79] on span "English (7)" at bounding box center [1288, 80] width 39 height 18
click at [1305, 154] on span "Home /" at bounding box center [1309, 151] width 26 height 10
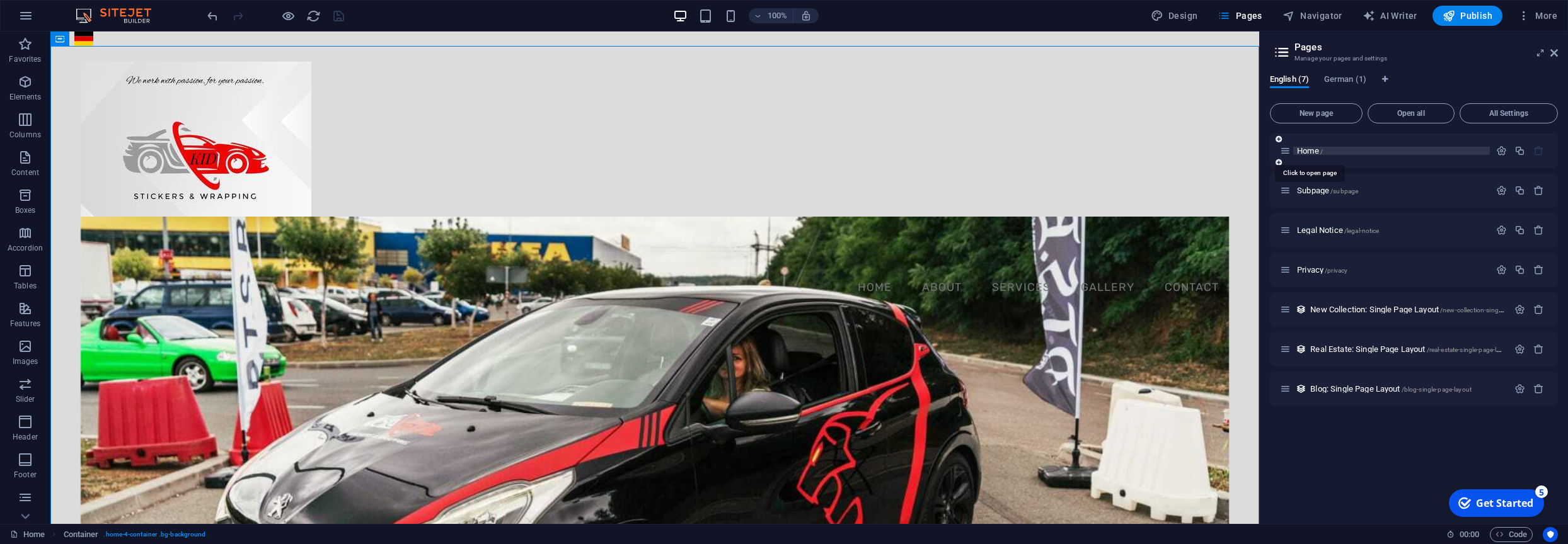
click at [1308, 151] on span "Home /" at bounding box center [1309, 151] width 26 height 10
click at [1313, 189] on span "Subpage /subpage" at bounding box center [1327, 190] width 61 height 10
